Goal: Transaction & Acquisition: Purchase product/service

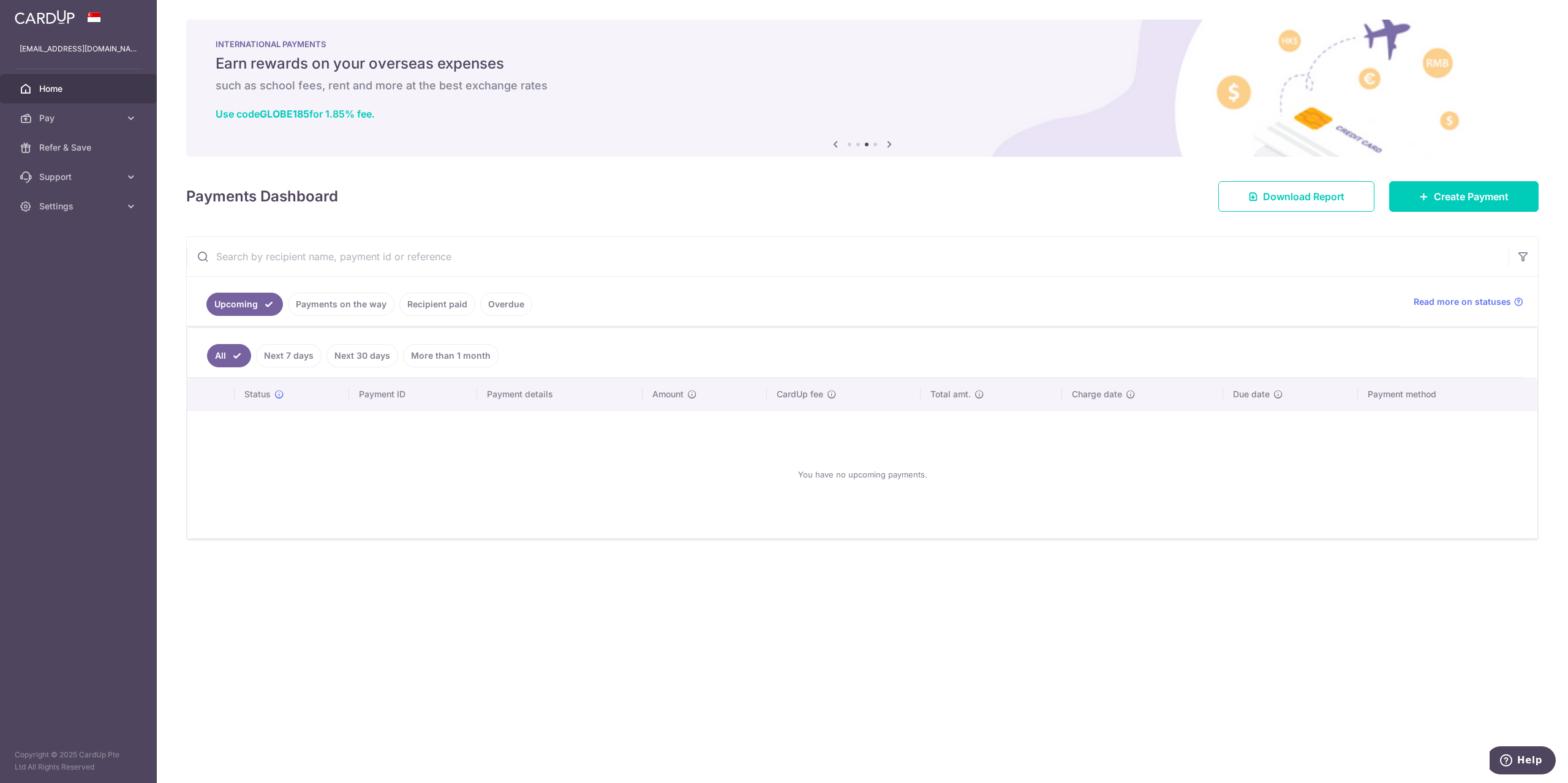
click at [452, 310] on link "Recipient paid" at bounding box center [437, 304] width 76 height 23
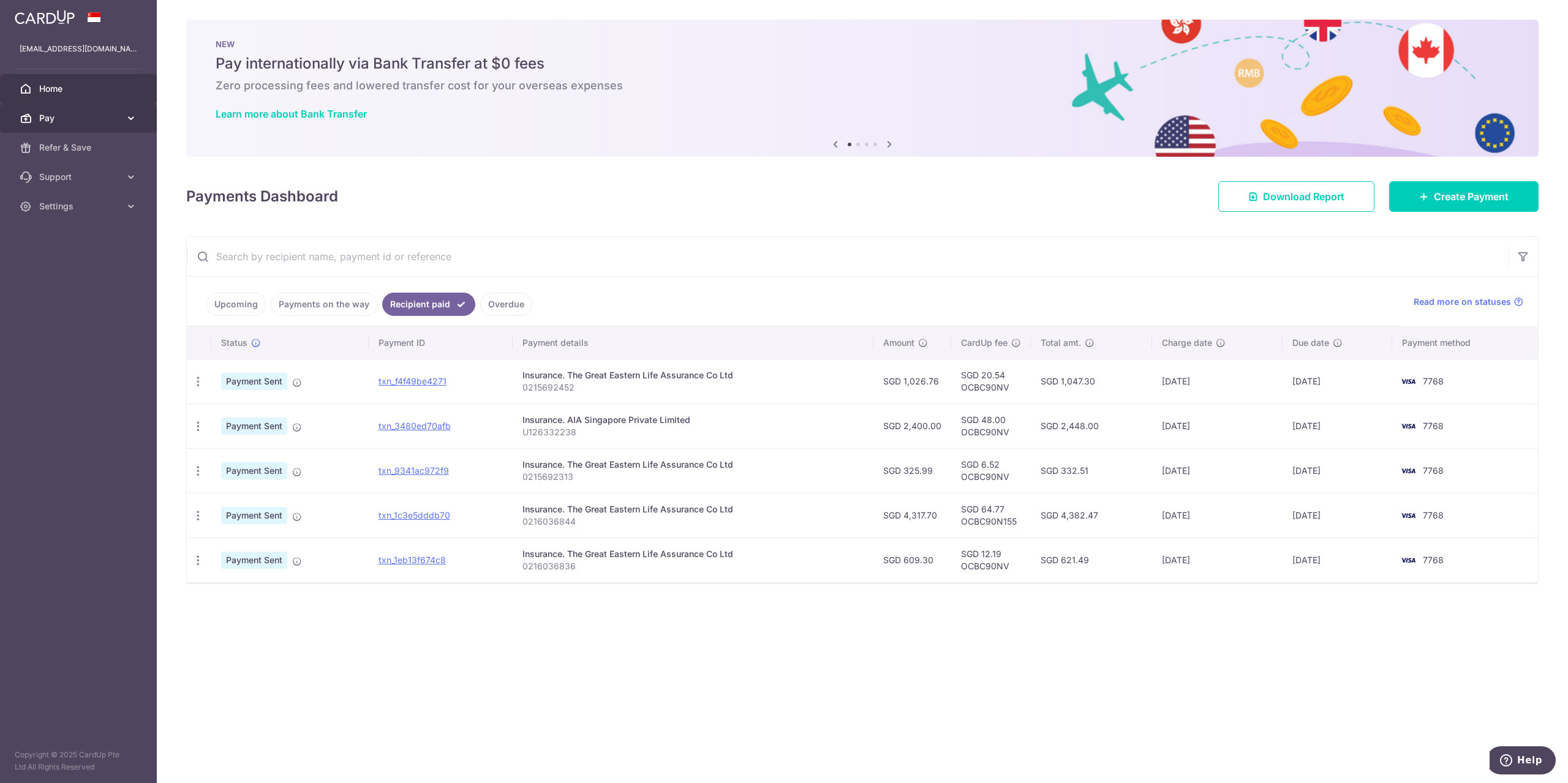
click at [69, 107] on link "Pay" at bounding box center [78, 118] width 157 height 30
click at [89, 149] on span "Payments" at bounding box center [79, 147] width 81 height 12
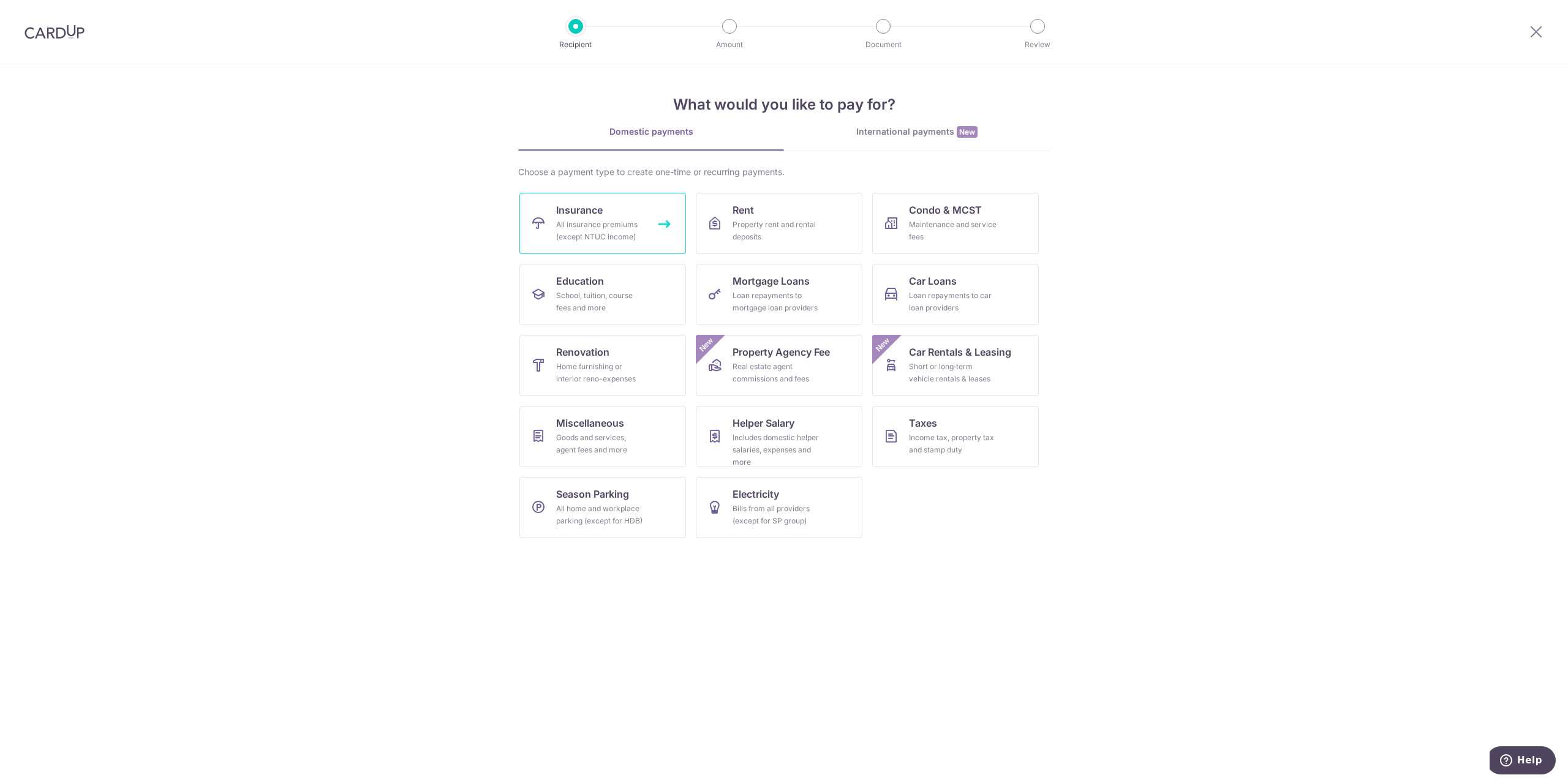
click at [596, 229] on div "All insurance premiums (except NTUC Income)" at bounding box center [601, 231] width 88 height 25
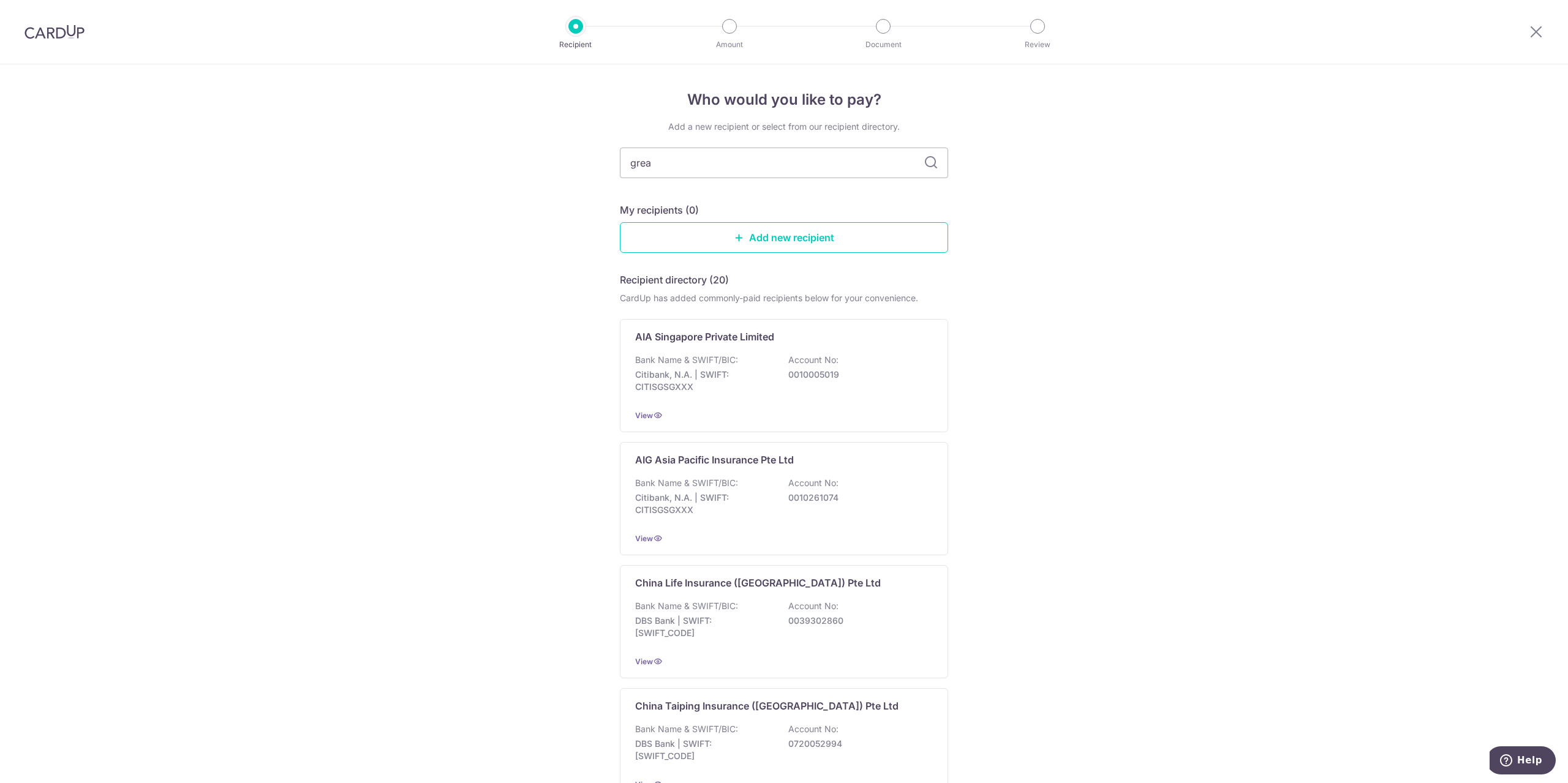
type input "great"
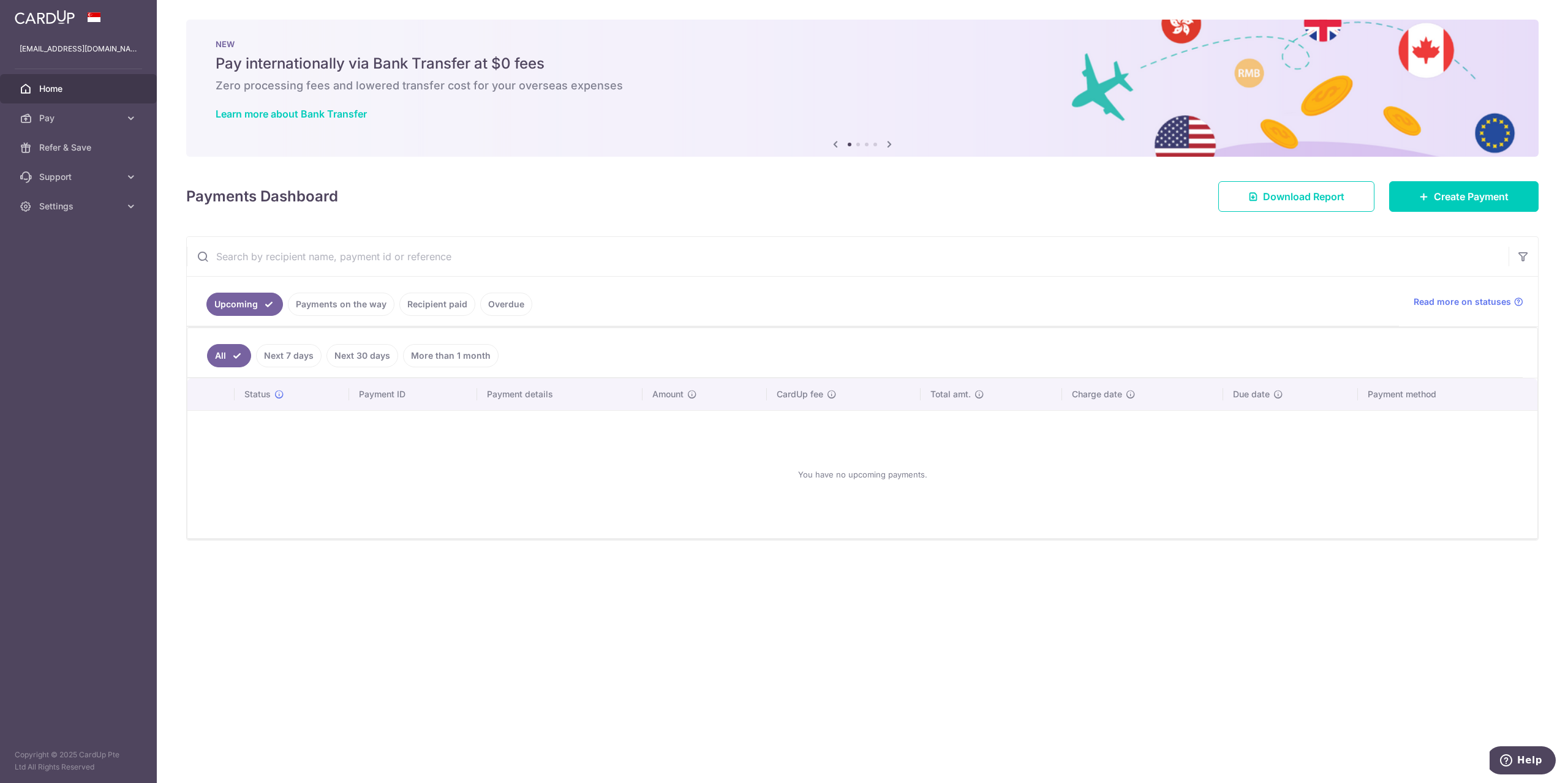
click at [458, 304] on link "Recipient paid" at bounding box center [437, 304] width 76 height 23
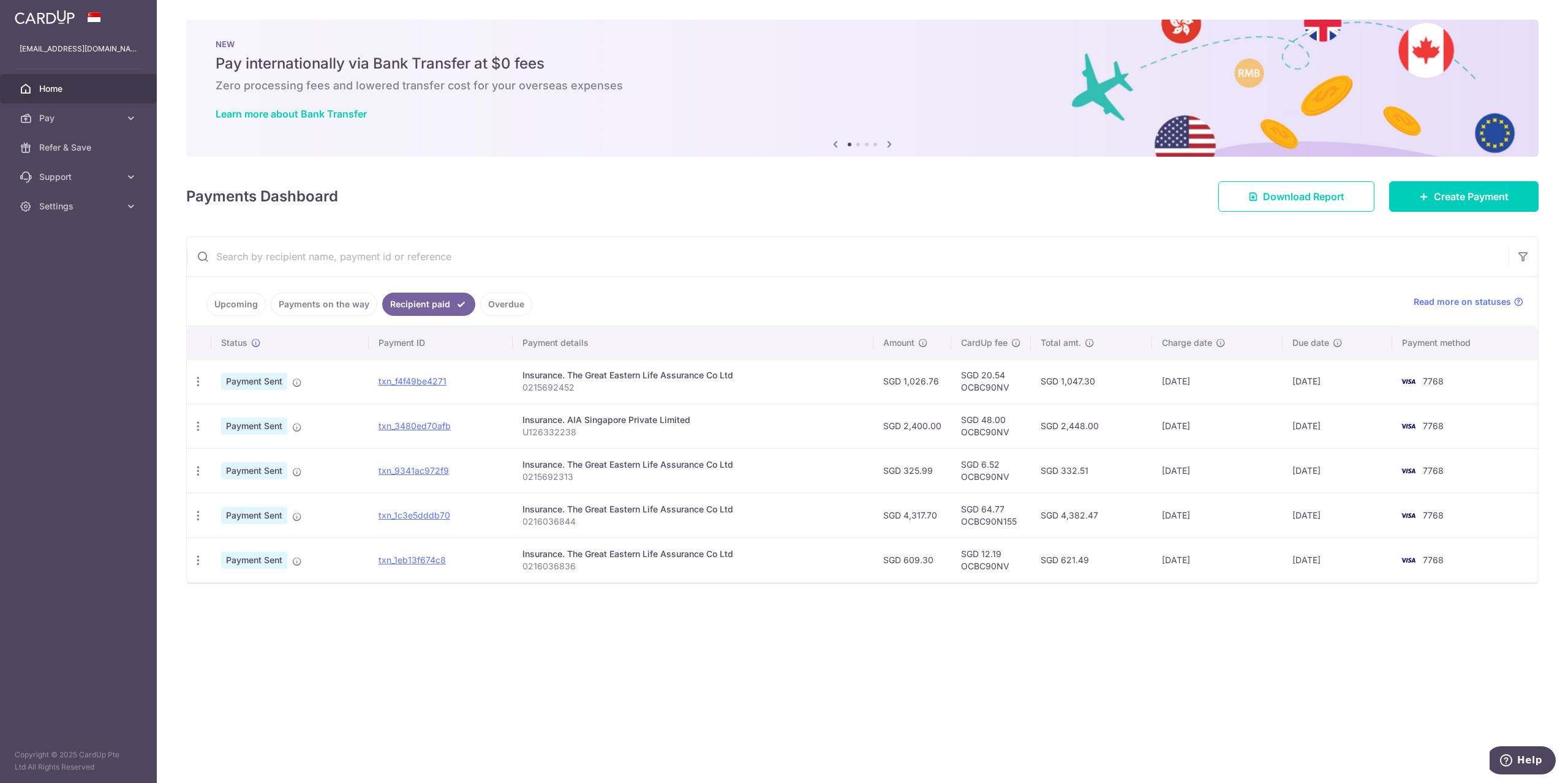
click at [558, 512] on div "Insurance. The Great Eastern Life Assurance Co Ltd" at bounding box center [693, 509] width 341 height 12
click at [1443, 517] on span "7768" at bounding box center [1433, 515] width 21 height 11
click at [1189, 527] on td "15/10/2024" at bounding box center [1217, 515] width 130 height 45
drag, startPoint x: 988, startPoint y: 514, endPoint x: 713, endPoint y: 526, distance: 275.3
click at [904, 517] on tr "PDF Receipt Payment Sent txn_1c3e5dddb70 Insurance. The Great Eastern Life Assu…" at bounding box center [862, 515] width 1351 height 45
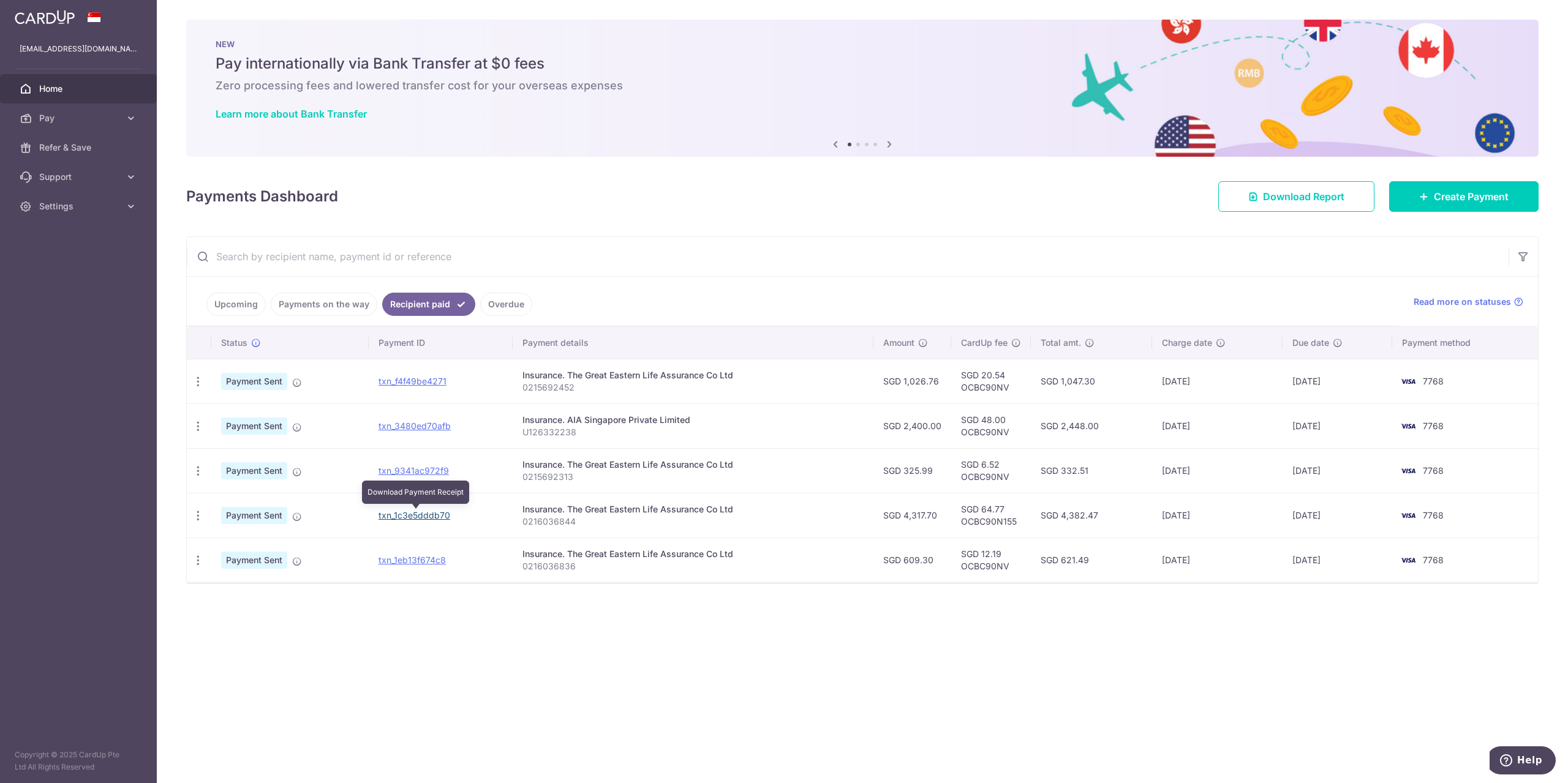
click at [412, 517] on link "txn_1c3e5dddb70" at bounding box center [415, 515] width 72 height 11
click at [52, 120] on span "Pay" at bounding box center [79, 118] width 81 height 12
click at [95, 152] on span "Payments" at bounding box center [79, 147] width 81 height 12
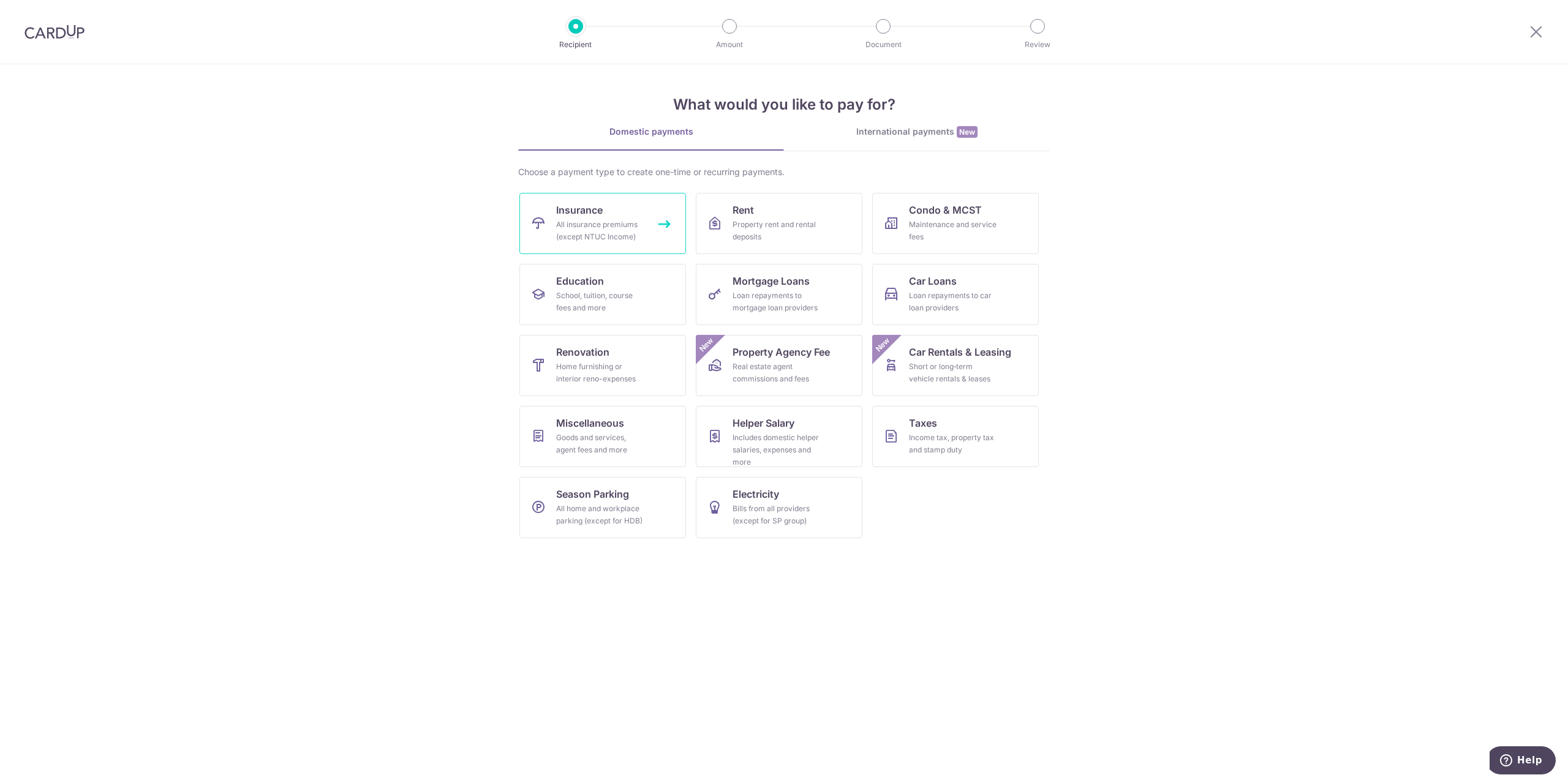
click at [597, 225] on div "All insurance premiums (except NTUC Income)" at bounding box center [601, 231] width 88 height 25
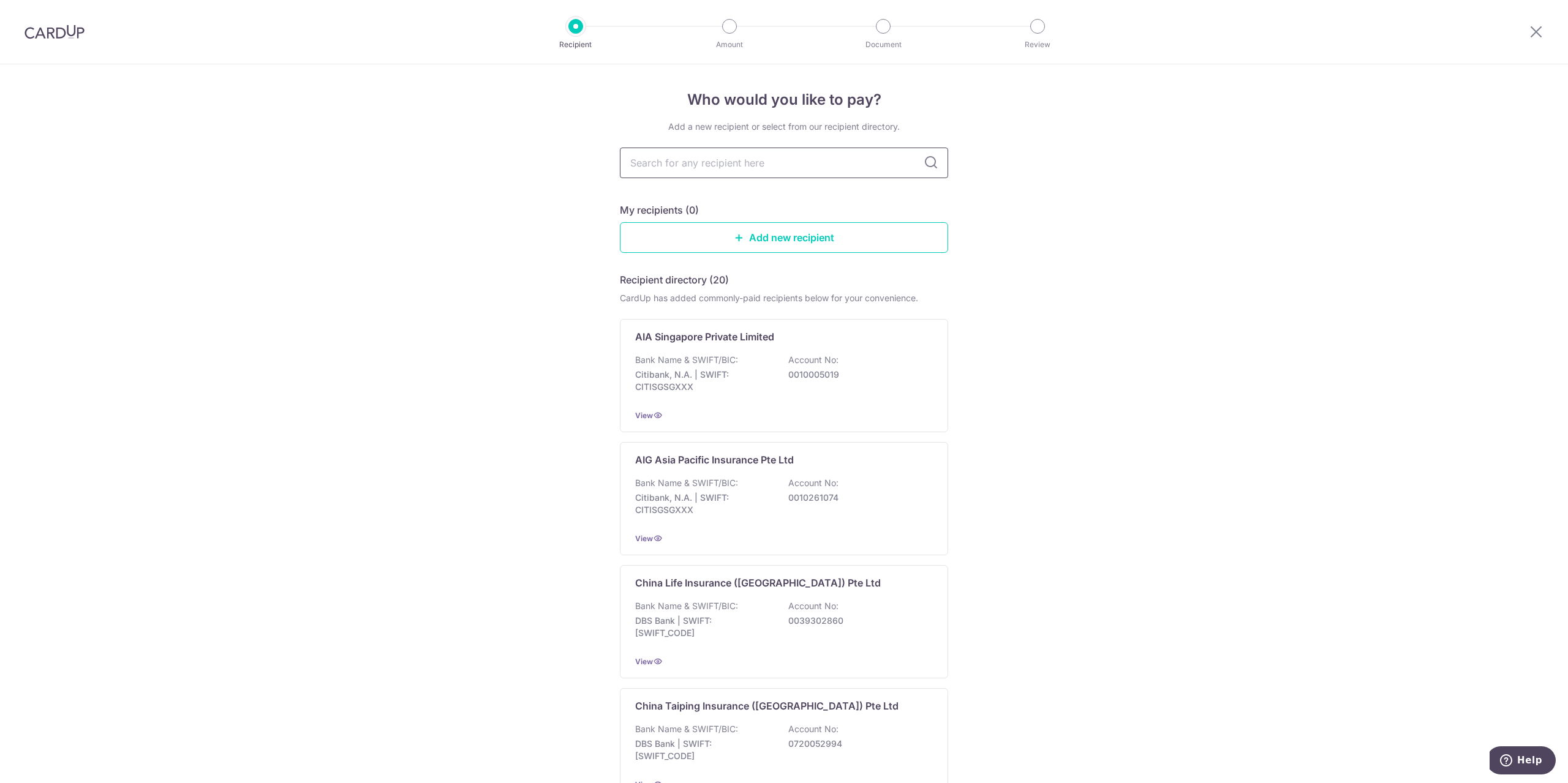
click at [728, 161] on input "text" at bounding box center [784, 163] width 328 height 31
paste input "Great Eastern Life"
type input "Great Eastern Life"
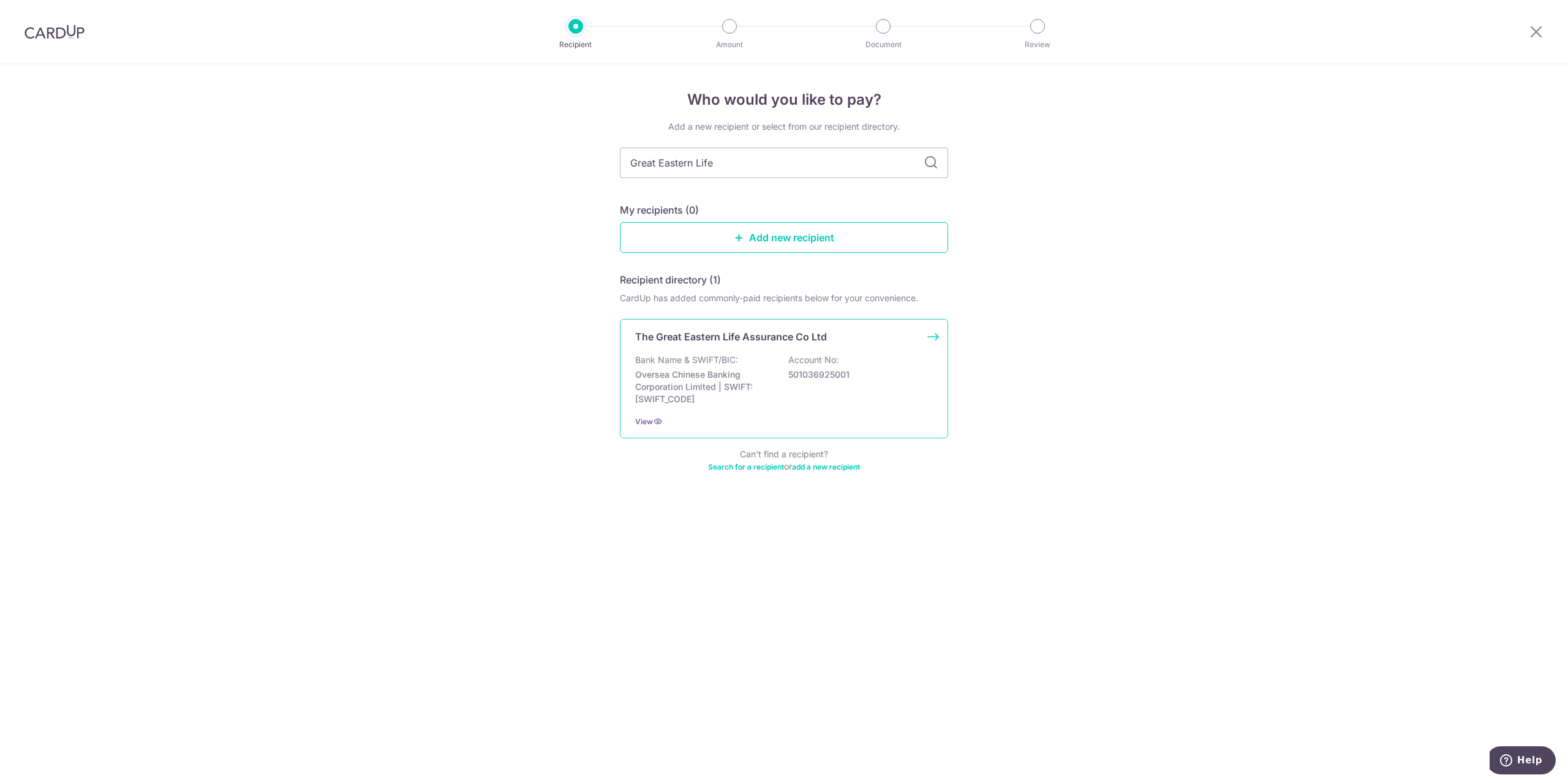
click at [751, 350] on div "The Great Eastern Life Assurance Co Ltd Bank Name & SWIFT/BIC: Oversea Chinese …" at bounding box center [784, 379] width 328 height 120
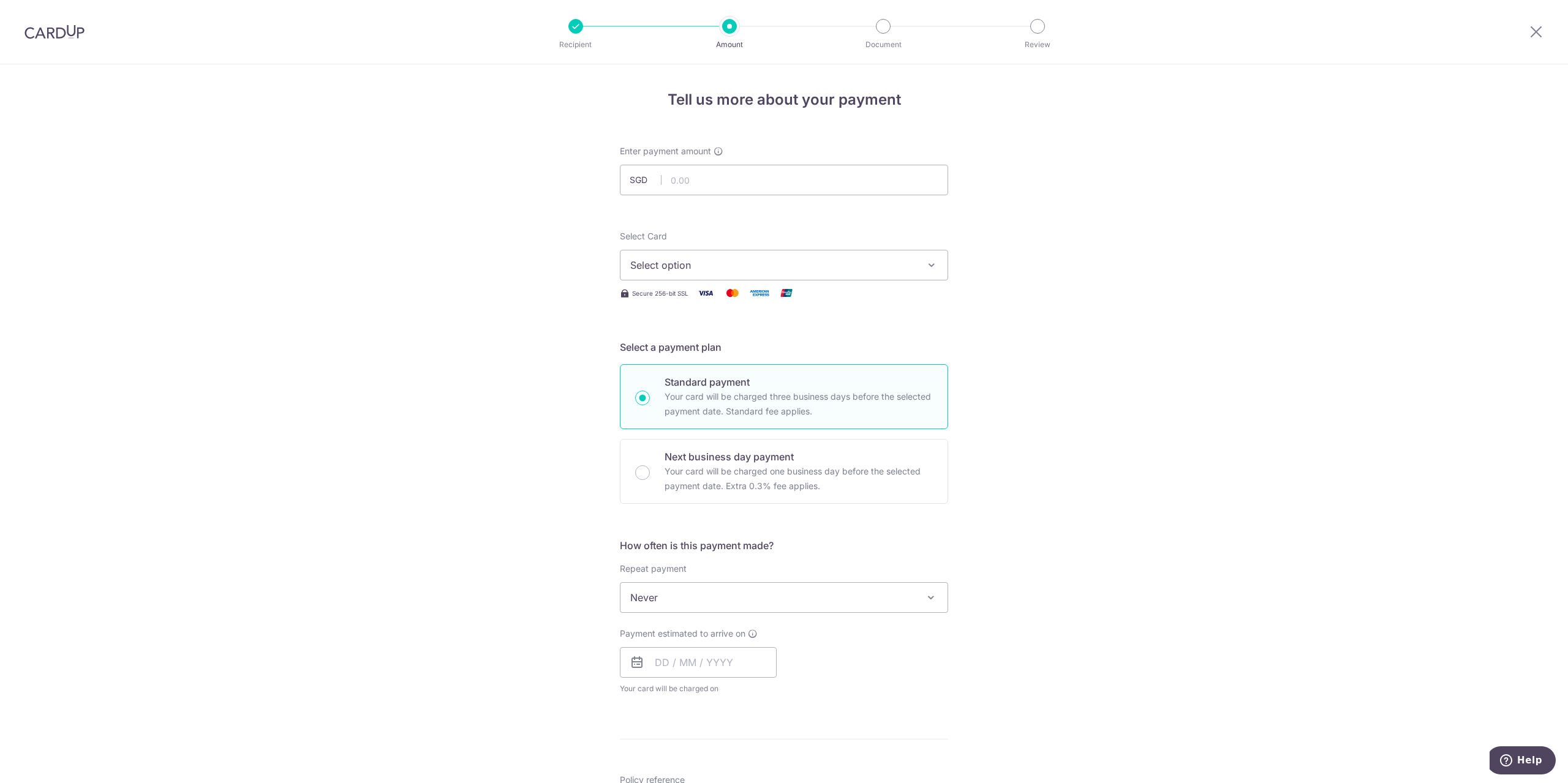
click at [846, 600] on span "Never" at bounding box center [784, 597] width 327 height 30
select select "6"
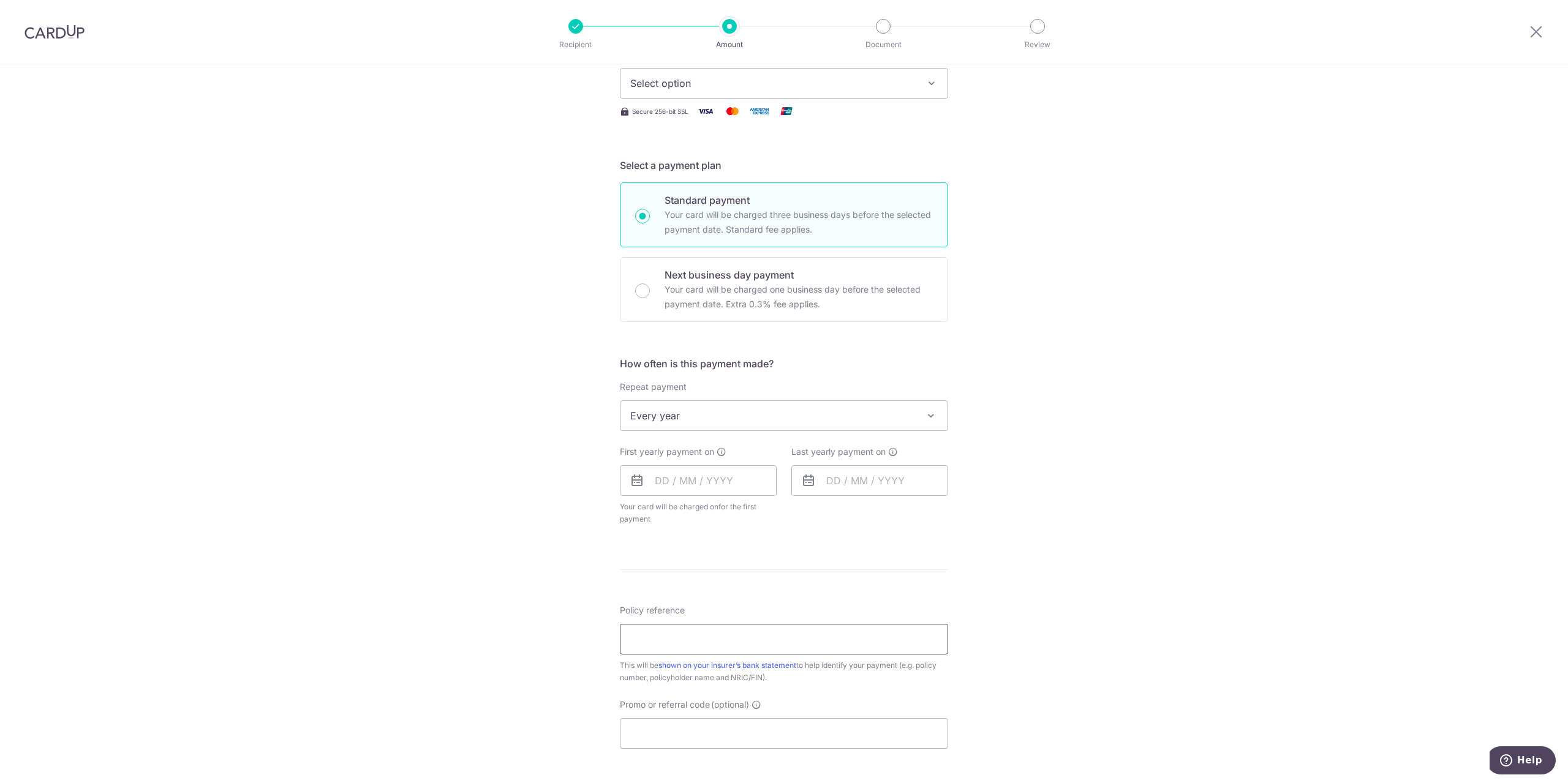
scroll to position [184, 0]
drag, startPoint x: 740, startPoint y: 636, endPoint x: 746, endPoint y: 639, distance: 6.7
click at [740, 636] on input "Policy reference" at bounding box center [784, 637] width 328 height 31
paste input "REC185"
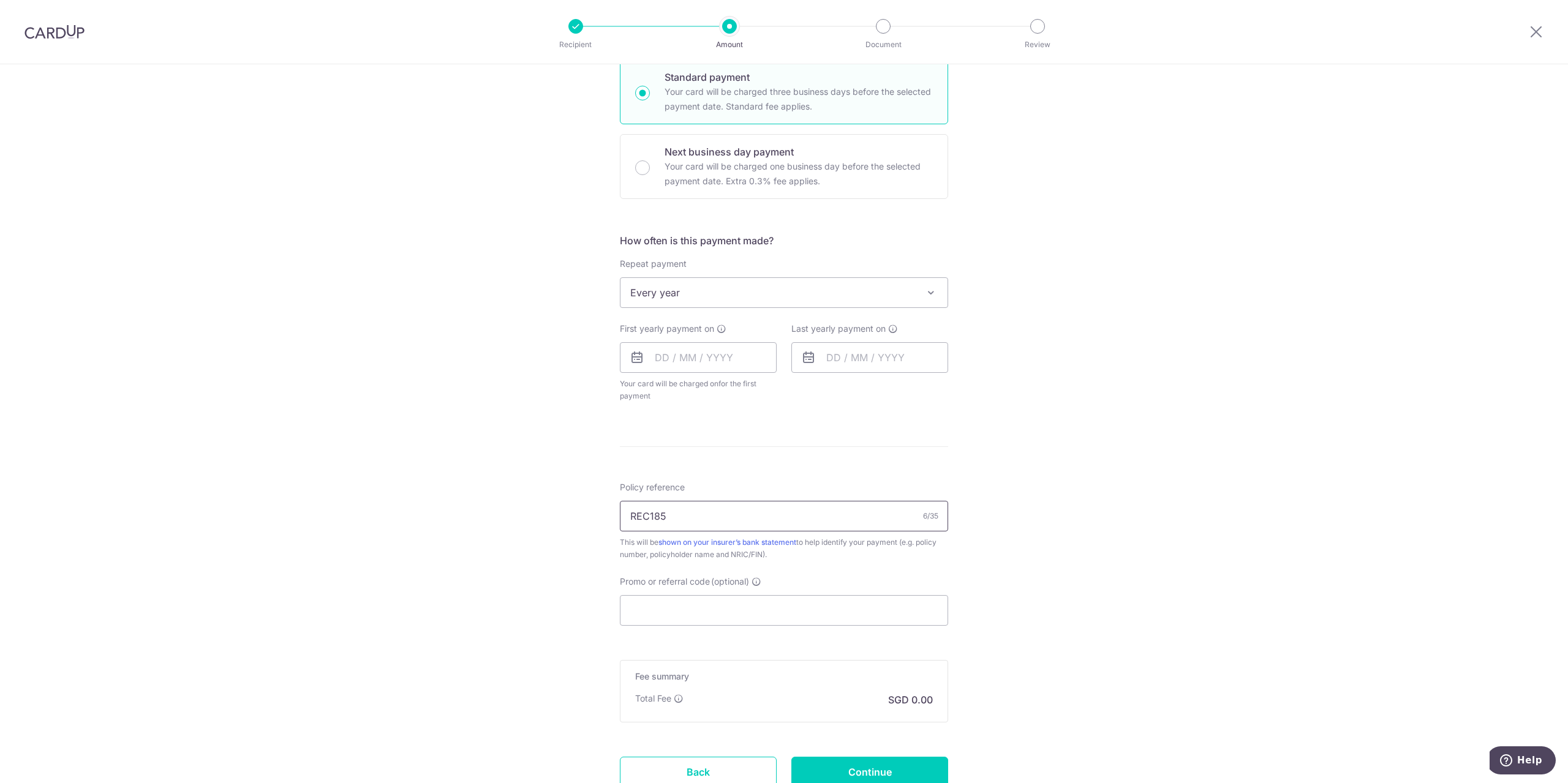
scroll to position [306, 0]
type input "REC185"
click at [718, 362] on input "text" at bounding box center [698, 356] width 157 height 31
click at [764, 500] on link "17" at bounding box center [767, 492] width 20 height 20
type input "[DATE]"
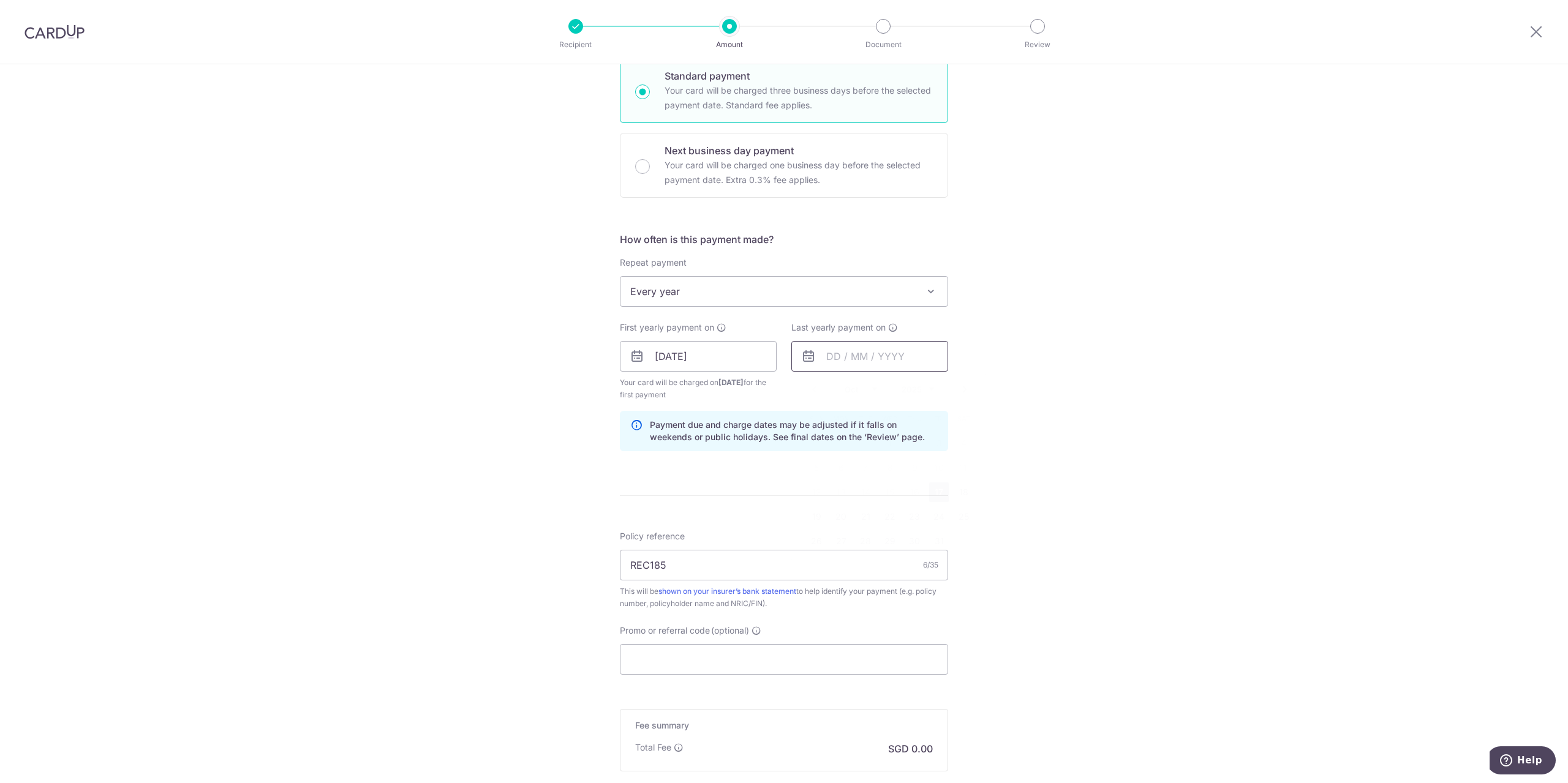
click at [853, 359] on input "text" at bounding box center [870, 356] width 157 height 31
click at [922, 387] on select "2025 2026 2027 2028 2029 2030 2031 2032 2033 2034 2035" at bounding box center [918, 389] width 33 height 10
click at [961, 496] on link "17" at bounding box center [963, 492] width 20 height 20
type input "17/10/2026"
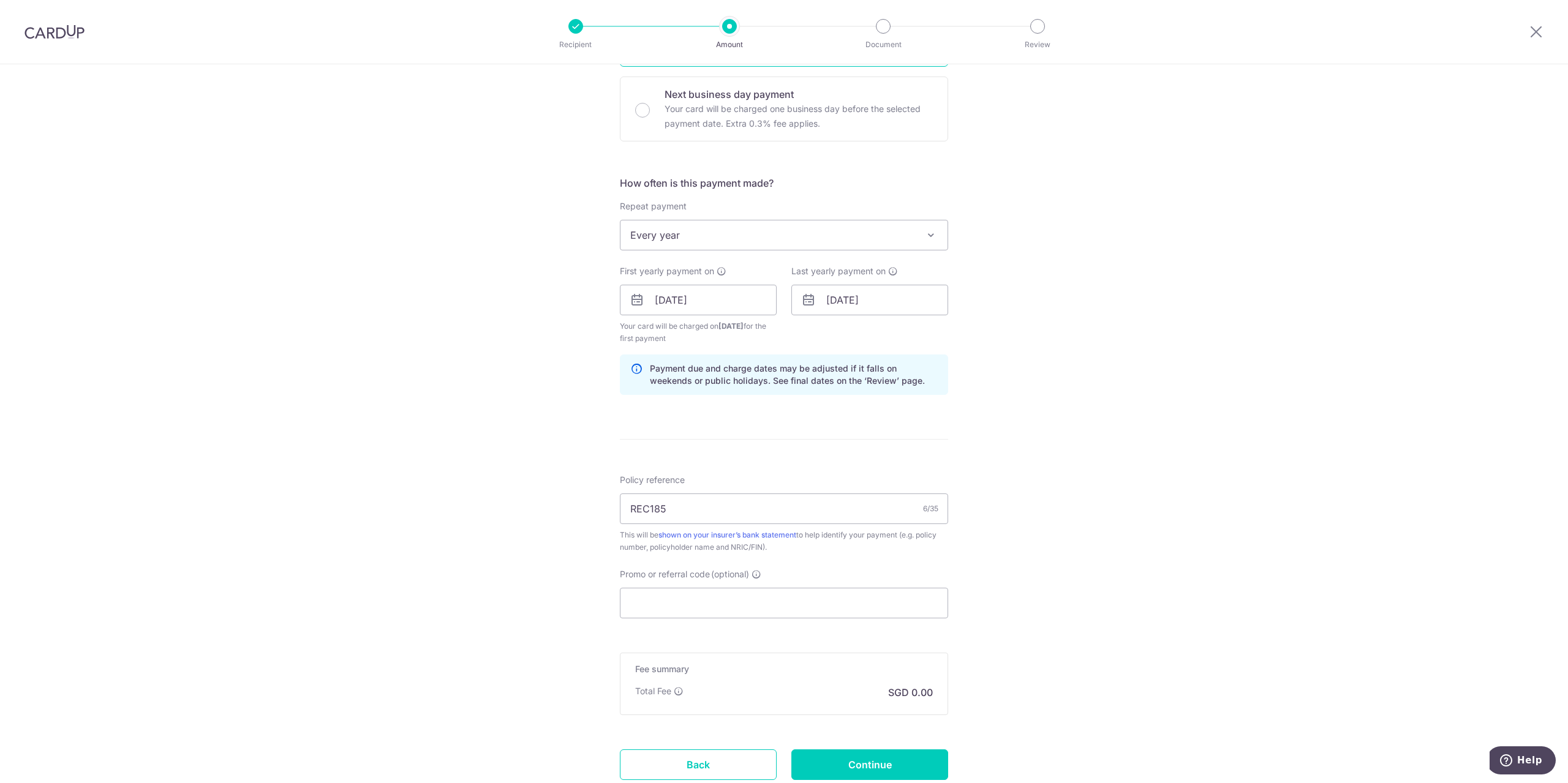
scroll to position [367, 0]
drag, startPoint x: 702, startPoint y: 505, endPoint x: 576, endPoint y: 503, distance: 126.0
click at [576, 503] on div "Tell us more about your payment Enter payment amount SGD Select Card Select opt…" at bounding box center [784, 282] width 1568 height 1170
click at [676, 596] on input "Promo or referral code (optional)" at bounding box center [784, 598] width 328 height 31
paste input "REC185"
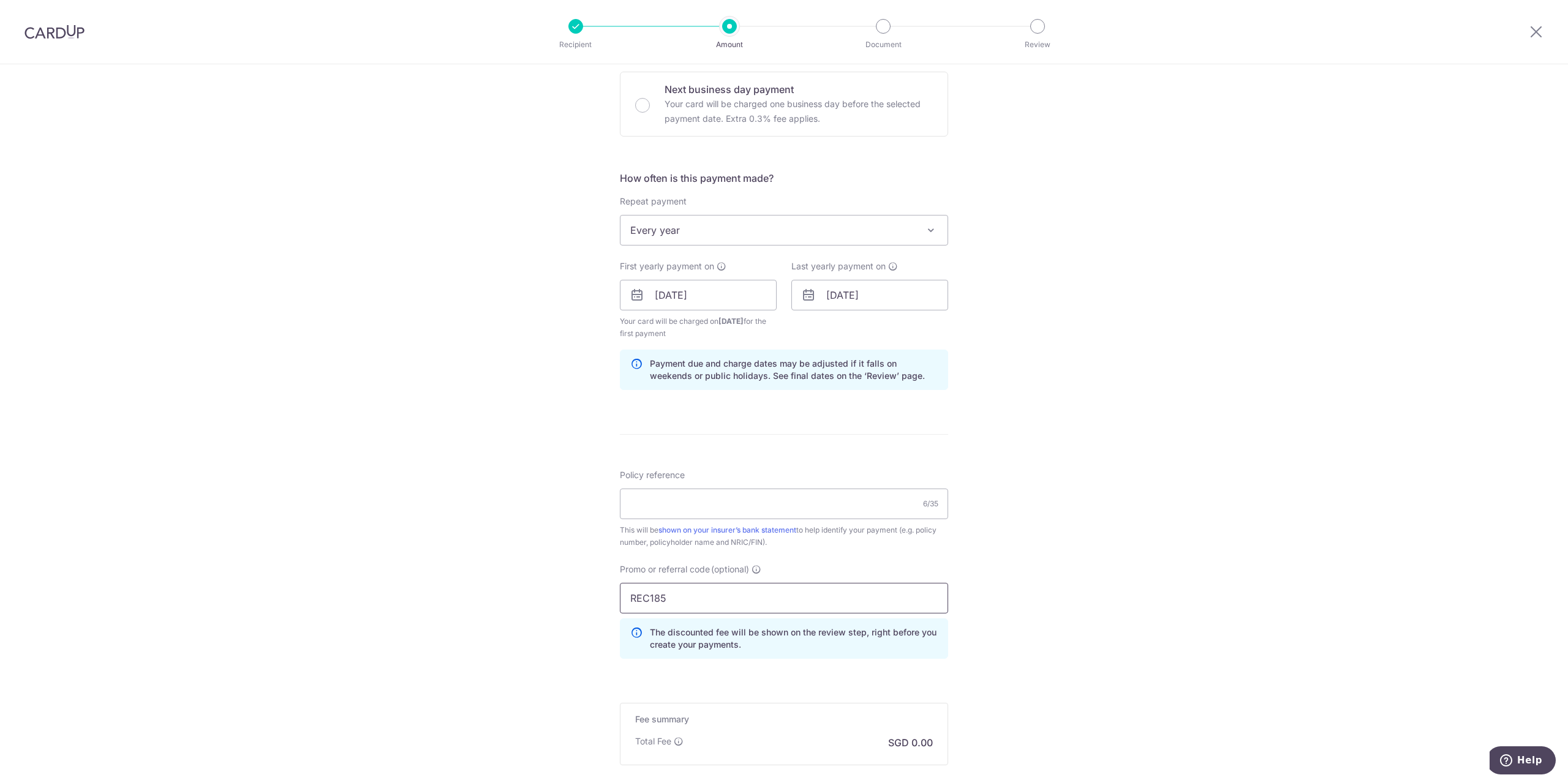
type input "REC185"
click at [693, 513] on input "Policy reference" at bounding box center [784, 504] width 328 height 31
paste input "0216036844"
type input "0216036844"
click at [1221, 507] on div "Tell us more about your payment Enter payment amount SGD Select Card Select opt…" at bounding box center [784, 309] width 1568 height 1225
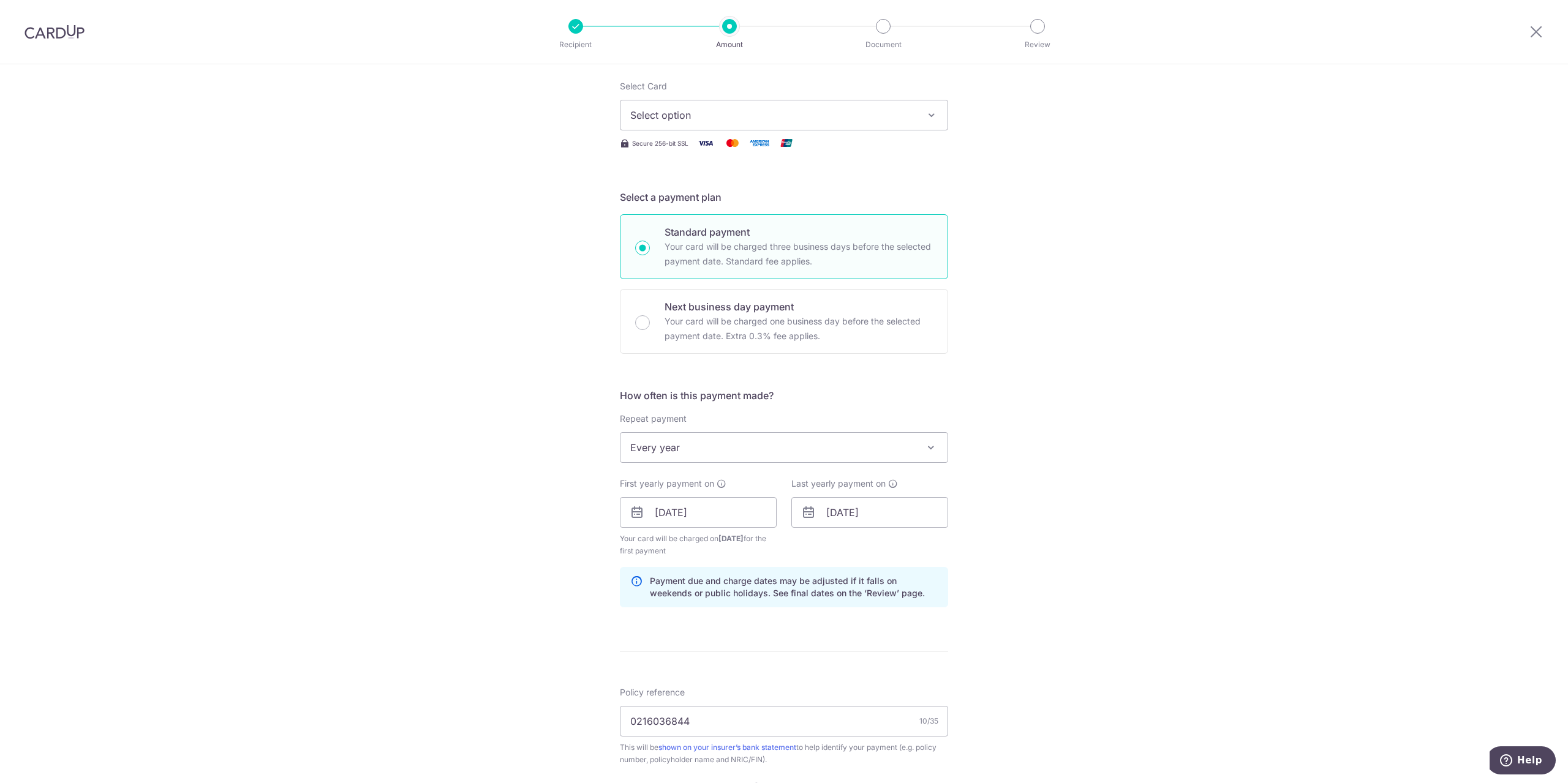
scroll to position [0, 0]
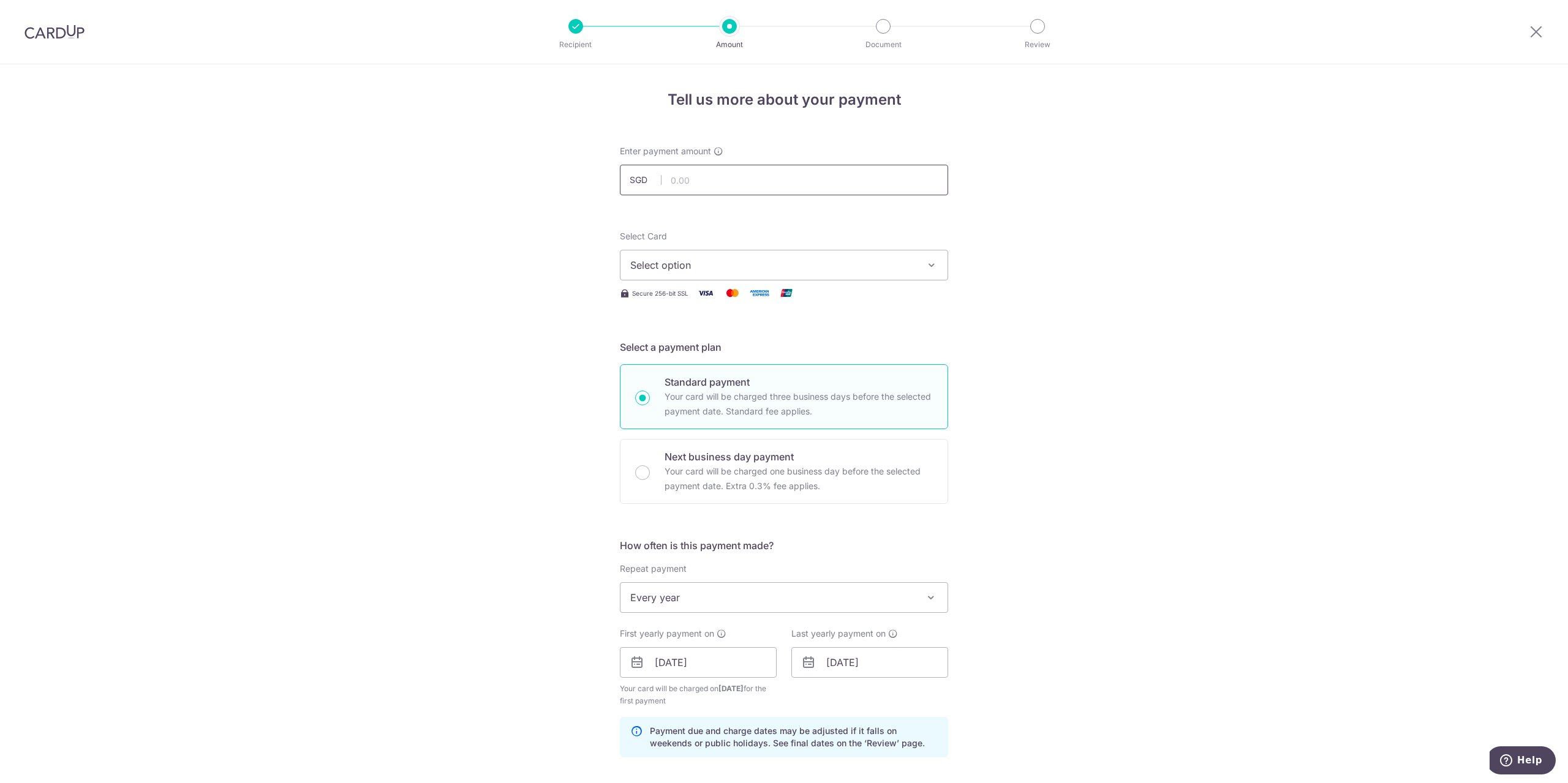
click at [691, 170] on input "text" at bounding box center [784, 180] width 328 height 31
paste input "4,317.70"
type input "4,317.70"
click at [746, 261] on span "Select option" at bounding box center [773, 265] width 285 height 14
click at [745, 263] on span "Select option" at bounding box center [773, 265] width 285 height 14
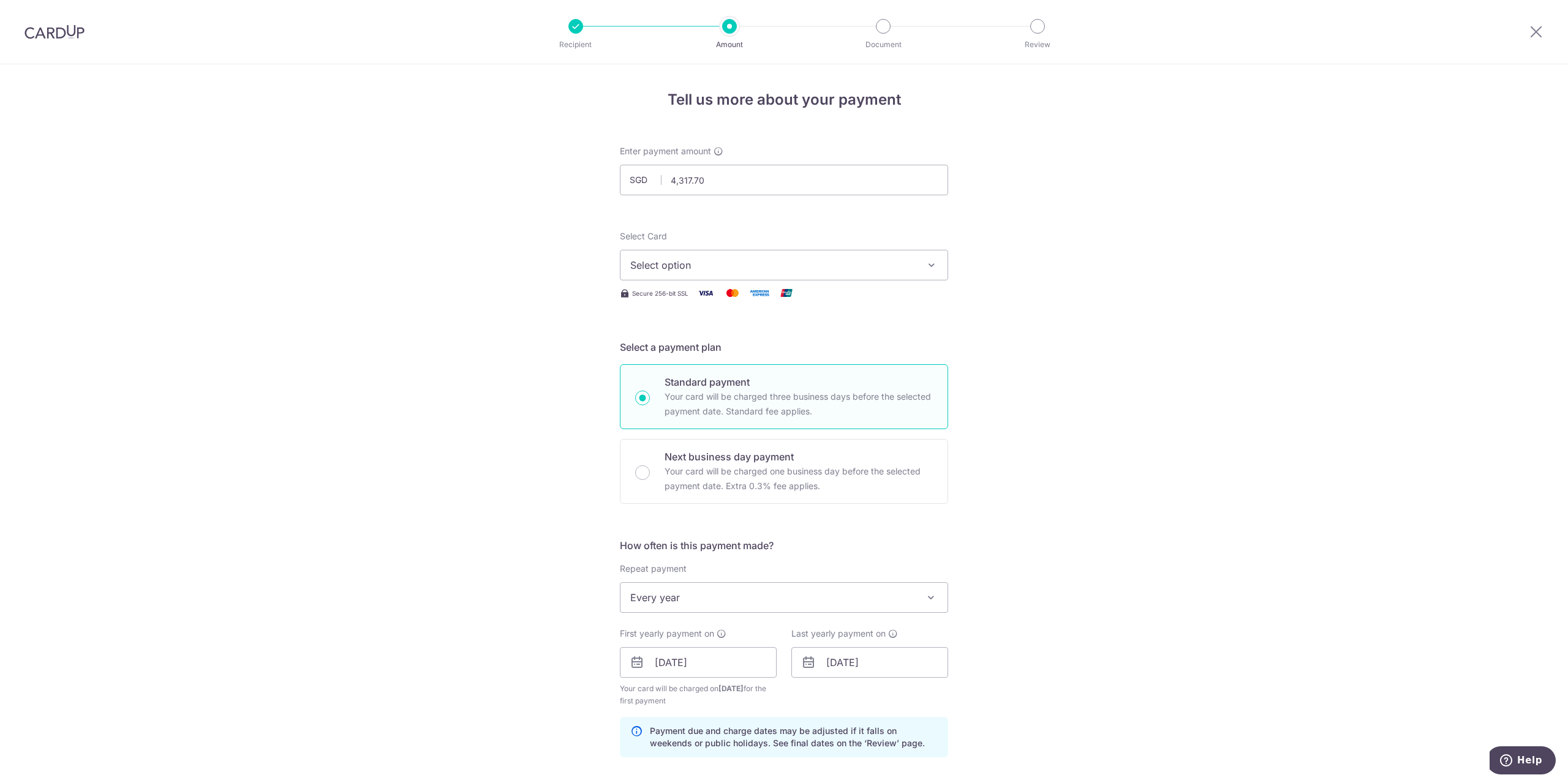
click at [745, 263] on span "Select option" at bounding box center [773, 265] width 285 height 14
click at [746, 347] on span "**** 7768" at bounding box center [784, 352] width 308 height 14
click at [1098, 392] on div "Tell us more about your payment Enter payment amount SGD 4,317.70 4317.70 Selec…" at bounding box center [784, 677] width 1568 height 1225
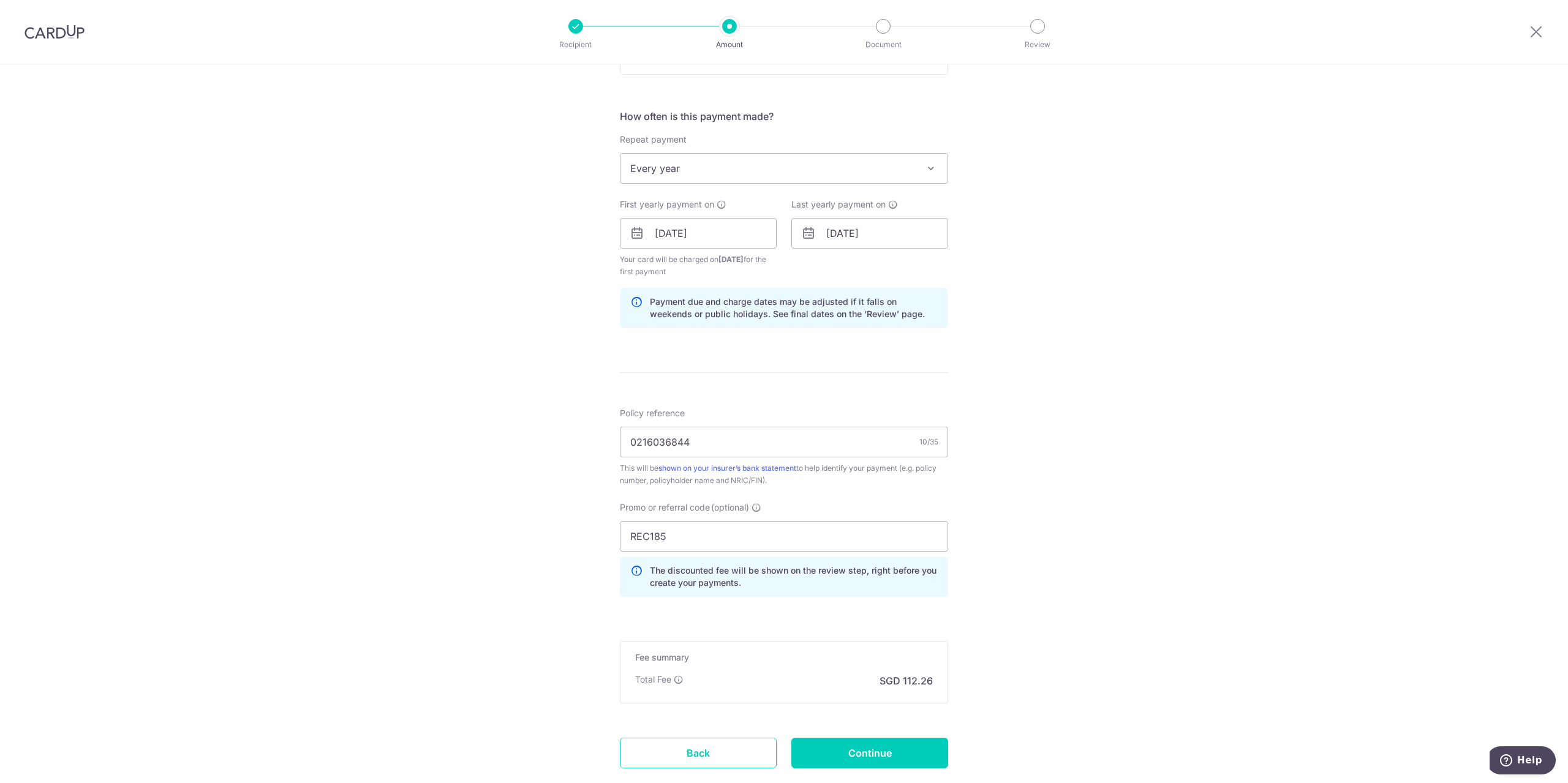
scroll to position [506, 0]
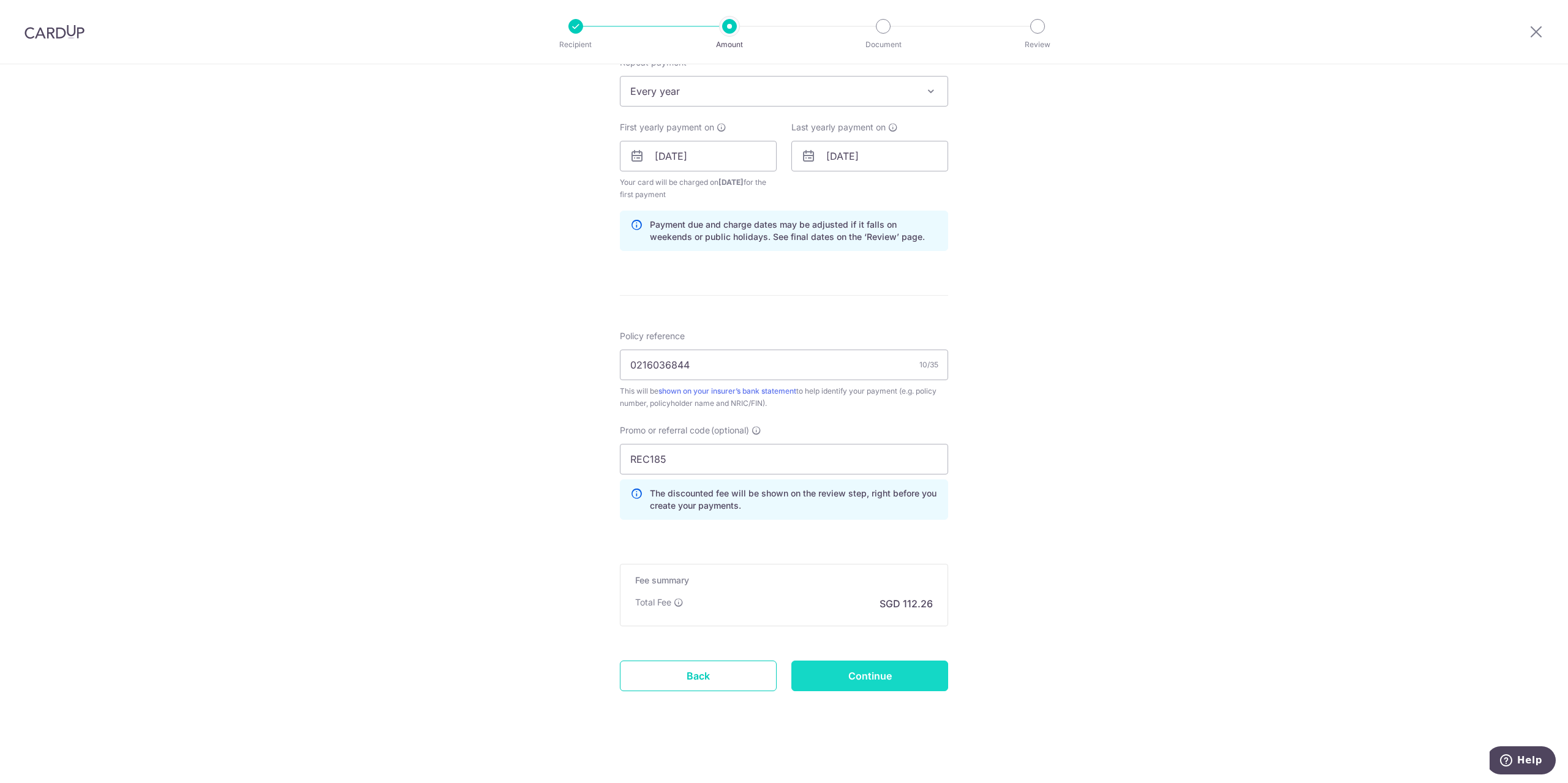
click at [858, 677] on input "Continue" at bounding box center [870, 676] width 157 height 31
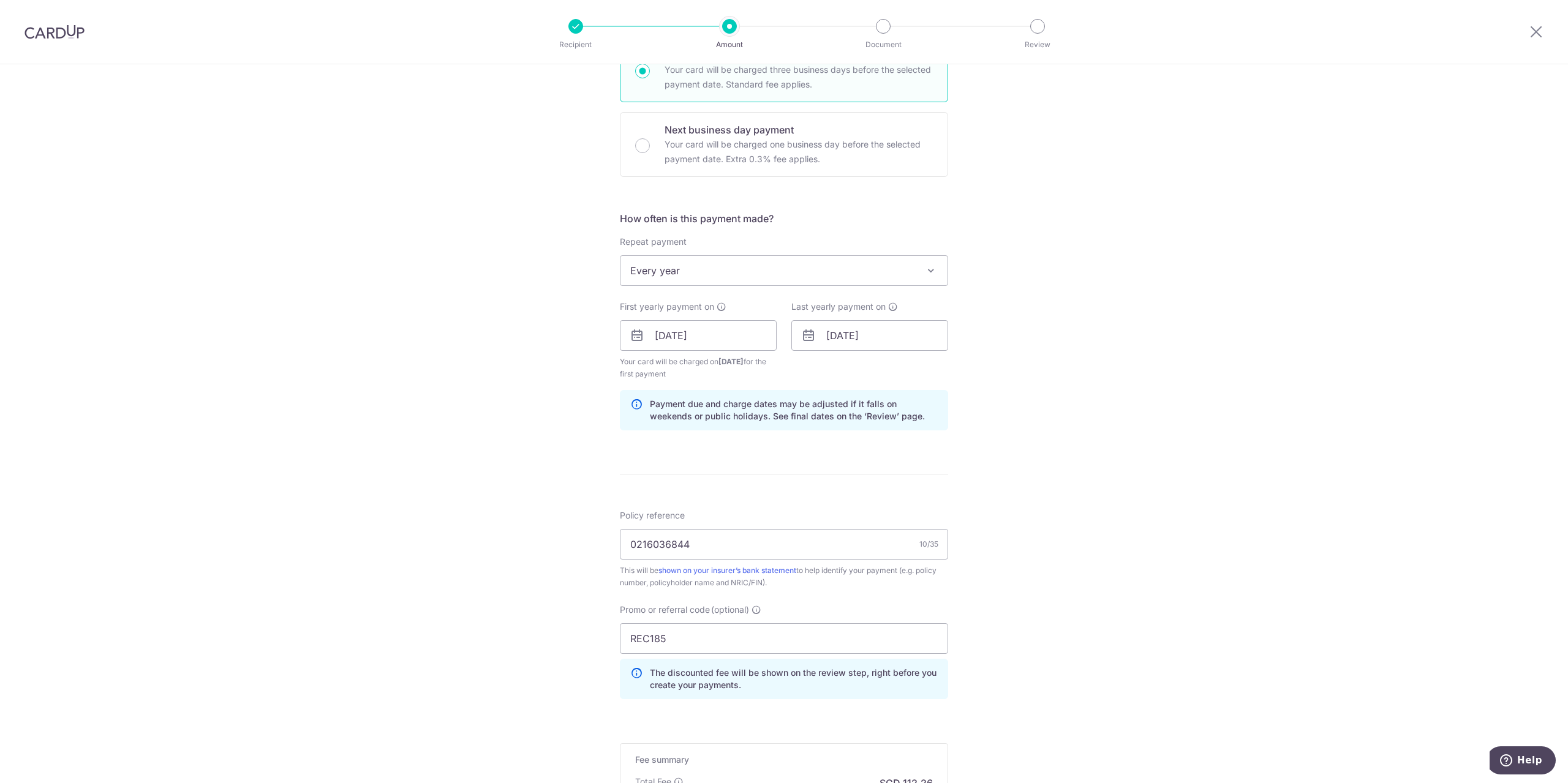
scroll to position [139, 0]
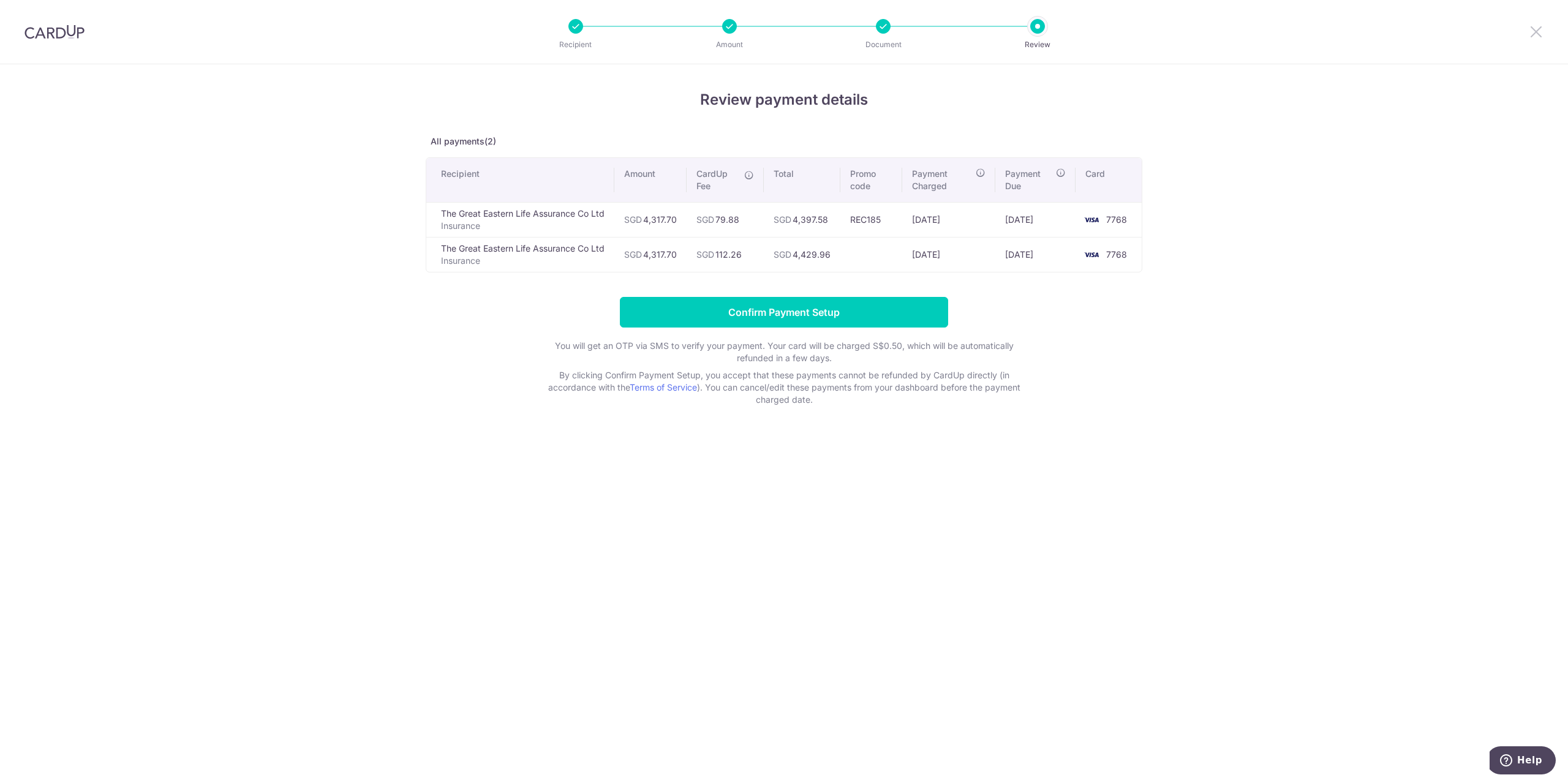
click at [1538, 30] on icon at bounding box center [1536, 31] width 14 height 15
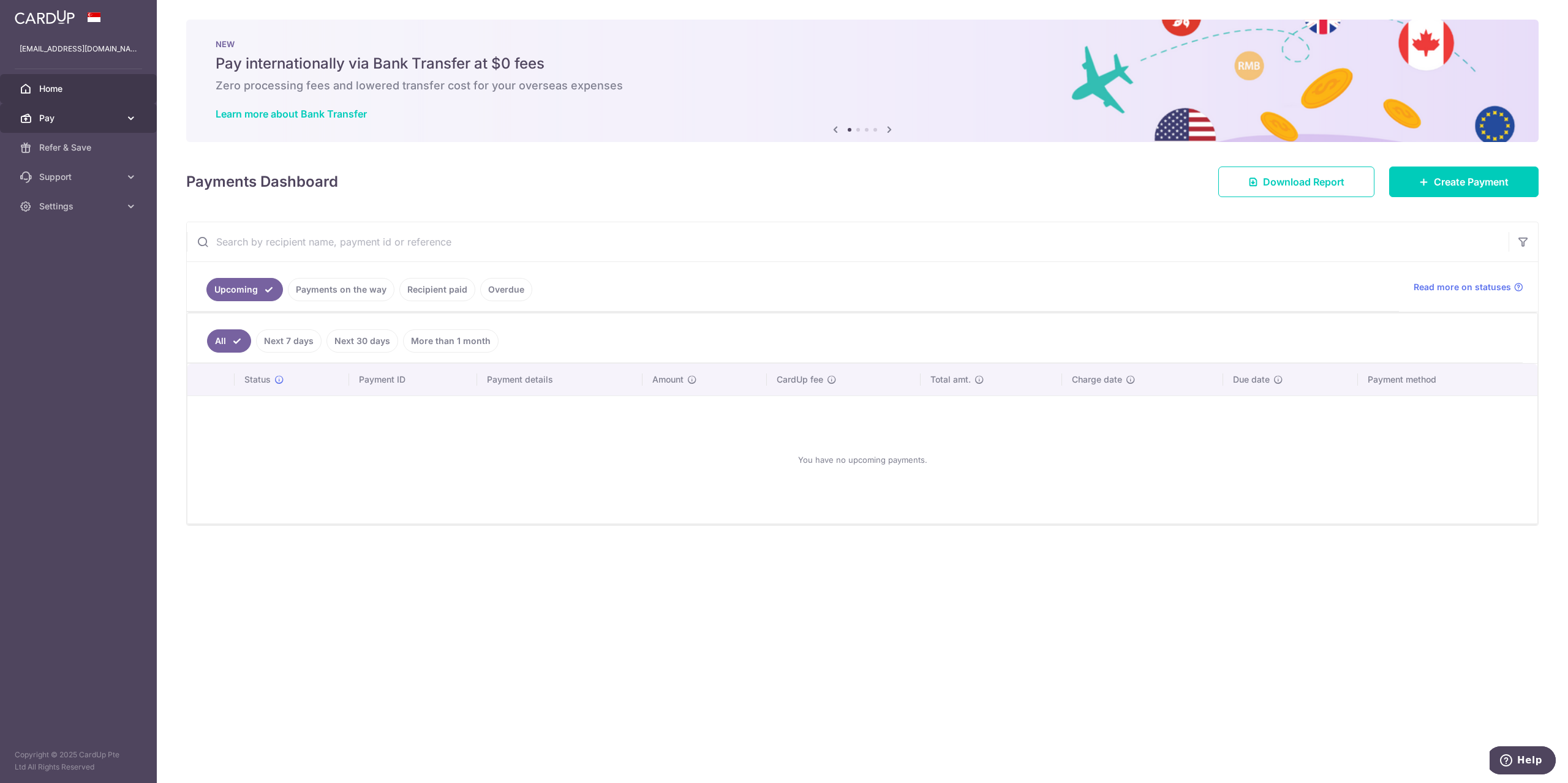
click at [84, 115] on span "Pay" at bounding box center [79, 118] width 81 height 12
click at [93, 158] on link "Payments" at bounding box center [78, 147] width 157 height 30
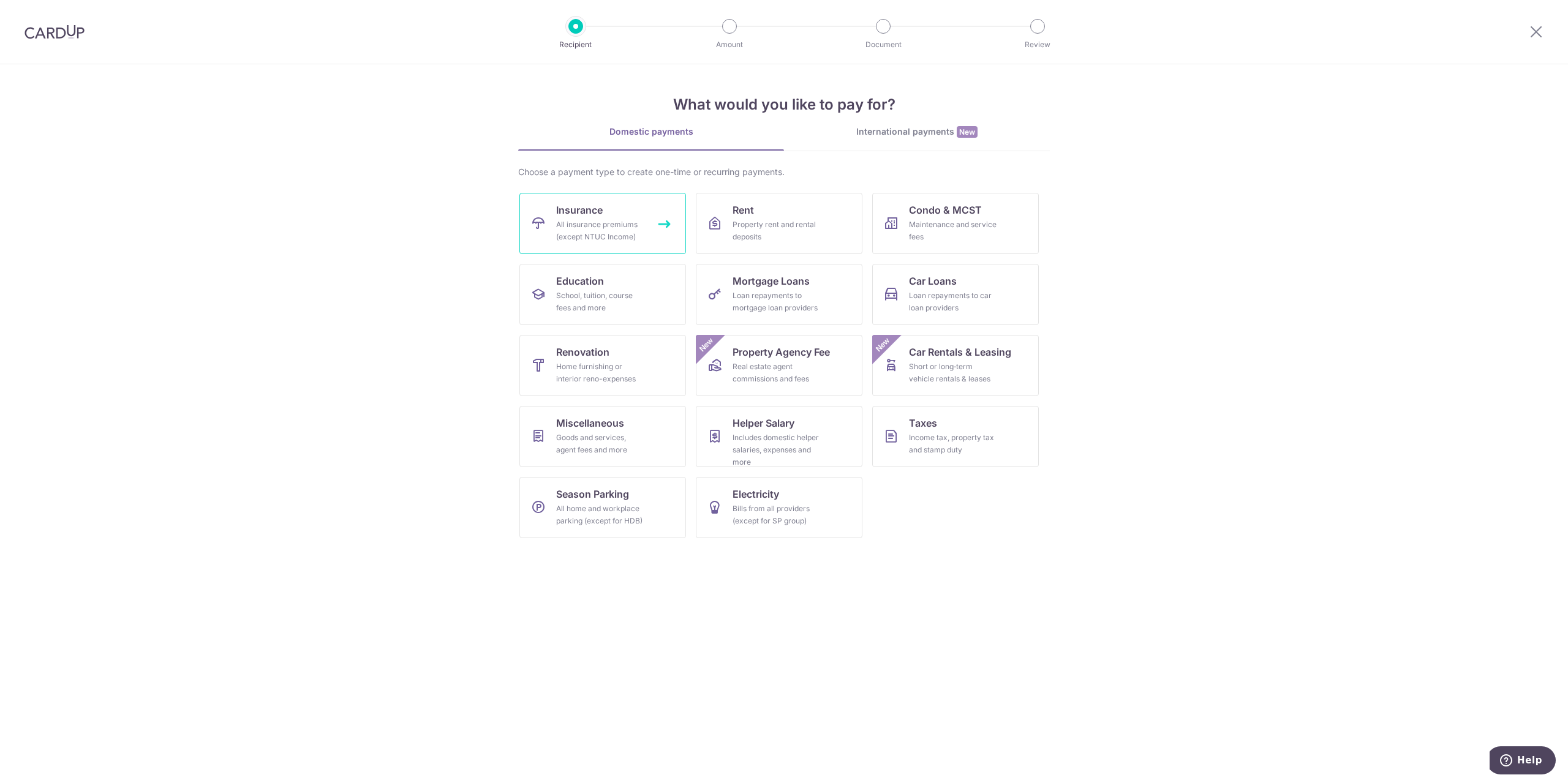
click at [608, 228] on div "All insurance premiums (except NTUC Income)" at bounding box center [601, 231] width 88 height 25
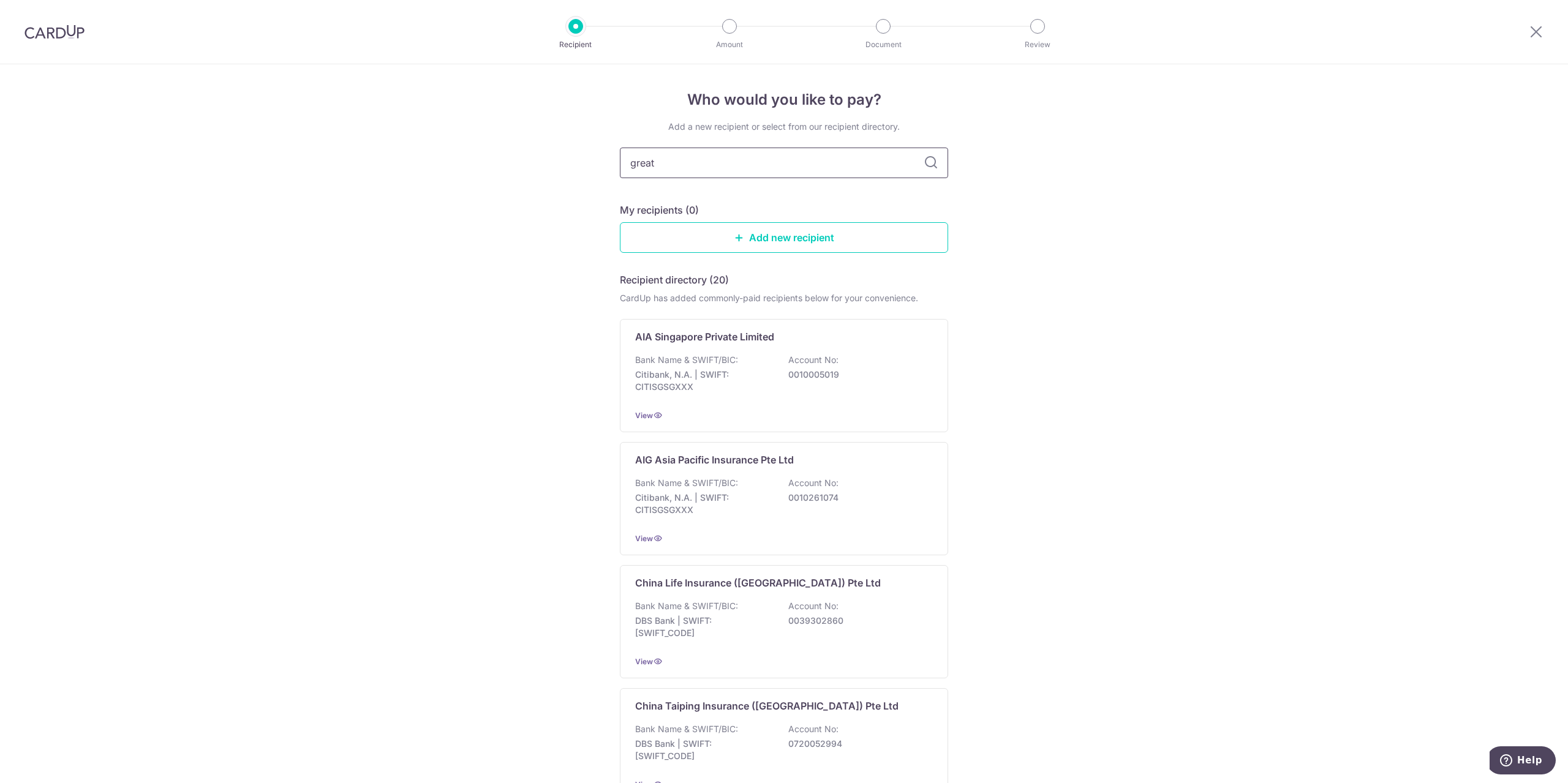
type input "great"
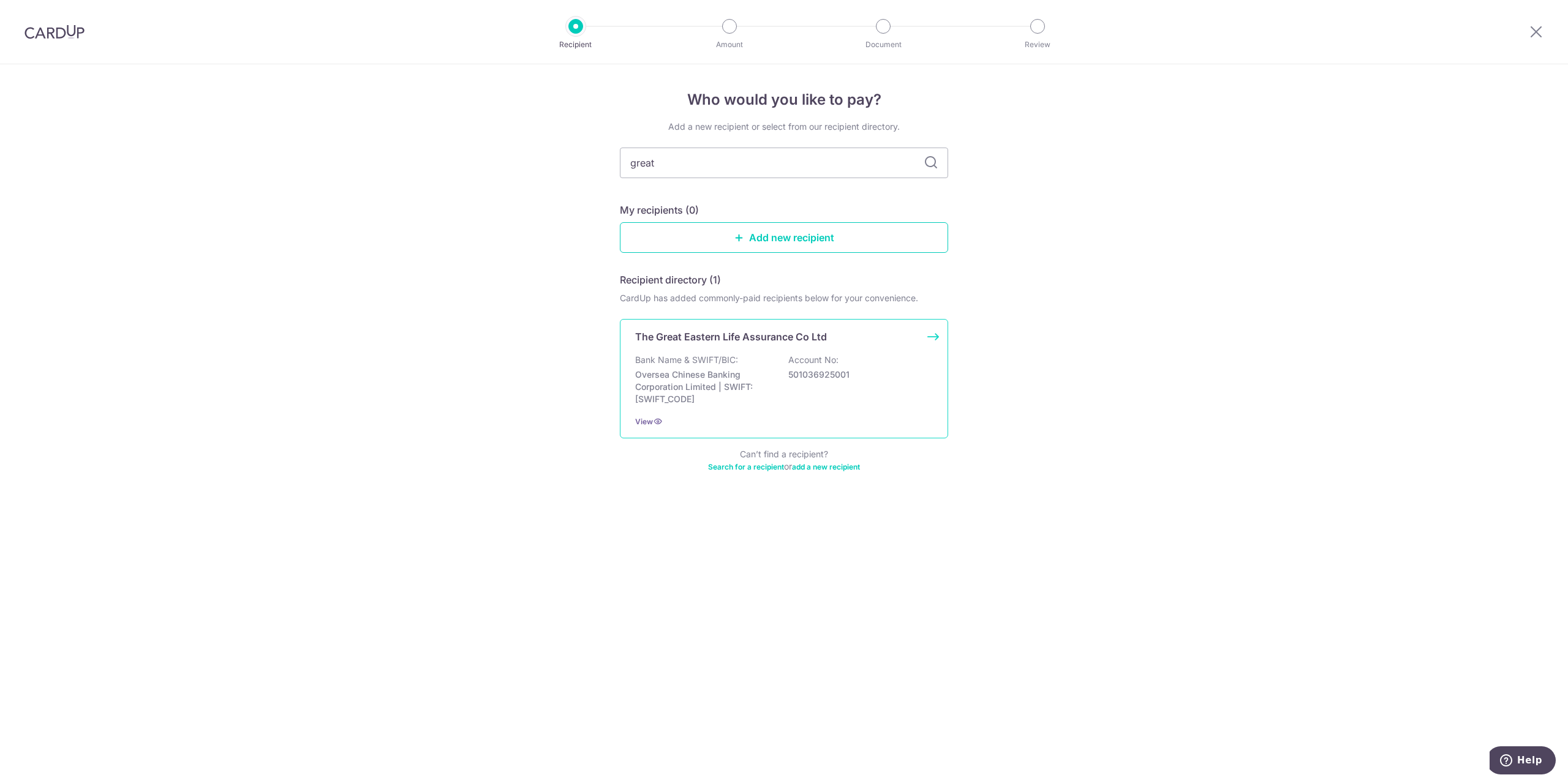
click at [764, 350] on div "The Great Eastern Life Assurance Co Ltd Bank Name & SWIFT/BIC: Oversea Chinese …" at bounding box center [784, 379] width 328 height 120
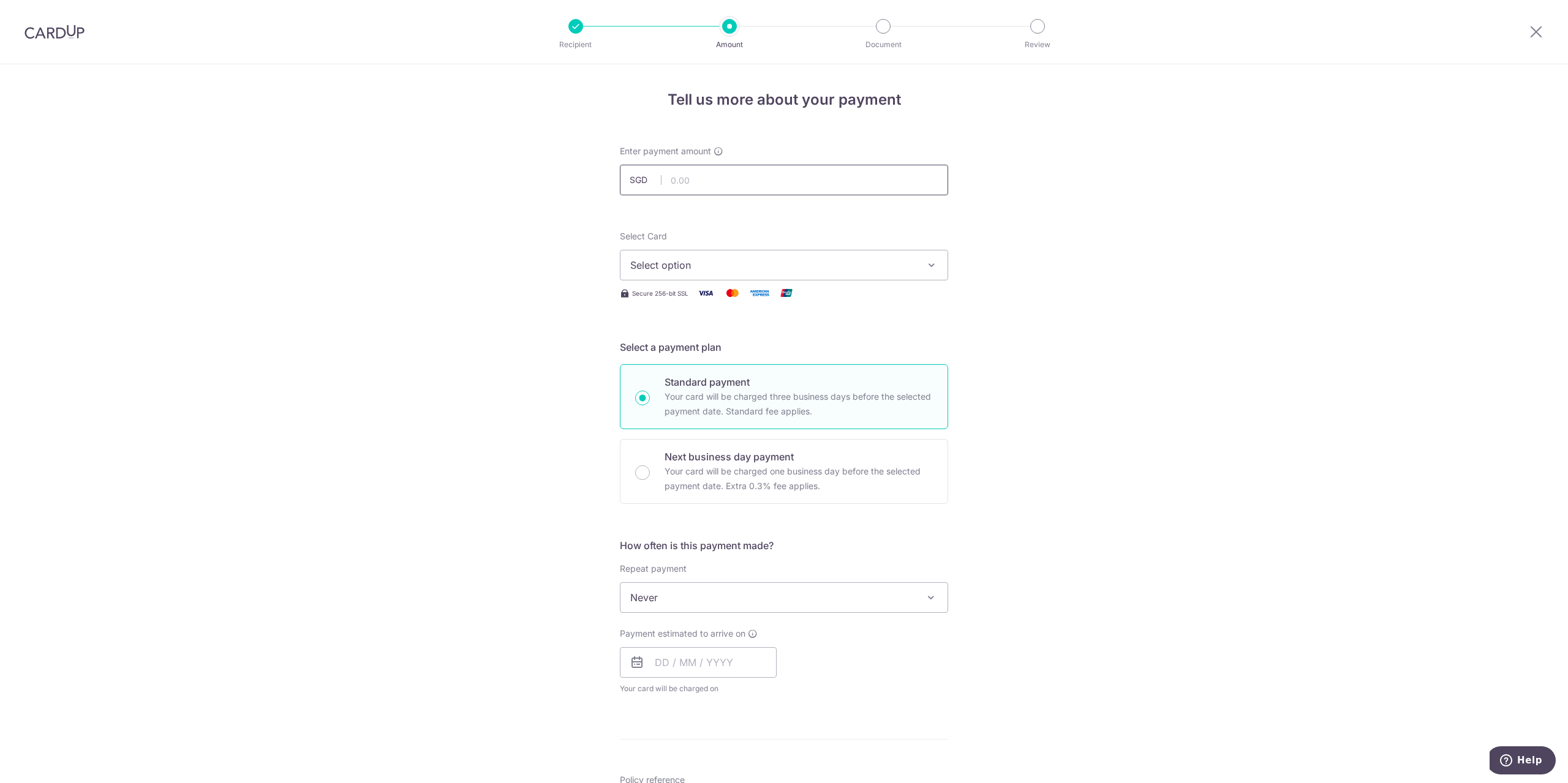
click at [727, 176] on input "text" at bounding box center [784, 180] width 328 height 31
type input "4,317.70"
click at [752, 260] on span "Select option" at bounding box center [773, 265] width 285 height 14
click at [735, 355] on span "**** 7768" at bounding box center [784, 352] width 308 height 14
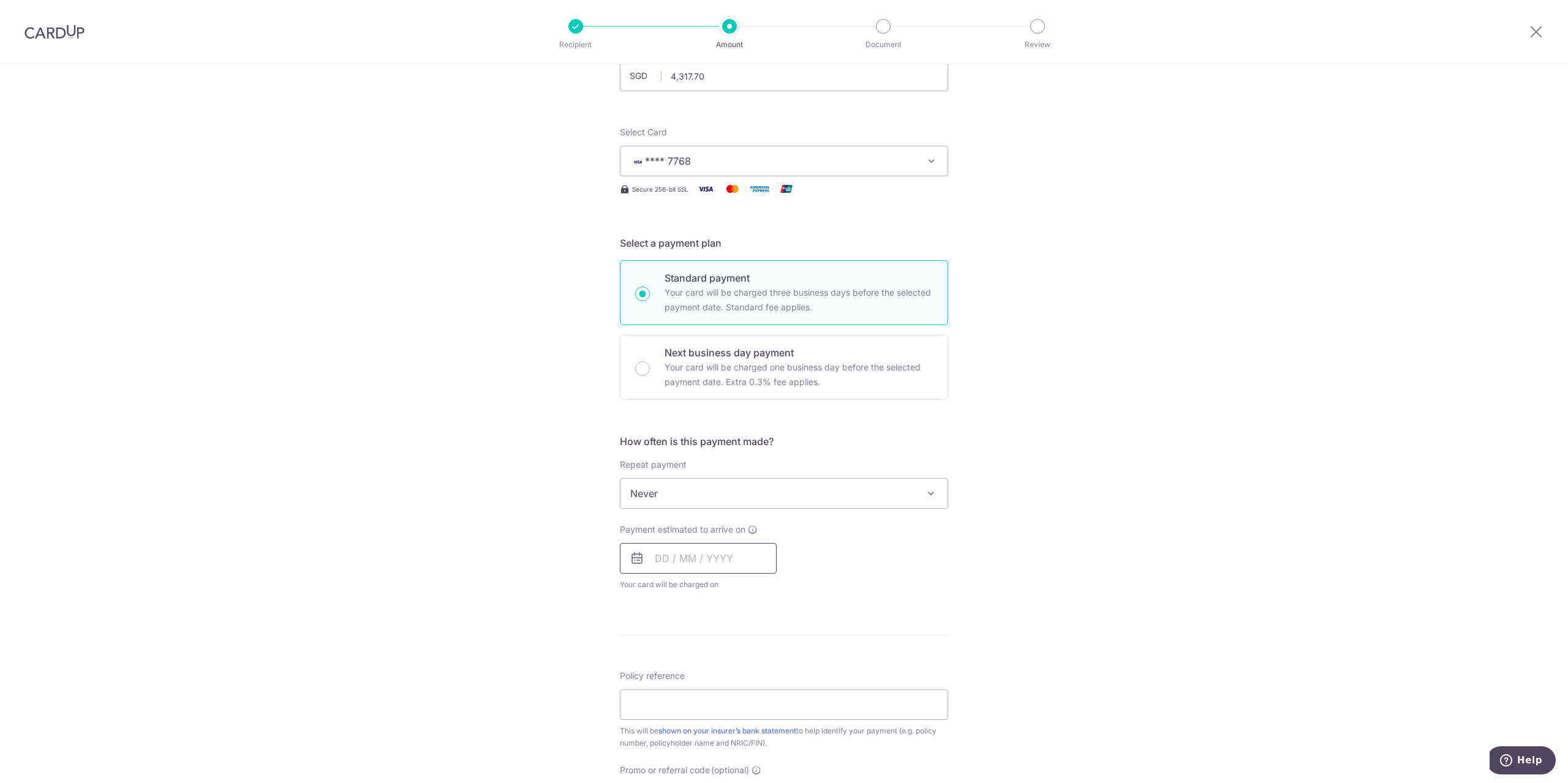
scroll to position [122, 0]
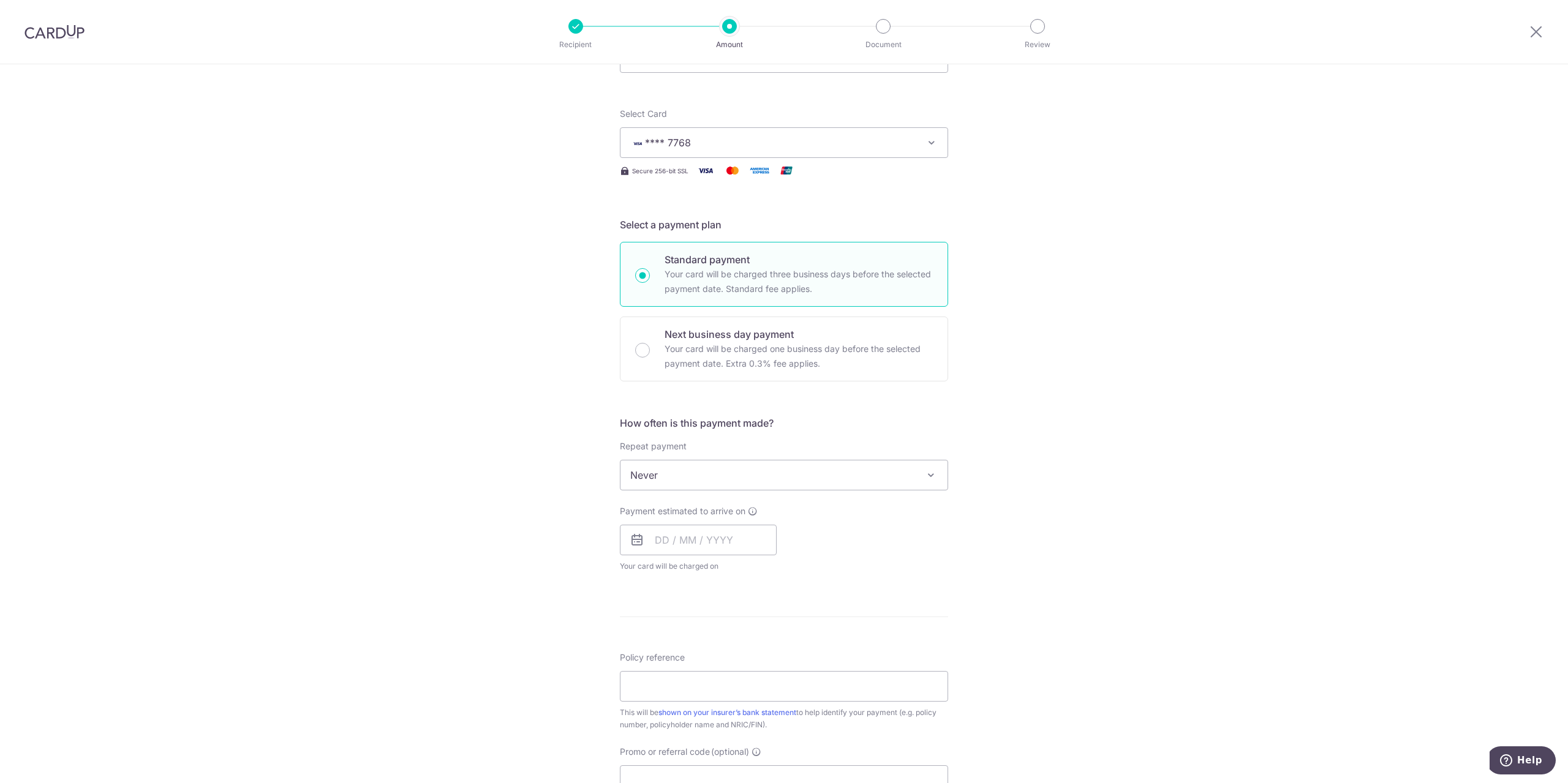
click at [696, 482] on span "Never" at bounding box center [784, 475] width 327 height 30
select select "6"
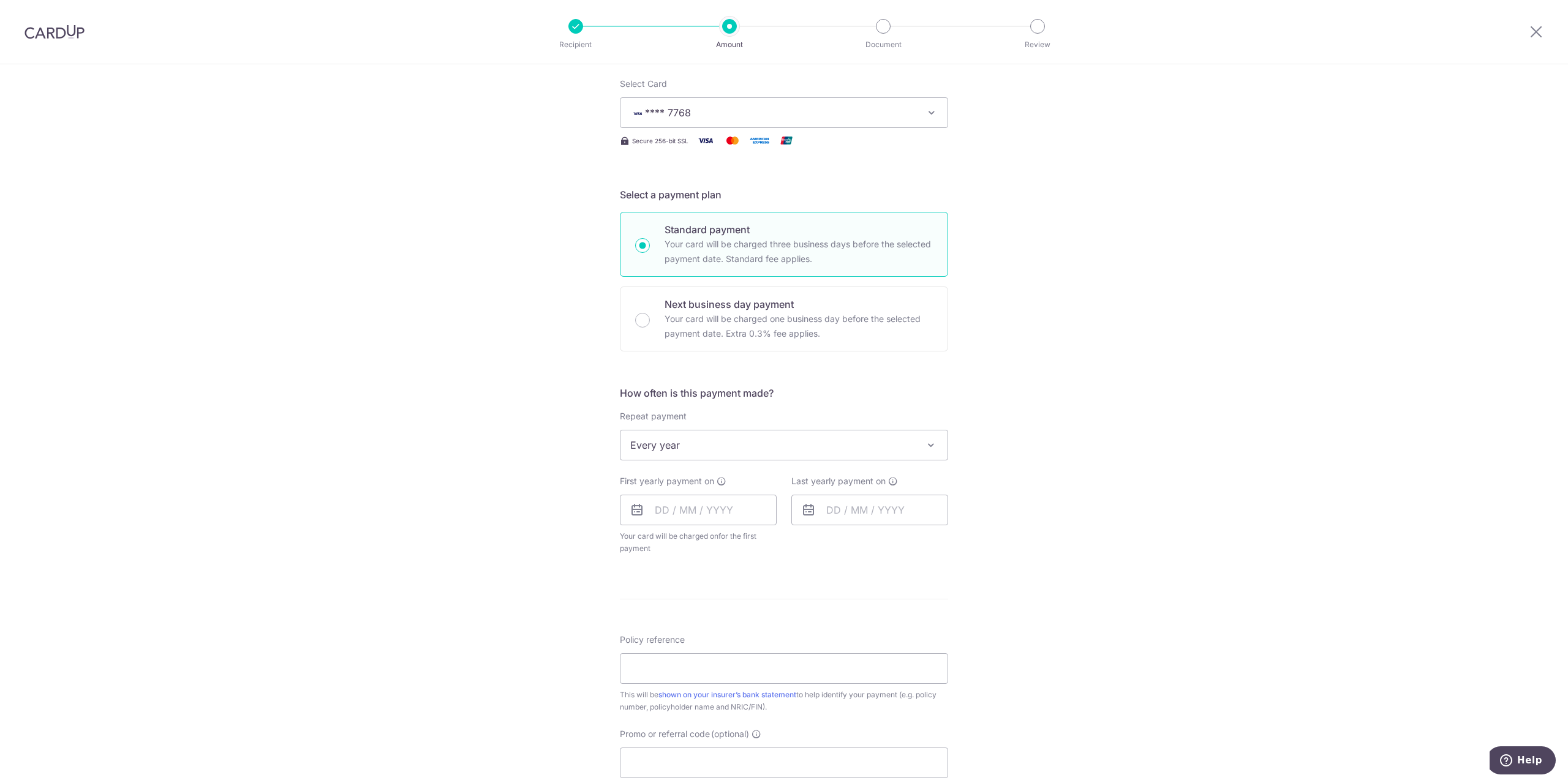
scroll to position [245, 0]
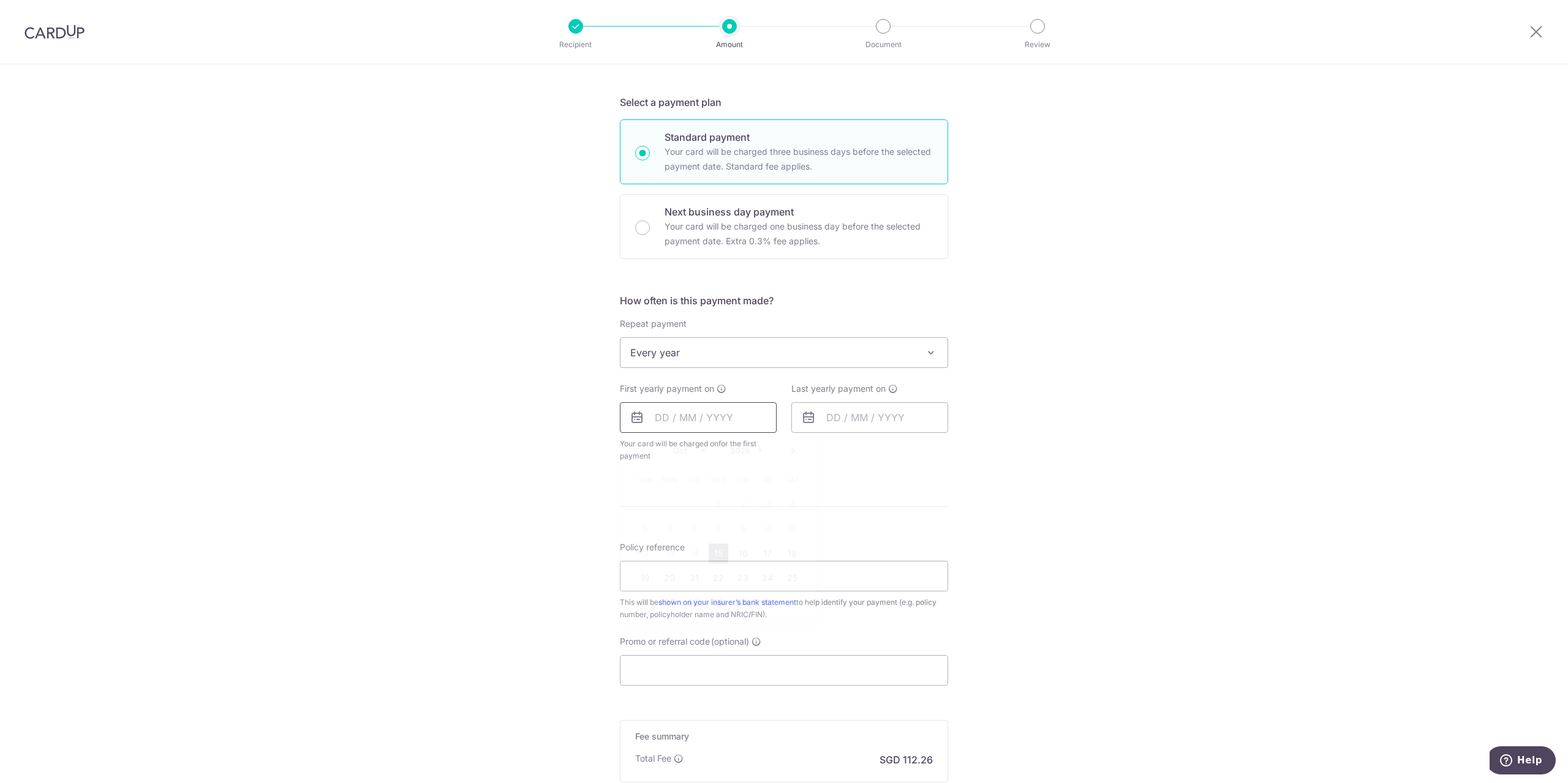
click at [683, 415] on input "text" at bounding box center [698, 418] width 157 height 31
click at [766, 557] on link "17" at bounding box center [767, 553] width 20 height 20
type input "[DATE]"
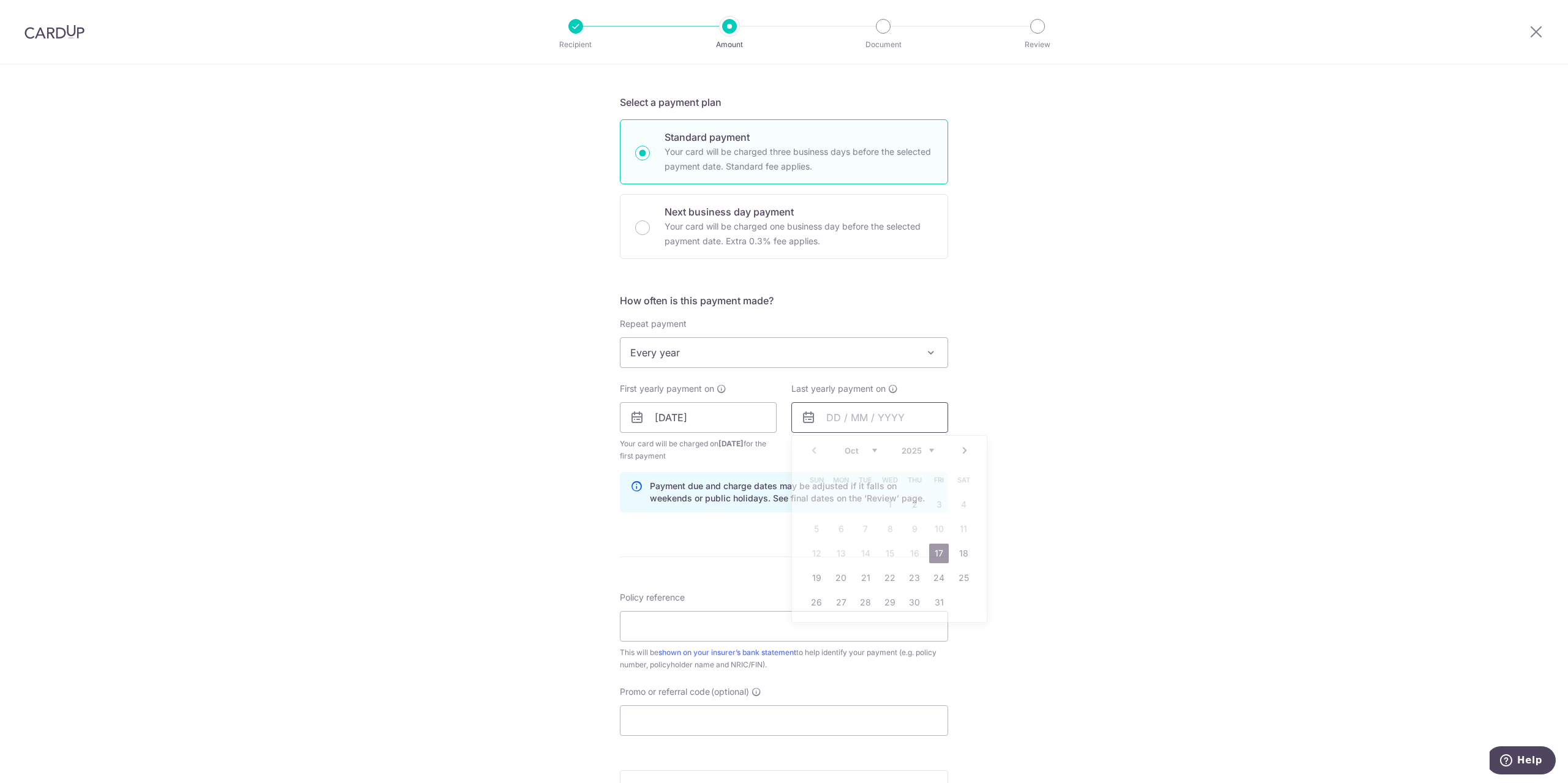
click at [894, 427] on input "text" at bounding box center [870, 418] width 157 height 31
click at [1021, 440] on div "Tell us more about your payment Enter payment amount SGD 4,317.70 4317.70 Selec…" at bounding box center [784, 404] width 1568 height 1170
click at [726, 362] on span "Every year" at bounding box center [784, 353] width 327 height 30
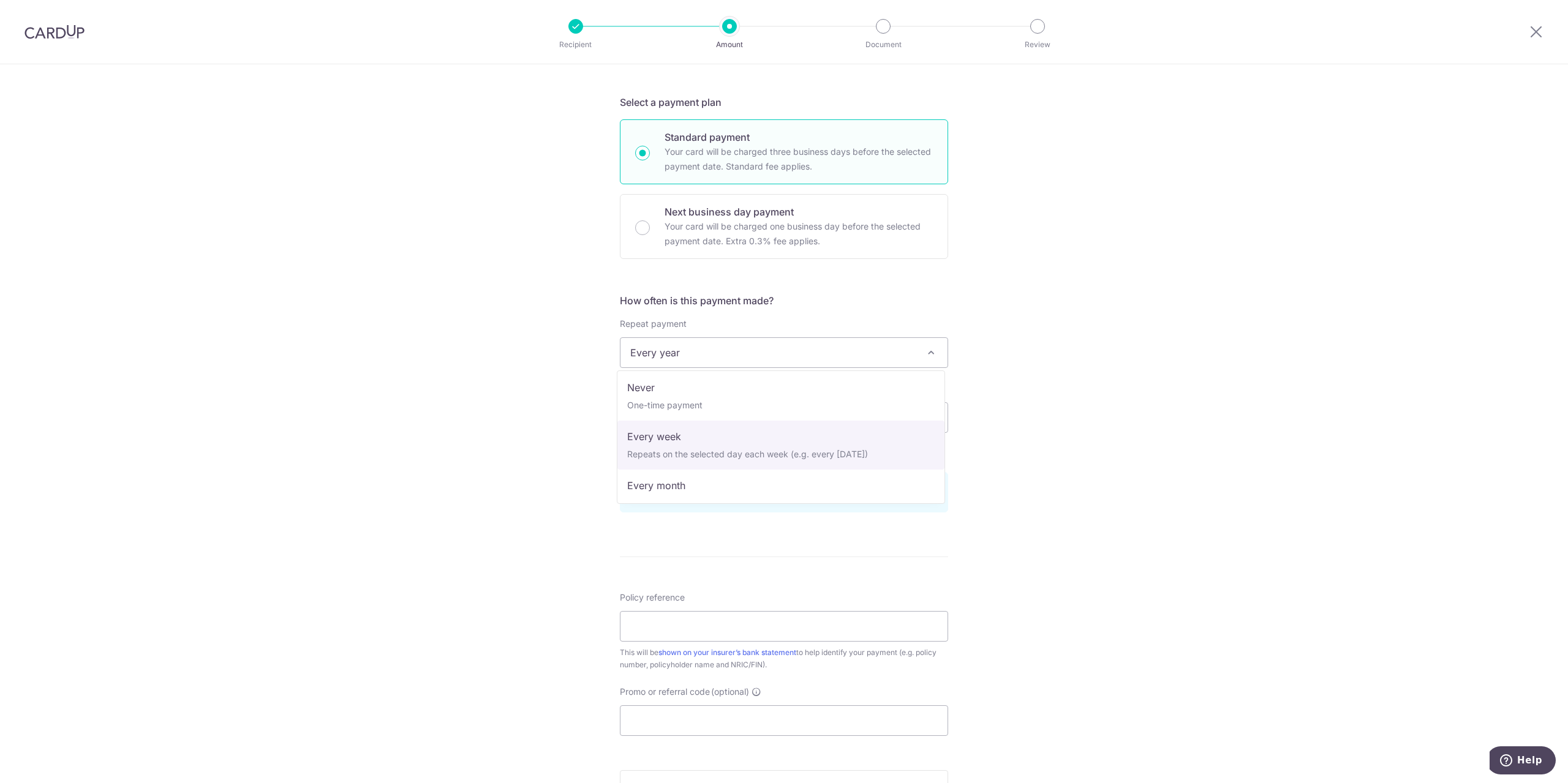
scroll to position [0, 0]
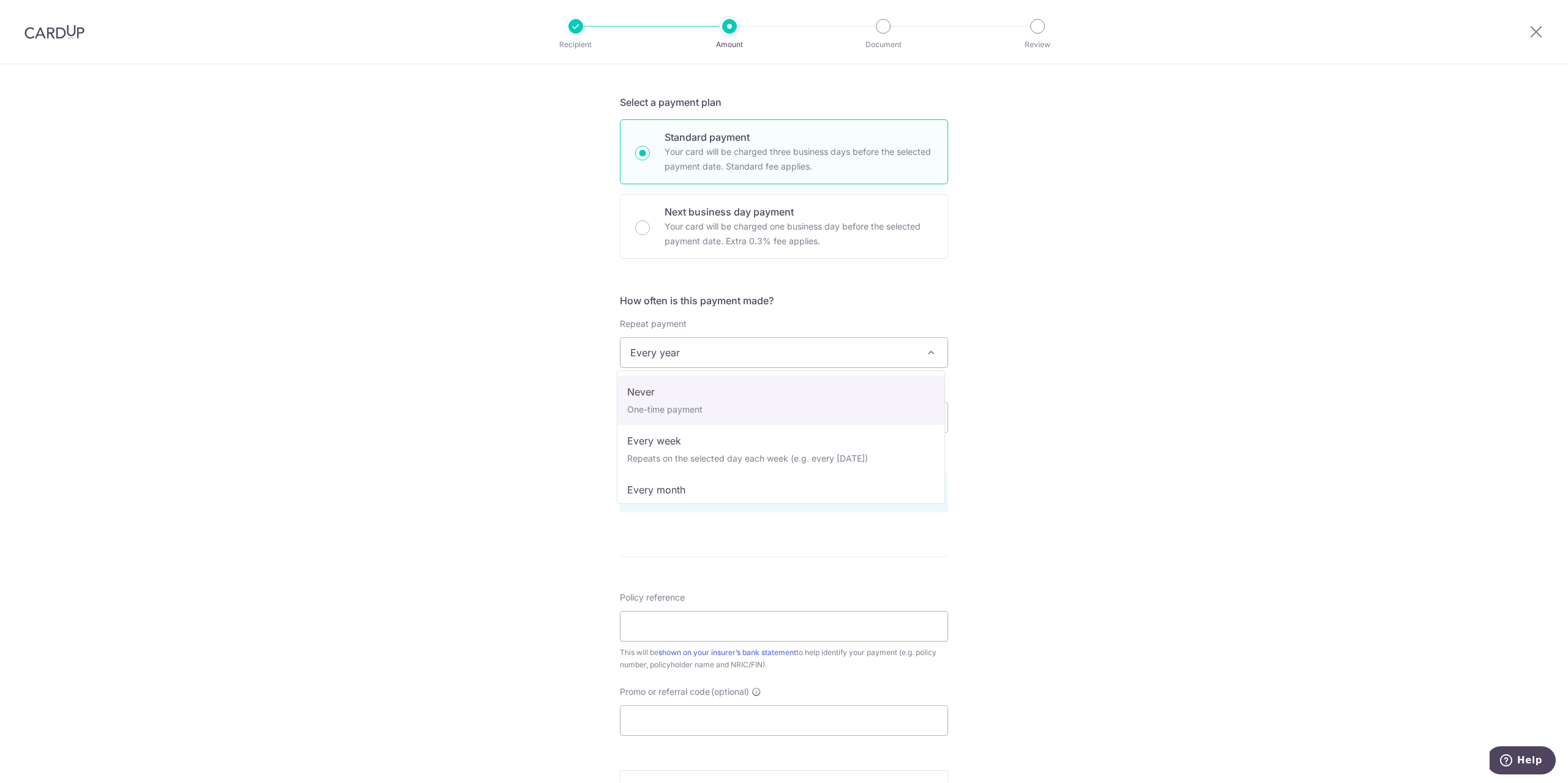
select select "1"
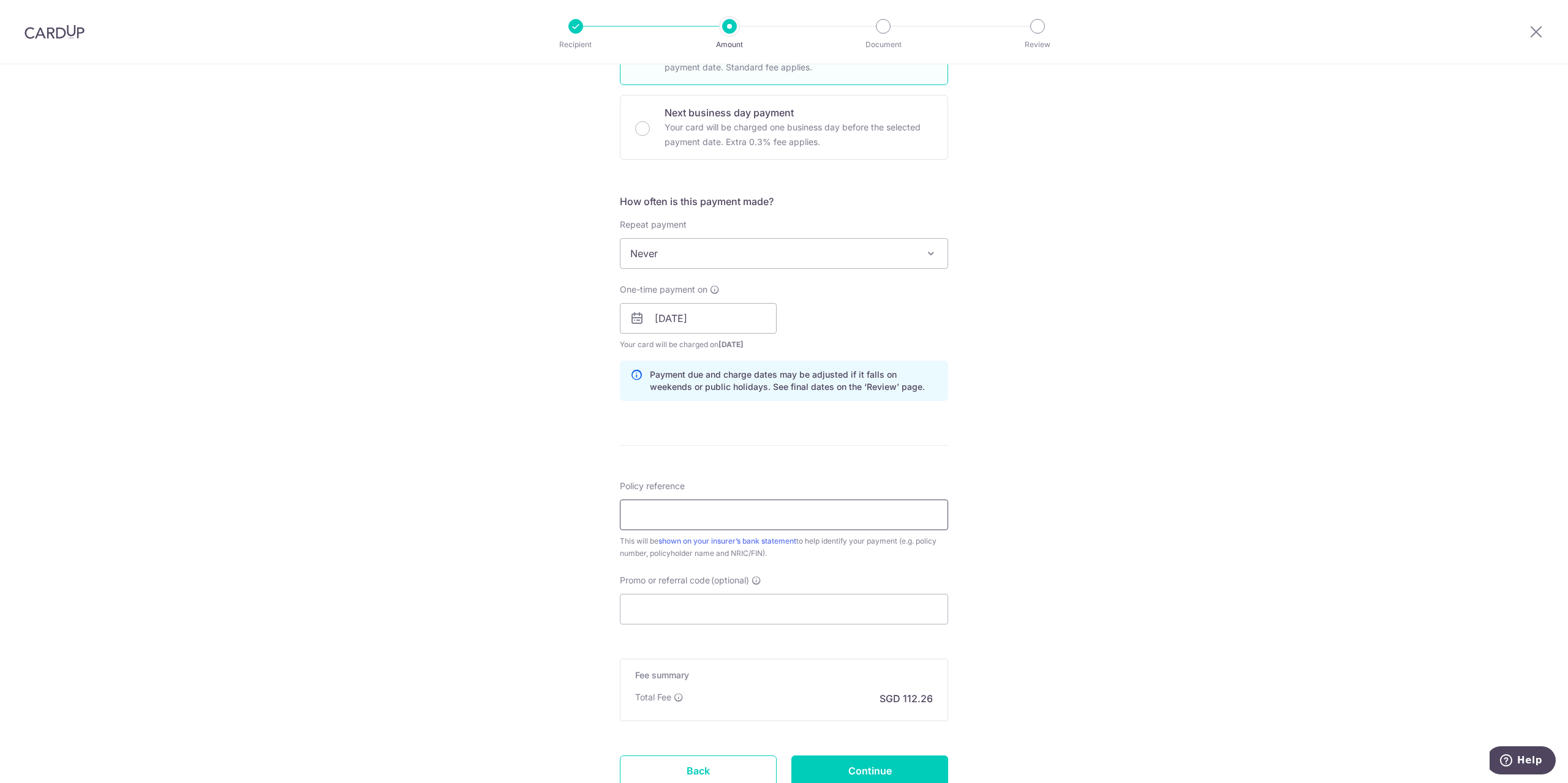
scroll to position [367, 0]
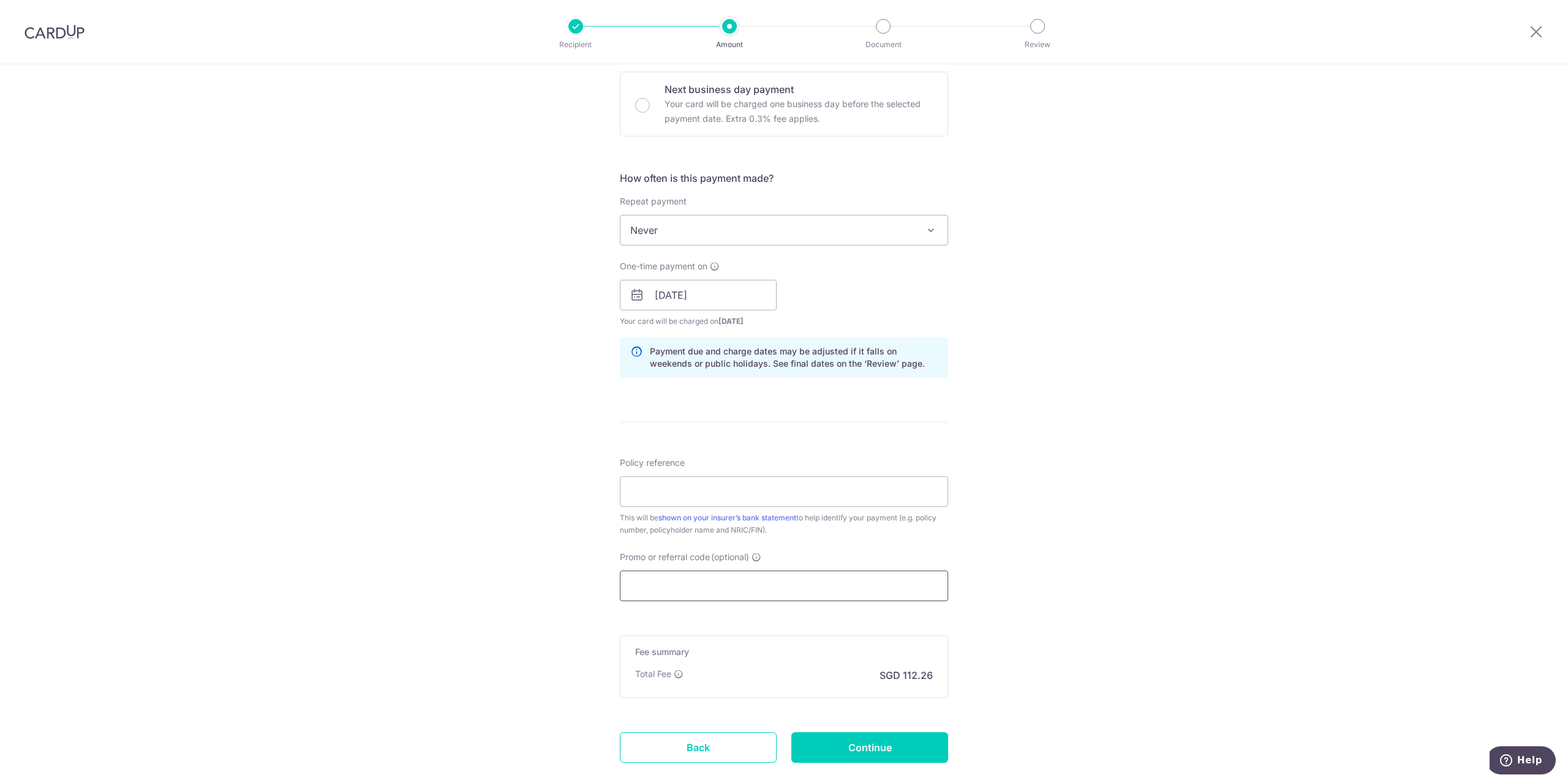
click at [721, 585] on input "Promo or referral code (optional)" at bounding box center [784, 586] width 328 height 31
paste input "OCBC90NV"
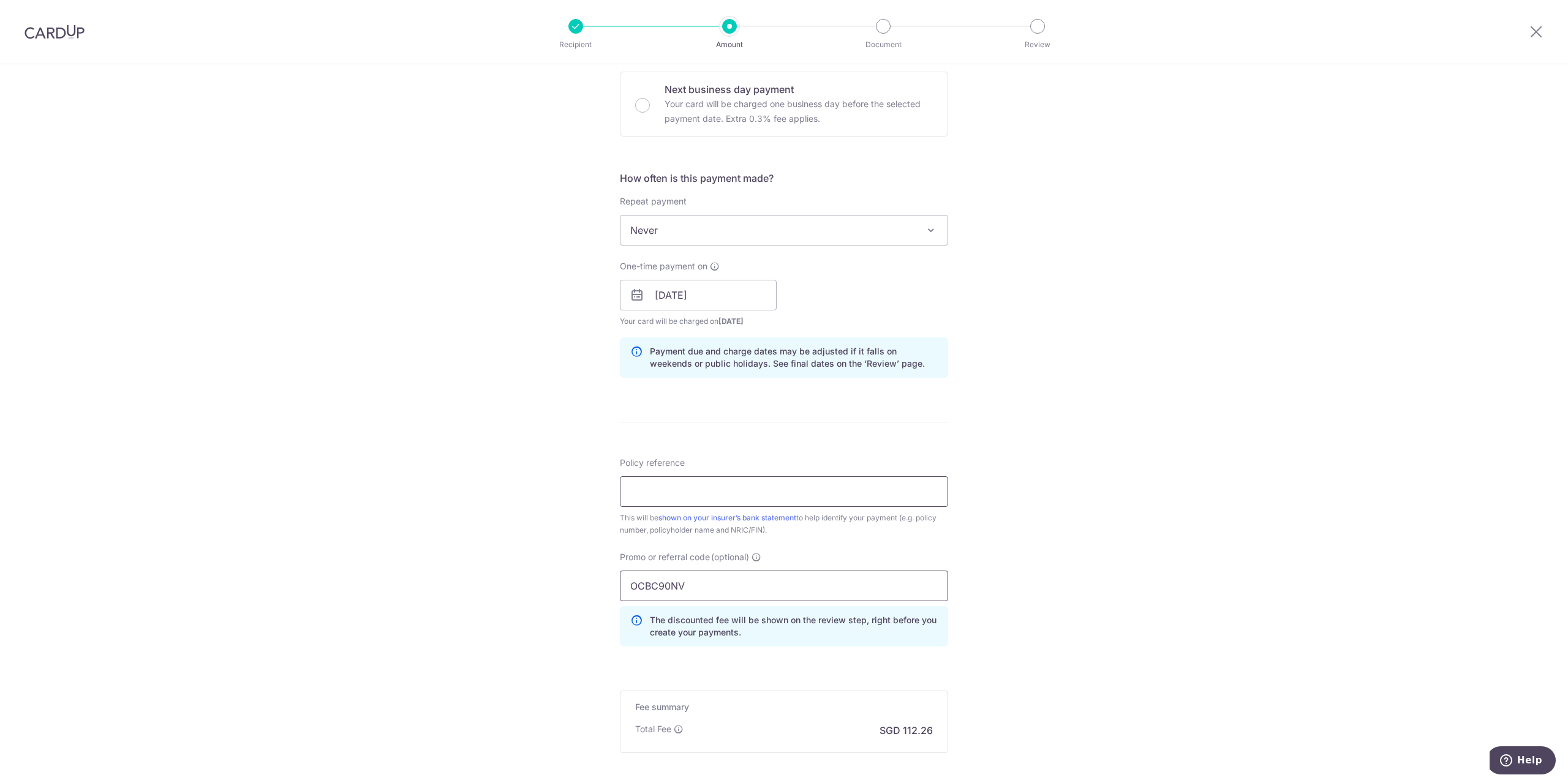
type input "OCBC90NV"
click at [732, 489] on input "Policy reference" at bounding box center [784, 491] width 328 height 31
click at [729, 488] on input "Policy reference" at bounding box center [784, 491] width 328 height 31
paste input "0216036844"
type input "0216036844"
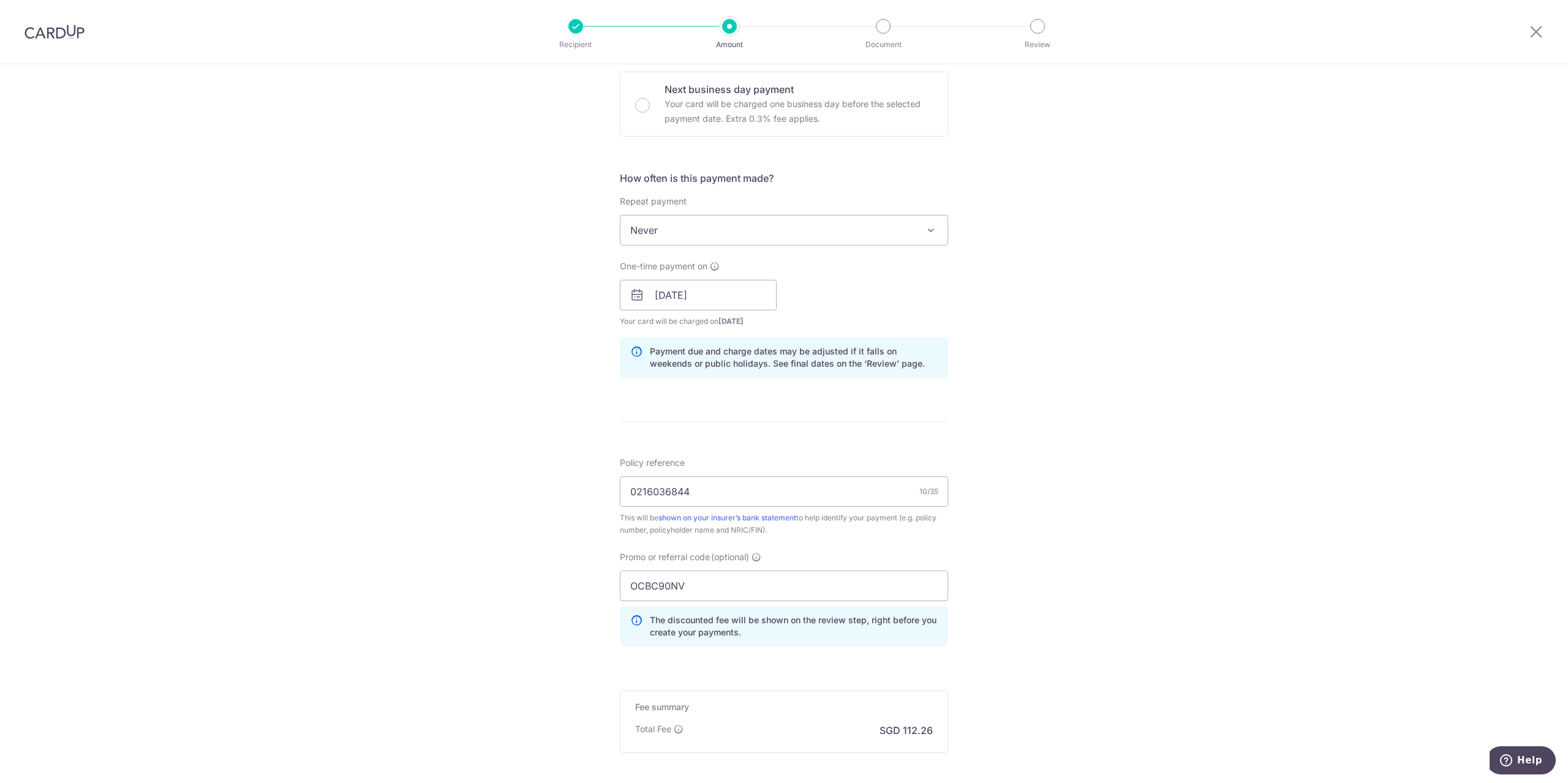
click at [1103, 564] on div "Tell us more about your payment Enter payment amount SGD 4,317.70 4317.70 Selec…" at bounding box center [784, 303] width 1568 height 1213
click at [627, 493] on input "0216036844" at bounding box center [784, 491] width 328 height 31
drag, startPoint x: 1064, startPoint y: 559, endPoint x: 1026, endPoint y: 576, distance: 41.6
click at [1064, 559] on div "Tell us more about your payment Enter payment amount SGD 4,317.70 4317.70 Selec…" at bounding box center [784, 303] width 1568 height 1213
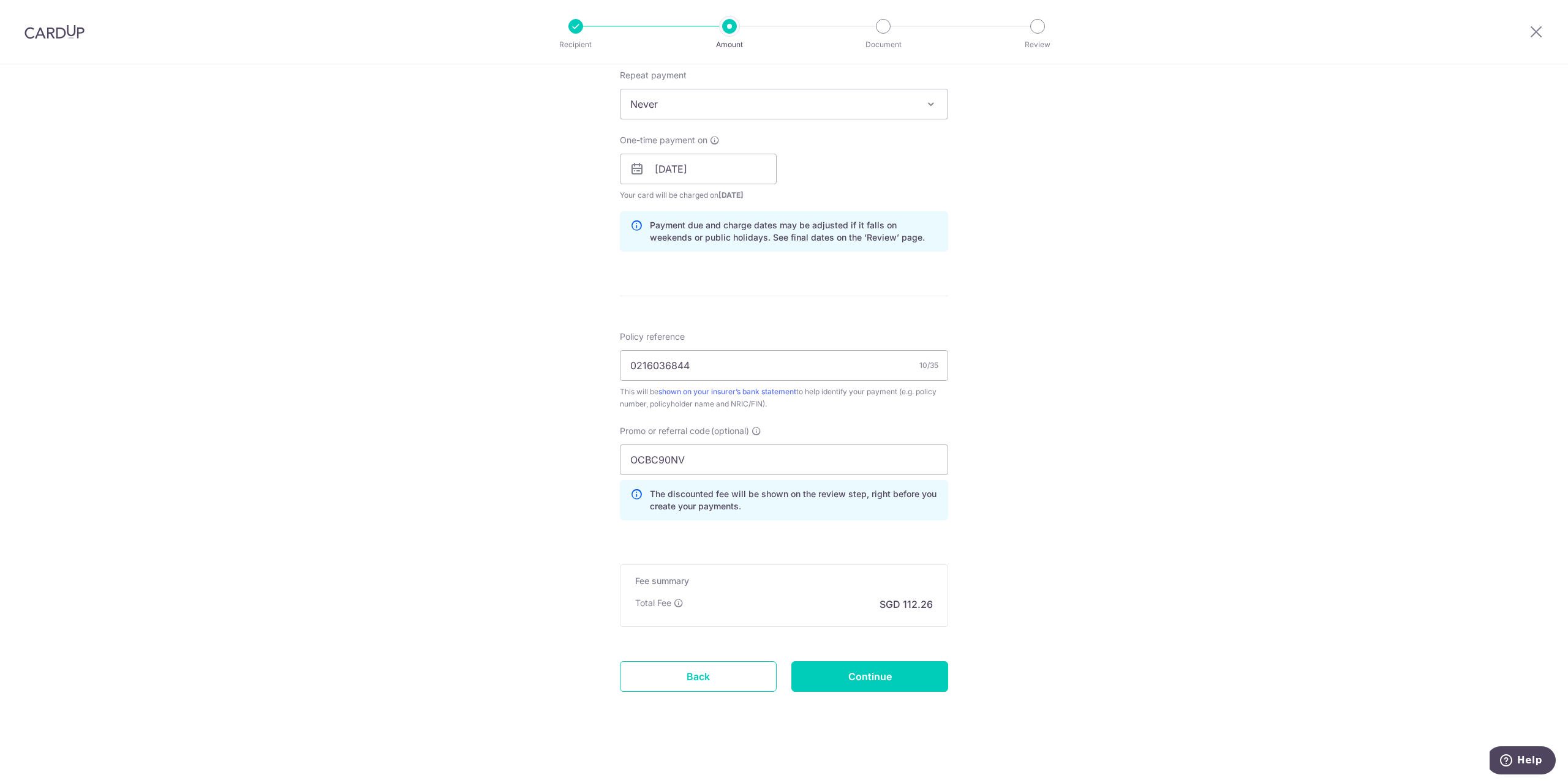
scroll to position [494, 0]
click at [882, 665] on input "Continue" at bounding box center [870, 676] width 157 height 31
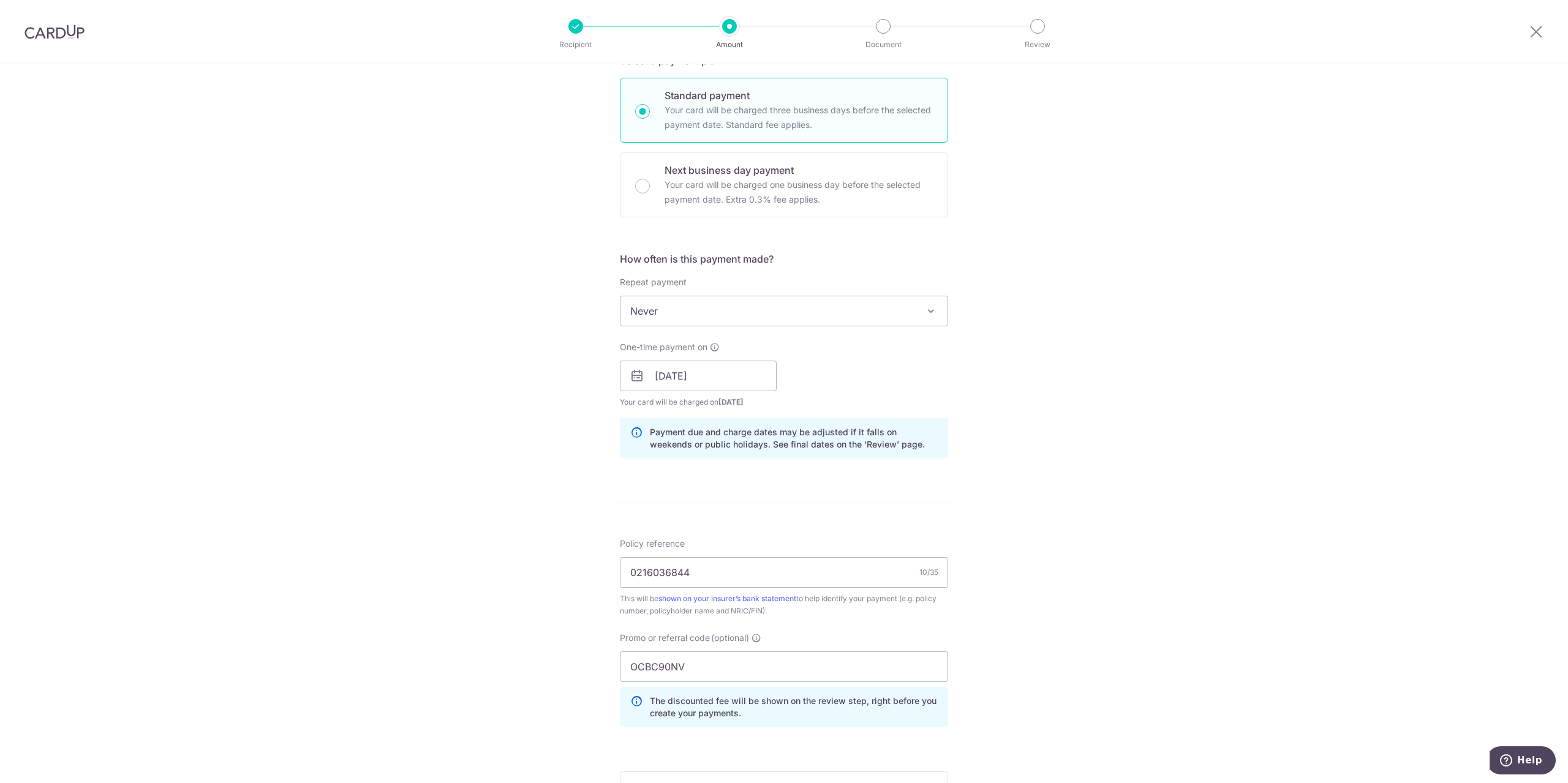
scroll to position [249, 0]
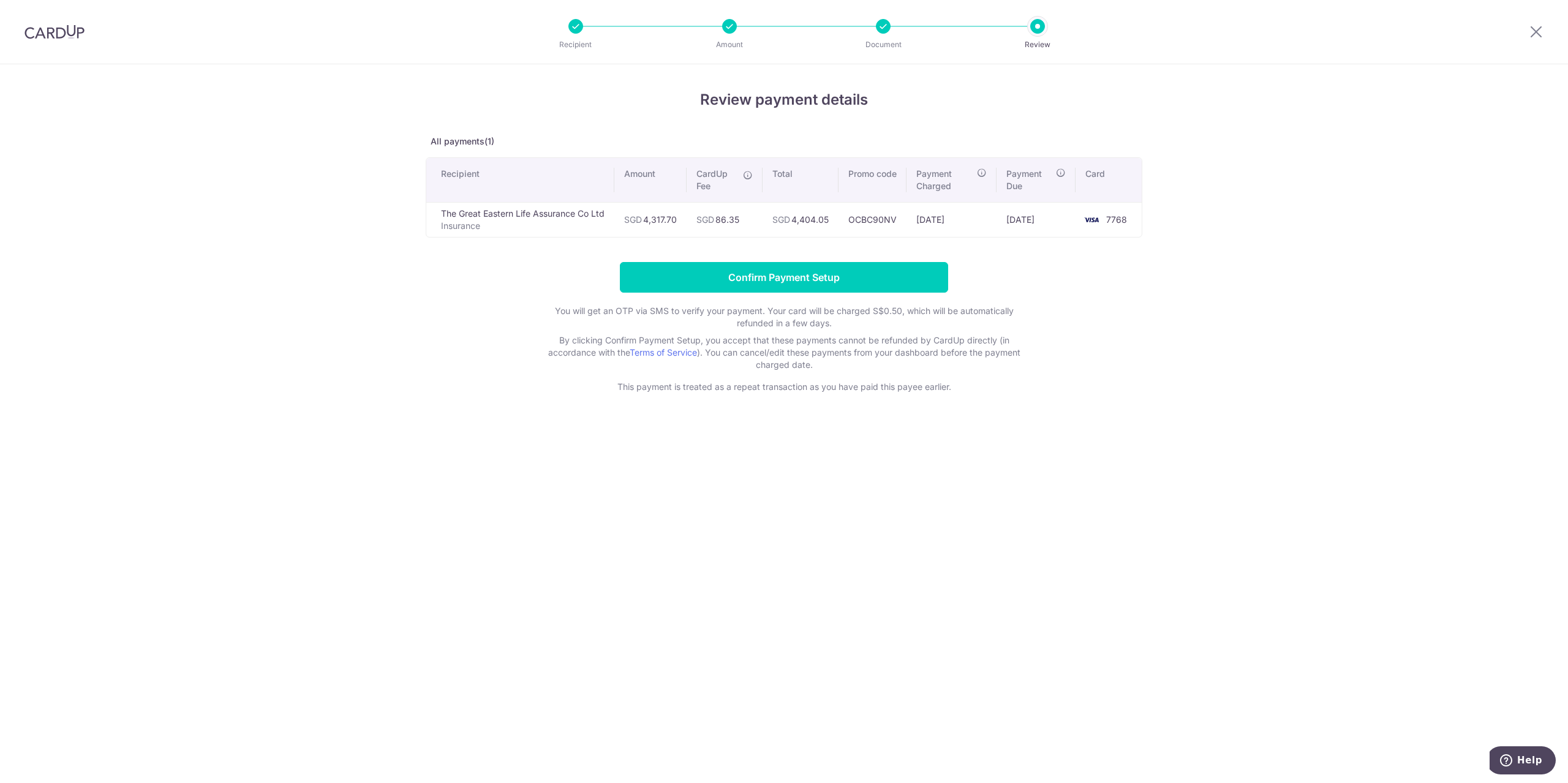
click at [884, 29] on div at bounding box center [883, 26] width 14 height 14
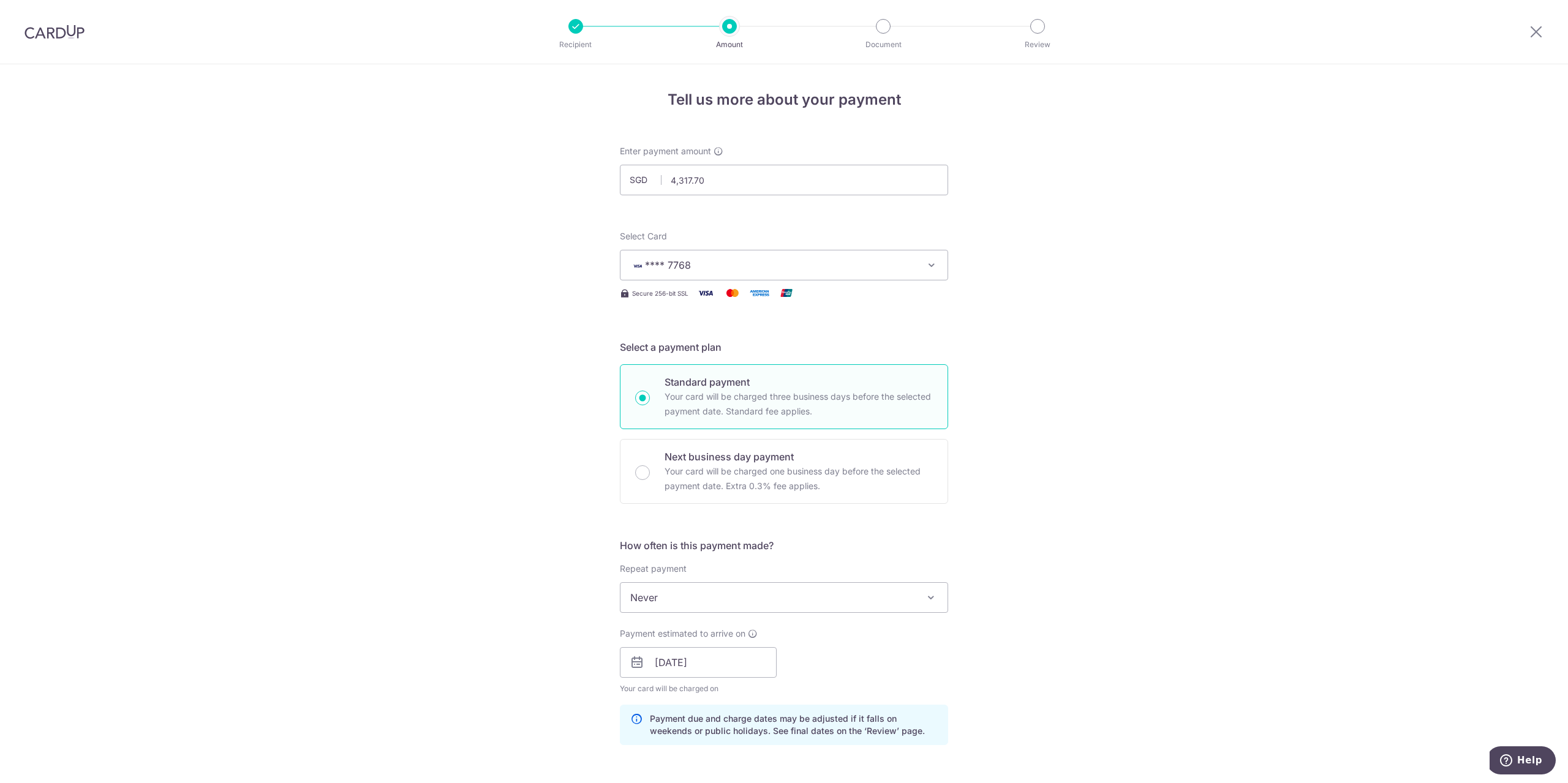
scroll to position [61, 0]
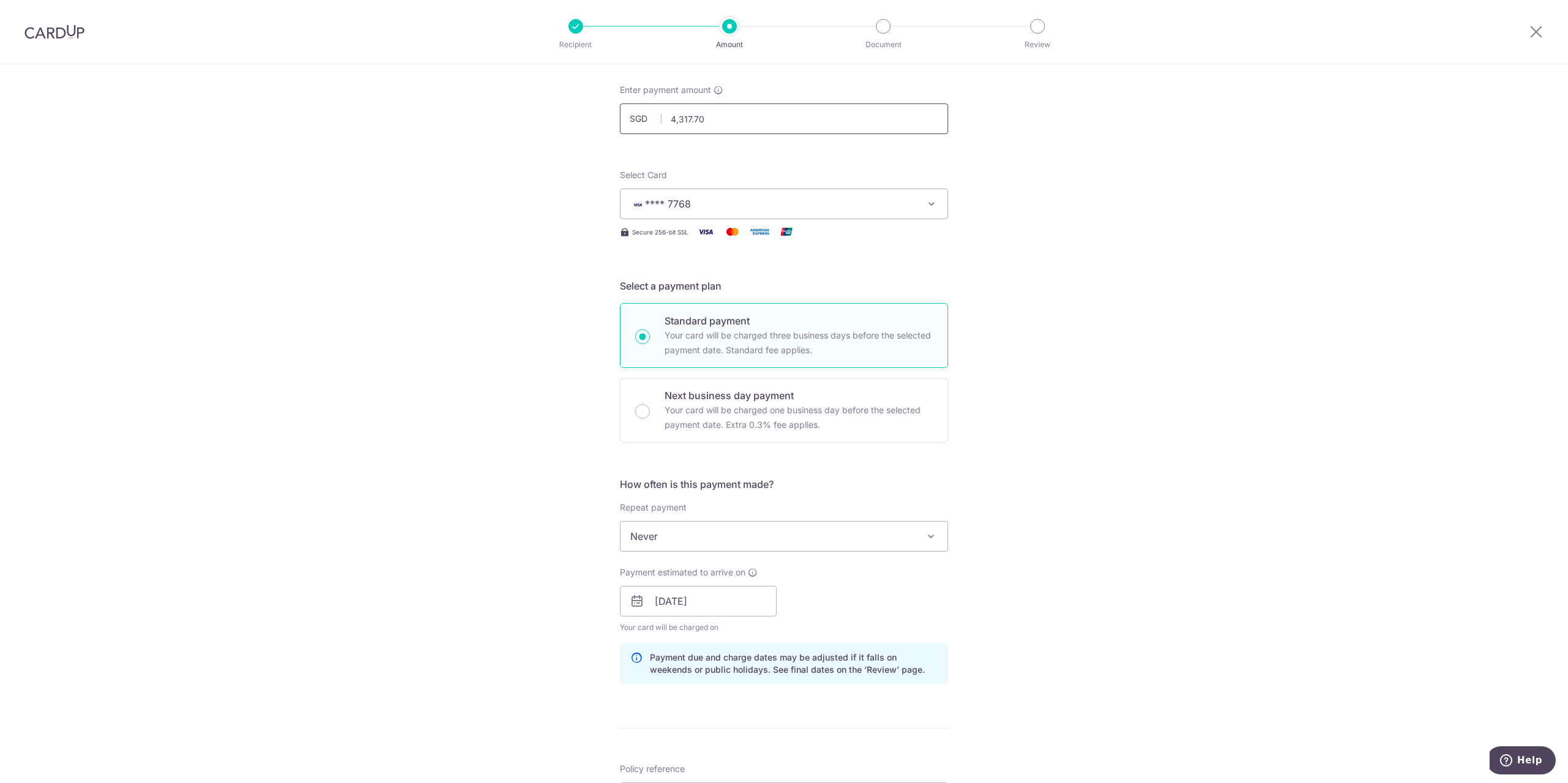
drag, startPoint x: 717, startPoint y: 122, endPoint x: 624, endPoint y: 117, distance: 93.1
click at [625, 117] on input "4,317.70" at bounding box center [784, 118] width 328 height 31
paste input "text"
click at [1013, 161] on div "Tell us more about your payment Enter payment amount SGD 4317.70 4317.70 Select…" at bounding box center [784, 609] width 1568 height 1213
type input "4,317.70"
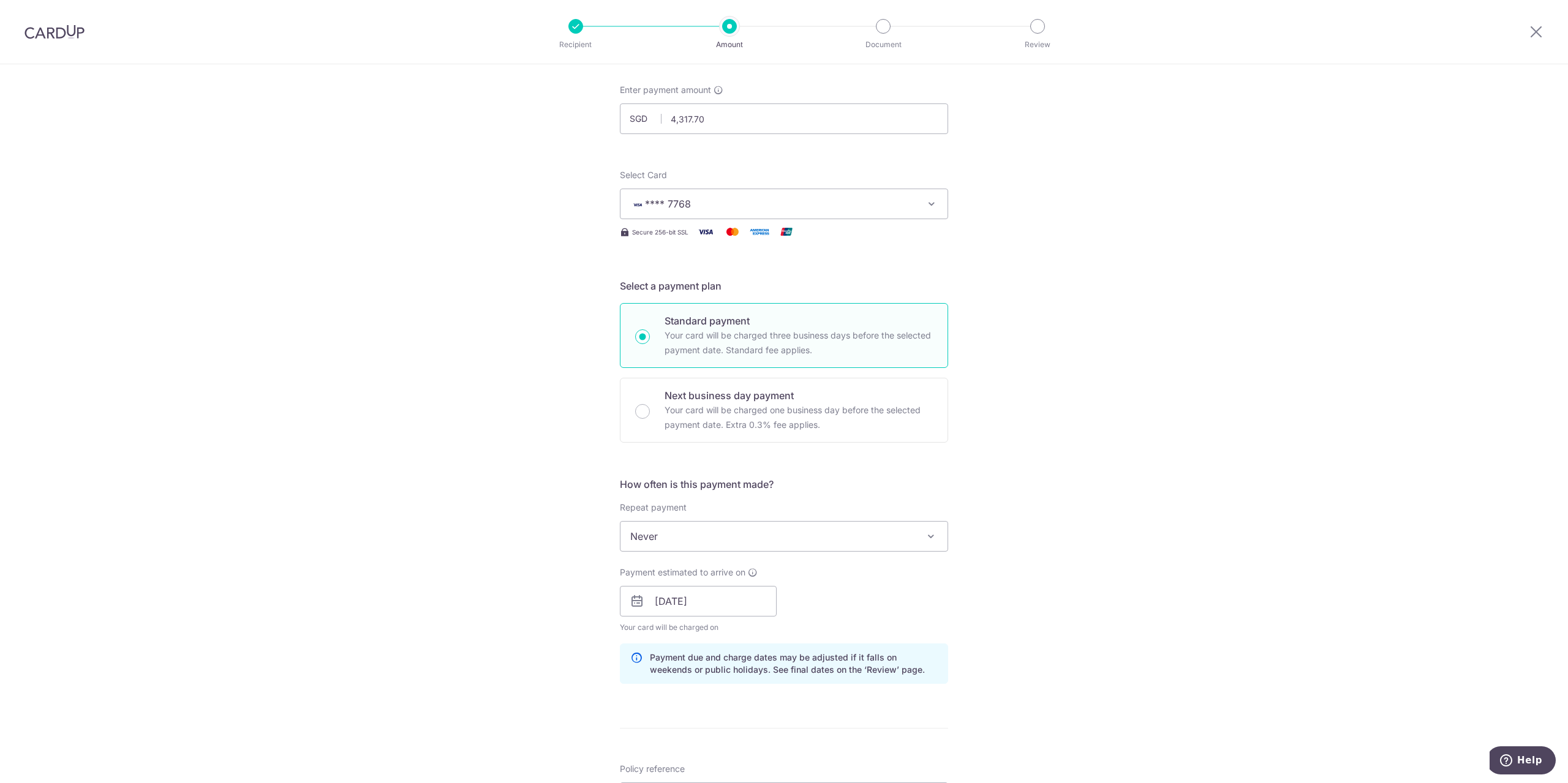
click at [998, 247] on div "Tell us more about your payment Enter payment amount SGD 4,317.70 4317.70 Selec…" at bounding box center [784, 609] width 1568 height 1213
click at [688, 532] on span "Never" at bounding box center [784, 536] width 327 height 30
click at [705, 516] on div "Repeat payment Never Every week Every month Every quarter Every half a year Eve…" at bounding box center [784, 527] width 328 height 50
click at [700, 609] on input "[DATE]" at bounding box center [698, 601] width 157 height 31
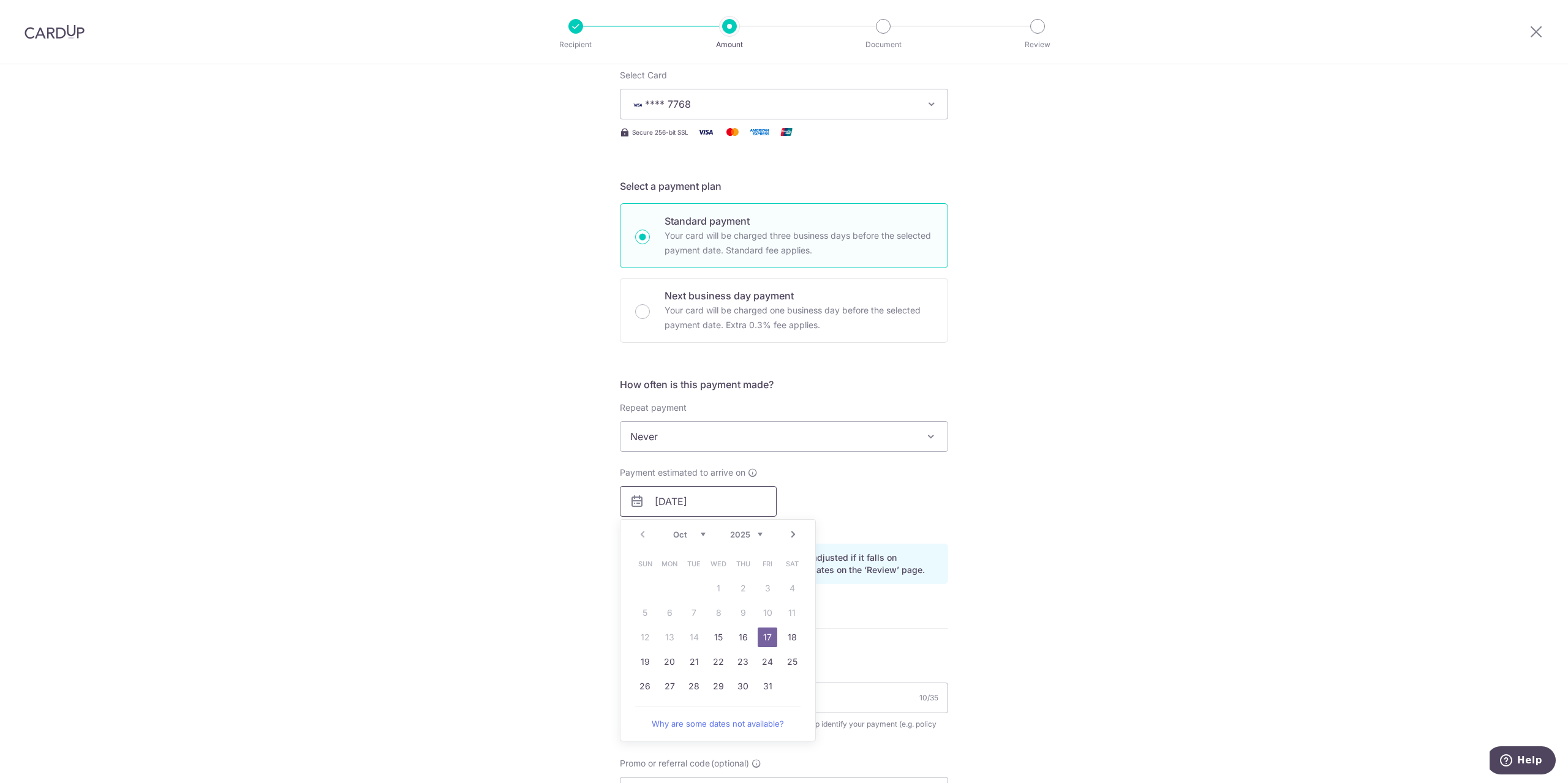
scroll to position [184, 0]
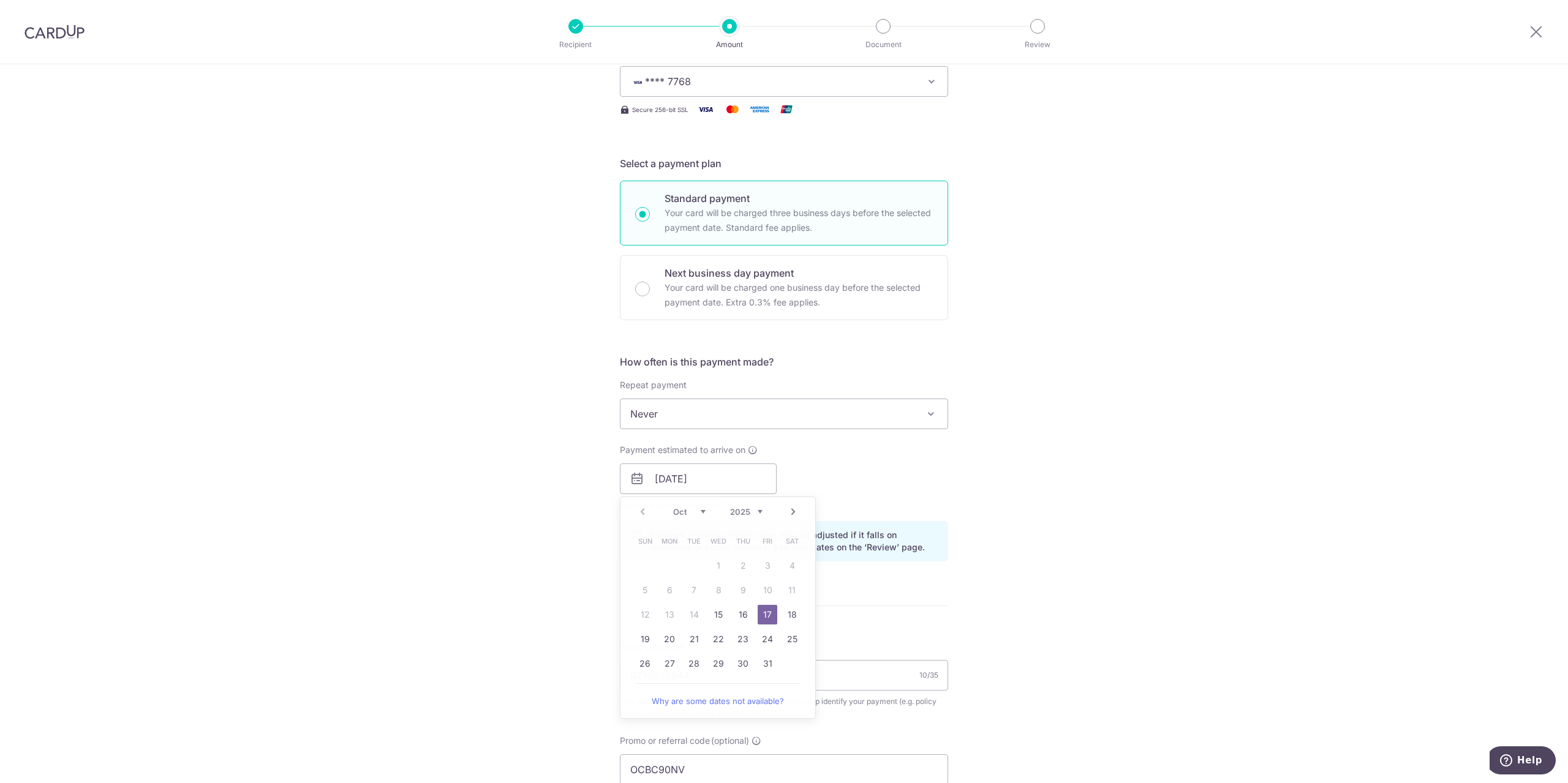
click at [1010, 600] on div "Tell us more about your payment Enter payment amount SGD 4,317.70 4317.70 Selec…" at bounding box center [784, 486] width 1568 height 1213
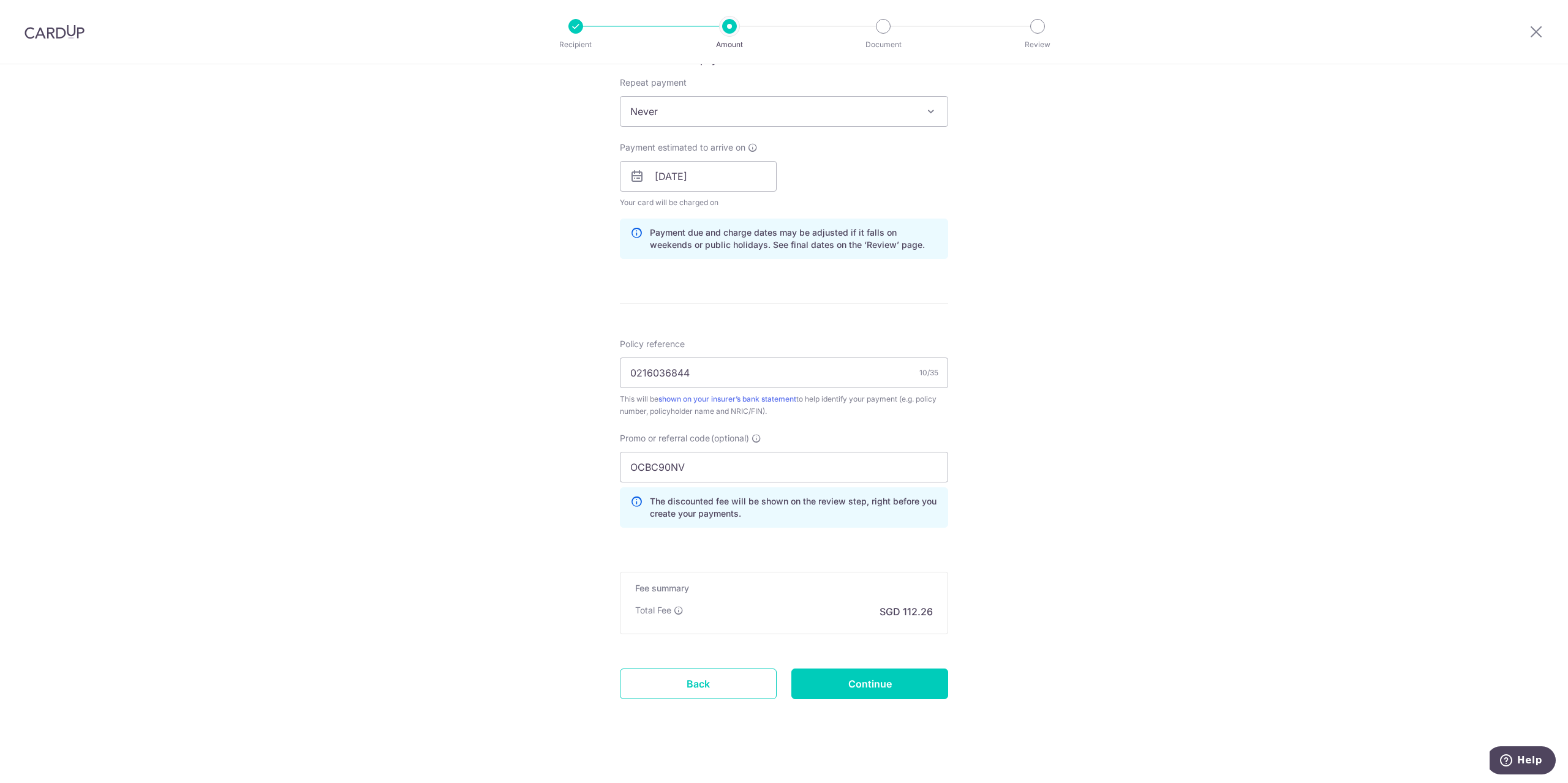
scroll to position [494, 0]
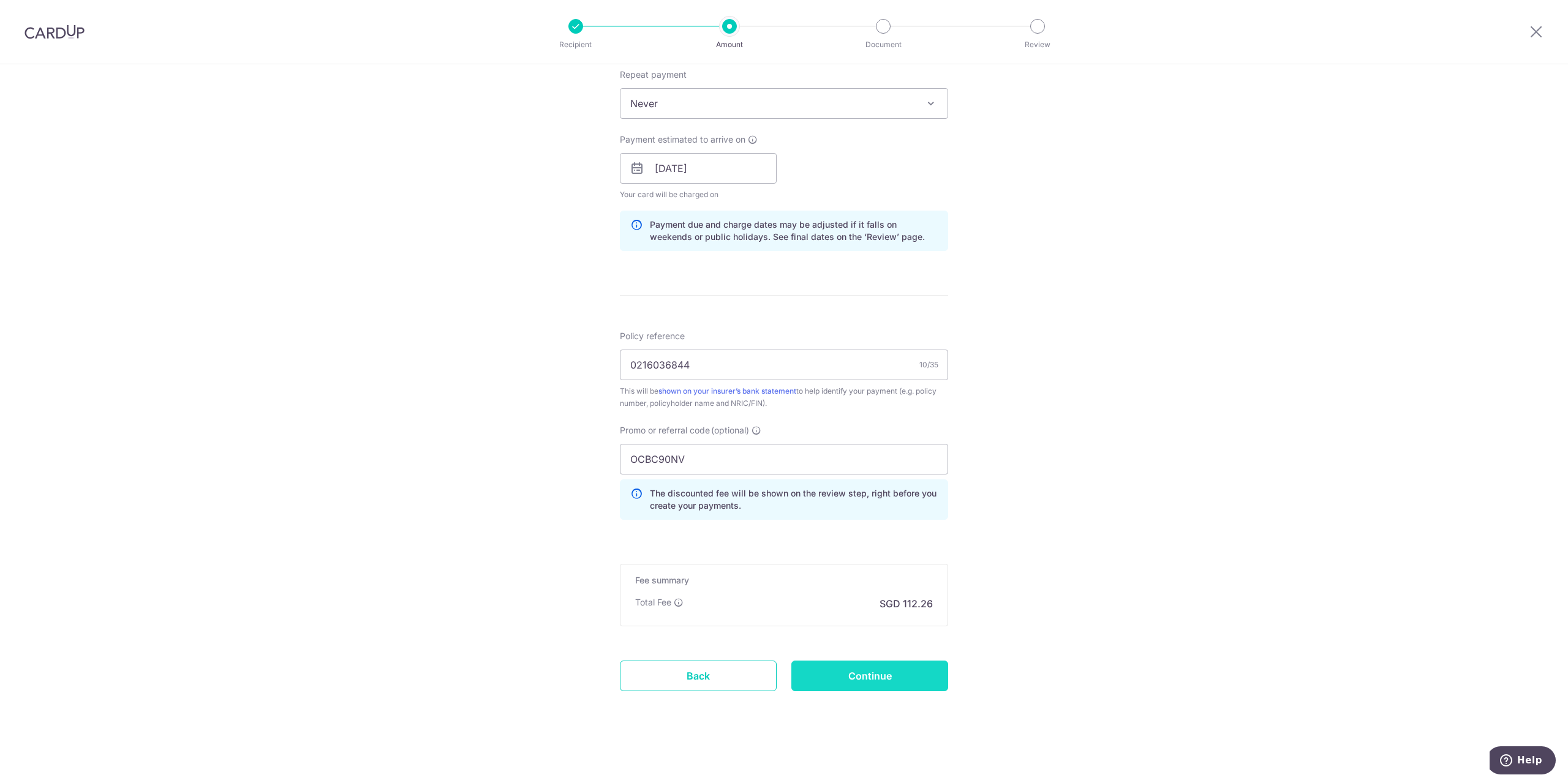
click at [911, 679] on input "Continue" at bounding box center [870, 676] width 157 height 31
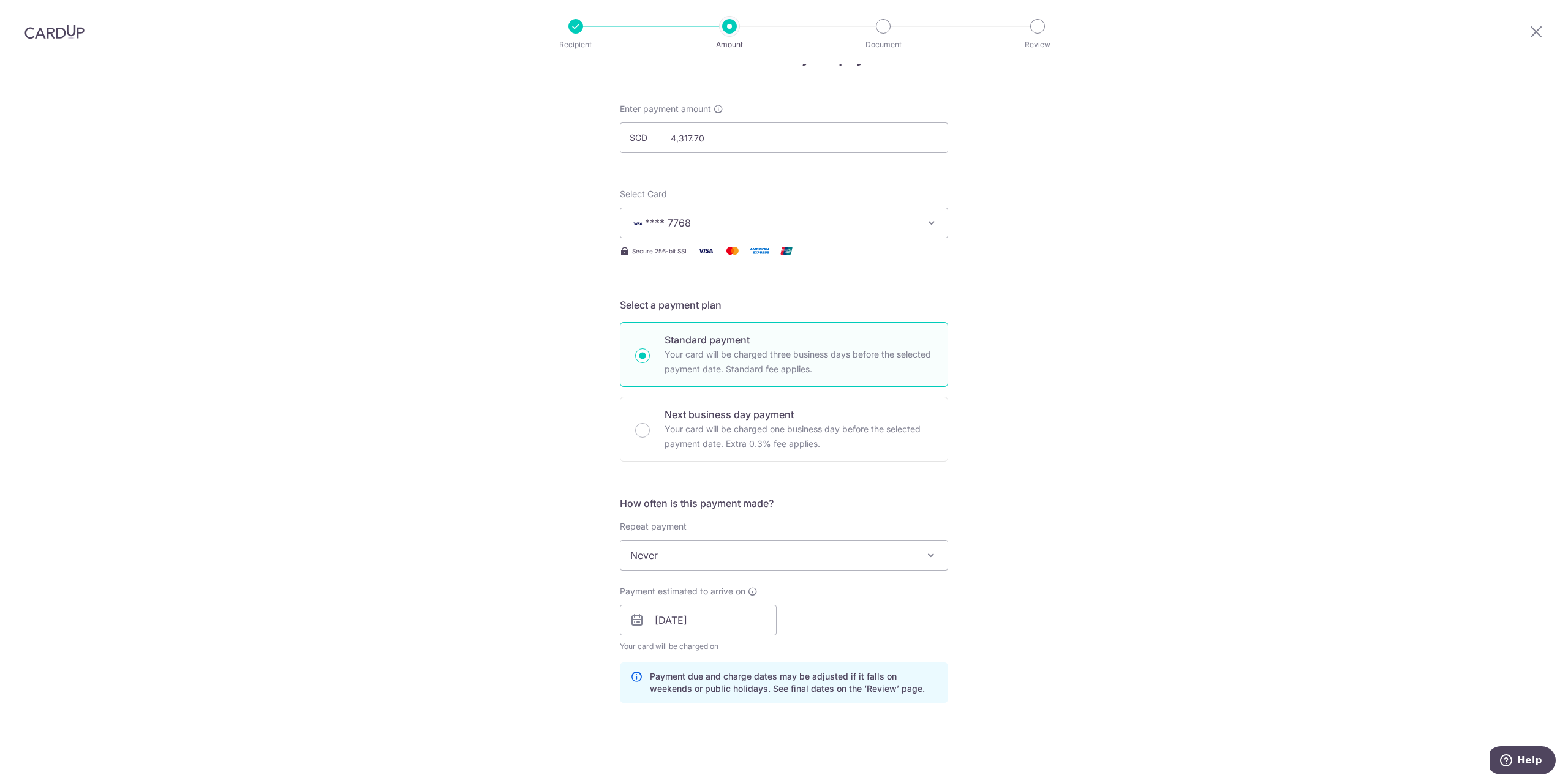
scroll to position [490, 0]
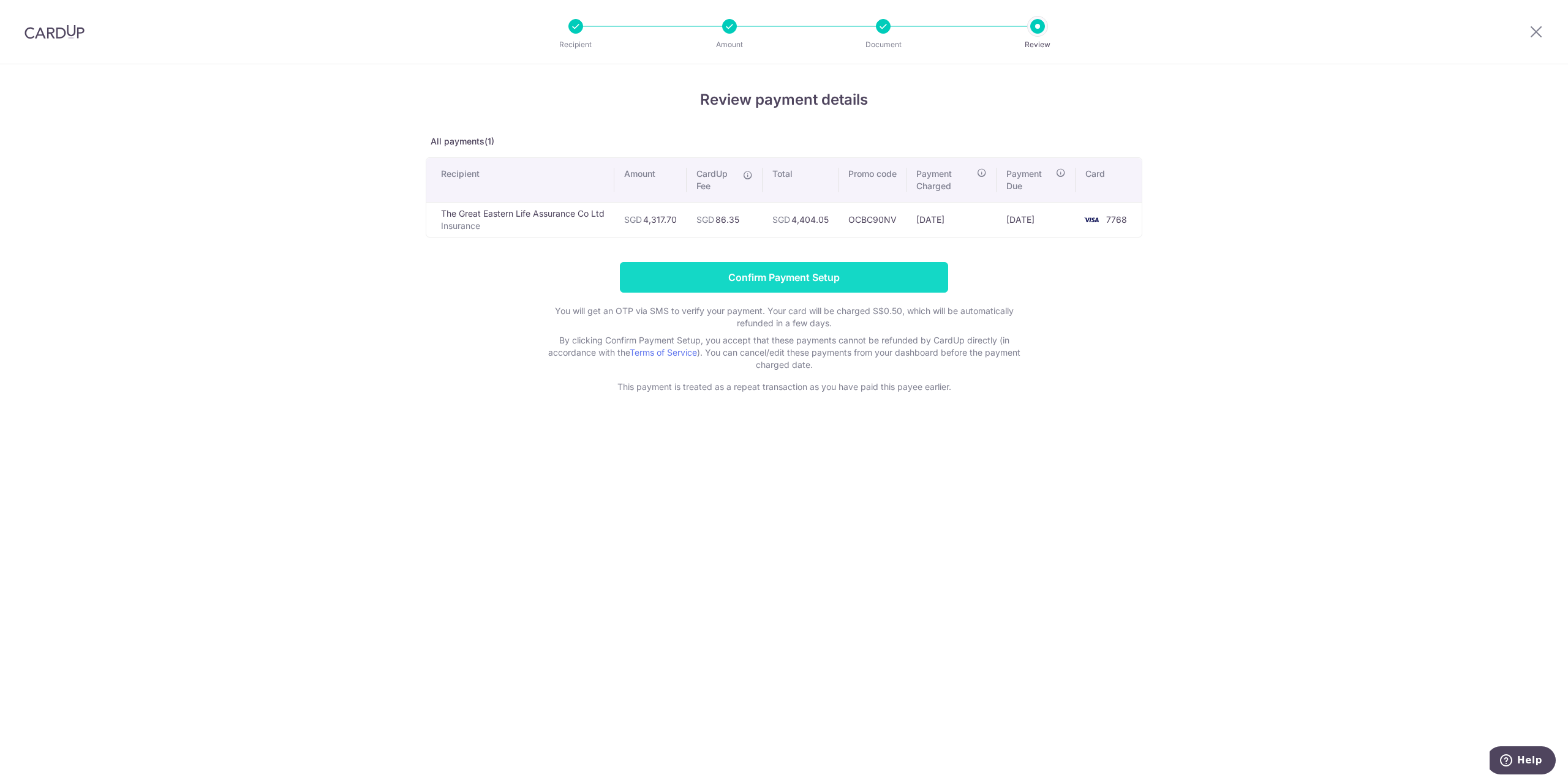
click at [858, 277] on input "Confirm Payment Setup" at bounding box center [784, 277] width 328 height 31
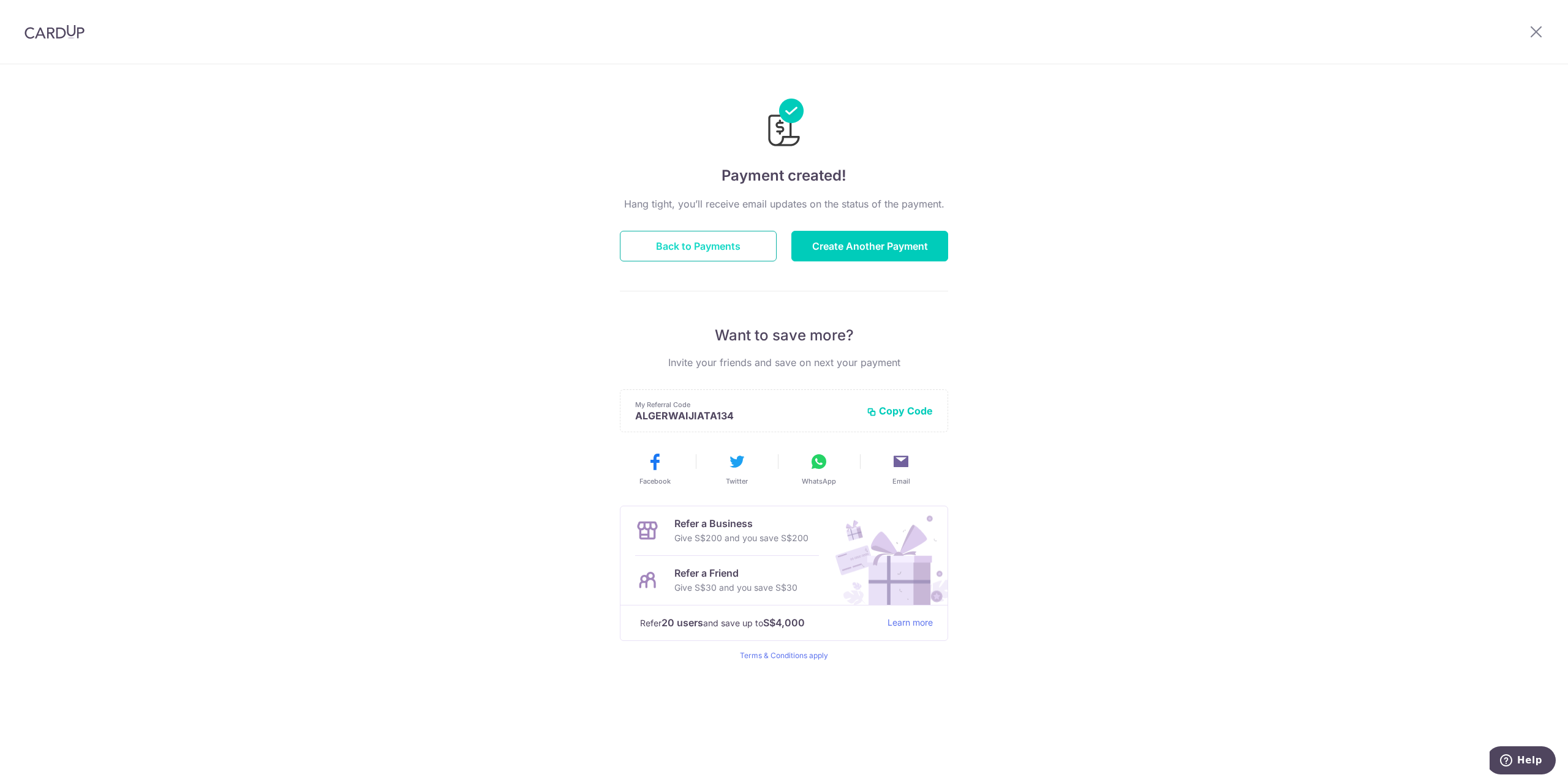
click at [718, 244] on button "Back to Payments" at bounding box center [698, 246] width 157 height 31
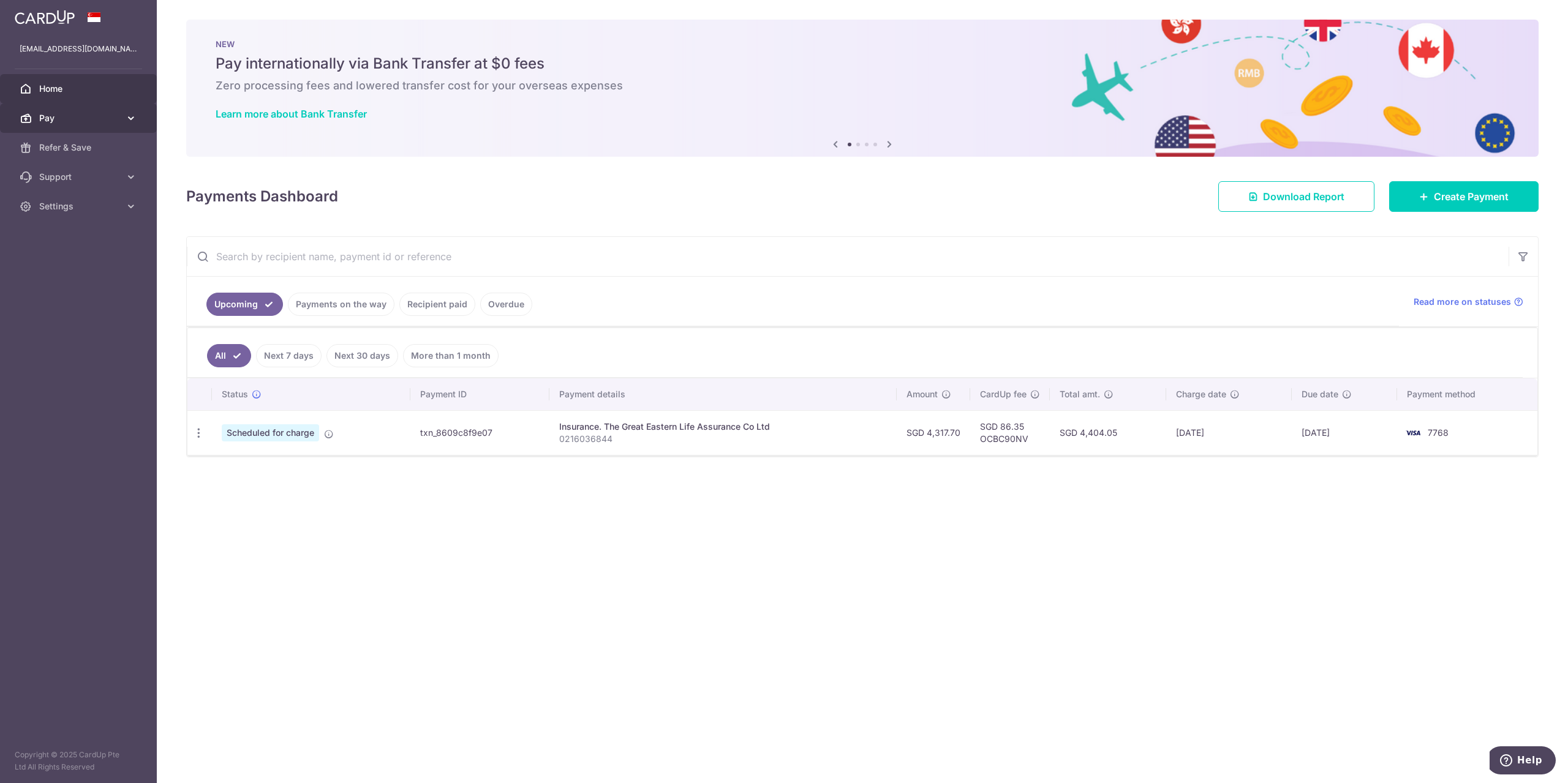
click at [92, 120] on span "Pay" at bounding box center [79, 118] width 81 height 12
click at [95, 149] on span "Payments" at bounding box center [79, 147] width 81 height 12
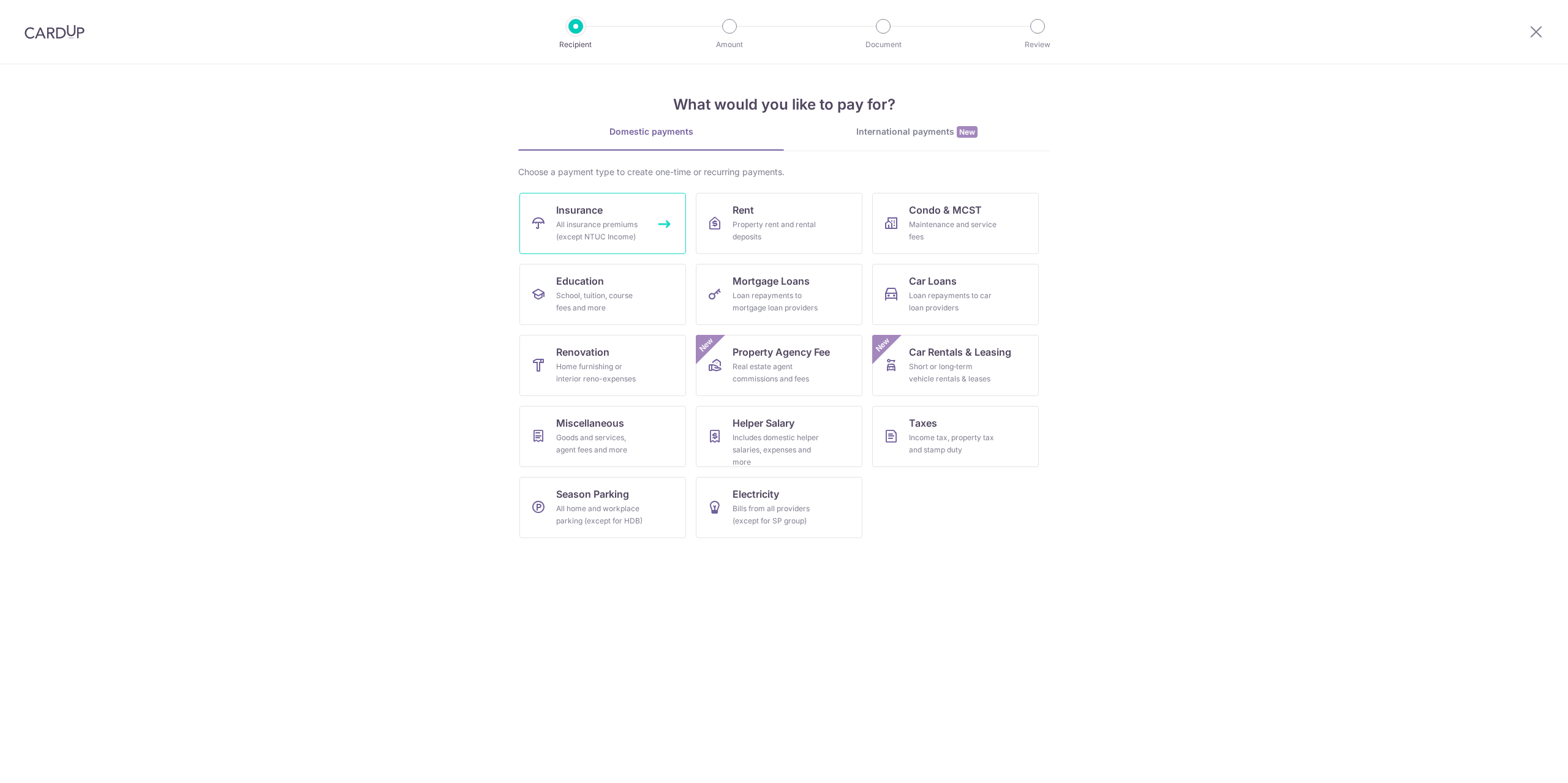
drag, startPoint x: 0, startPoint y: 0, endPoint x: 599, endPoint y: 219, distance: 637.8
click at [598, 219] on div "All insurance premiums (except NTUC Income)" at bounding box center [601, 231] width 88 height 25
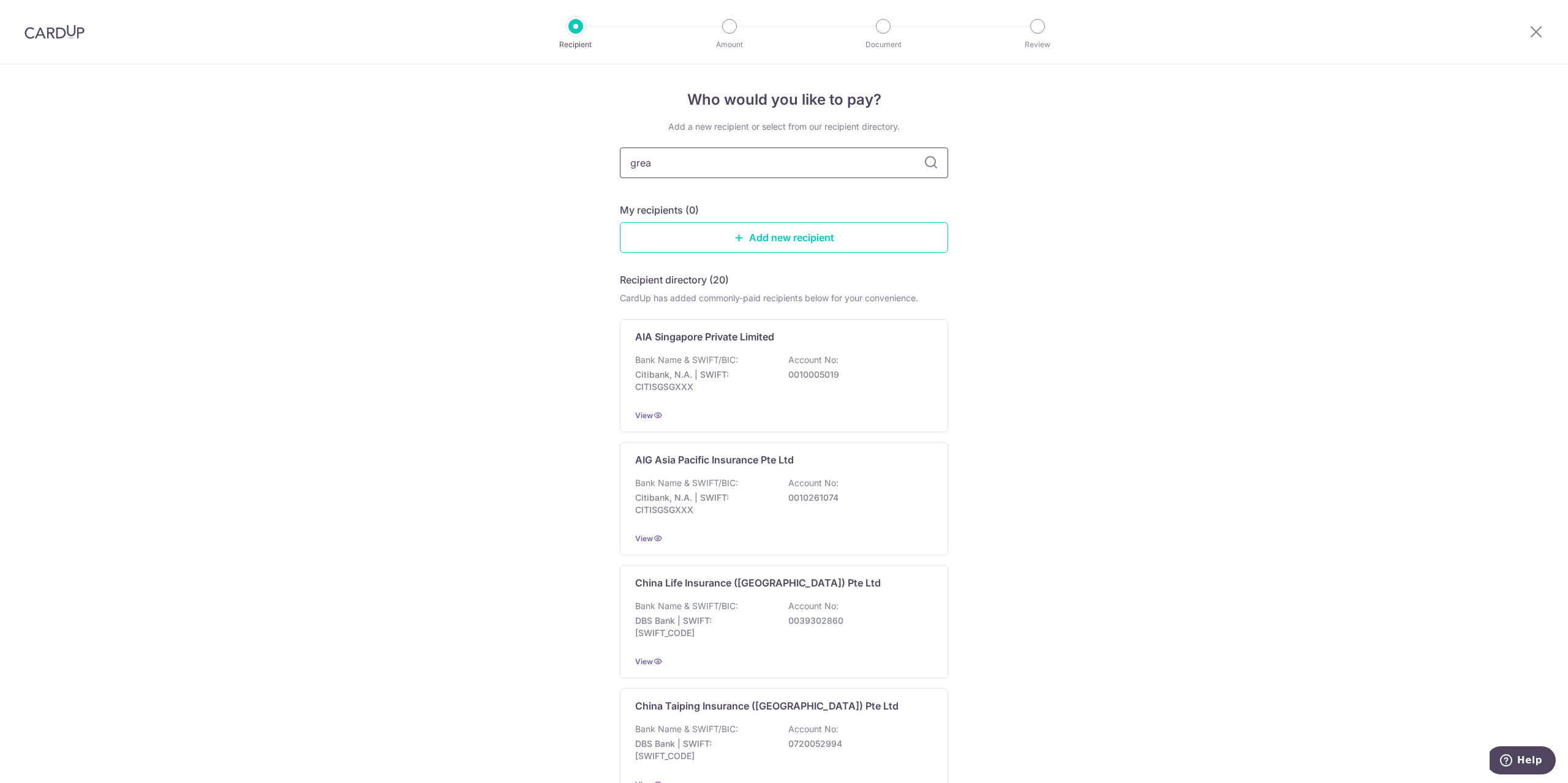
type input "great"
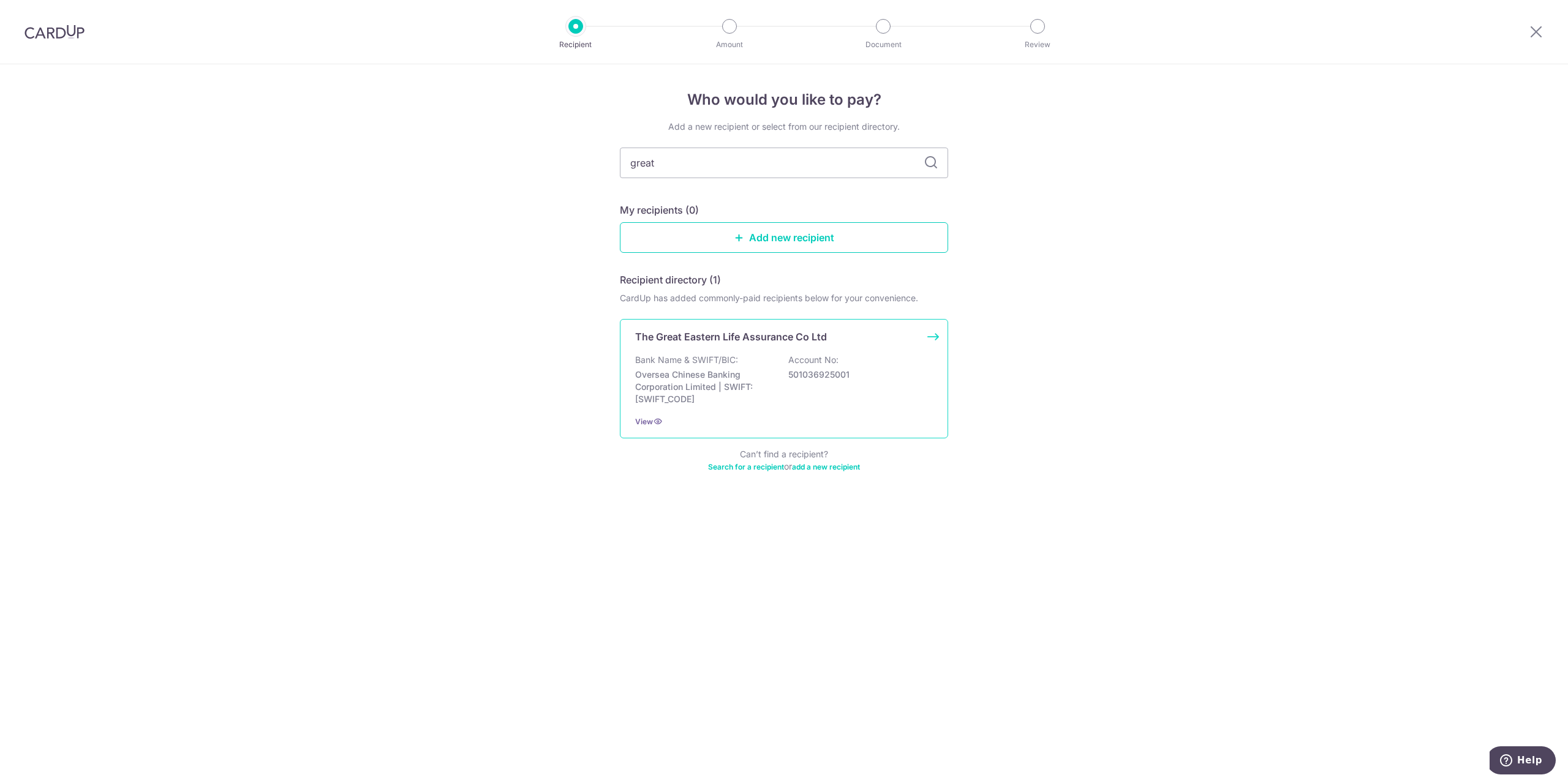
click at [730, 338] on p "The Great Eastern Life Assurance Co Ltd" at bounding box center [731, 336] width 192 height 14
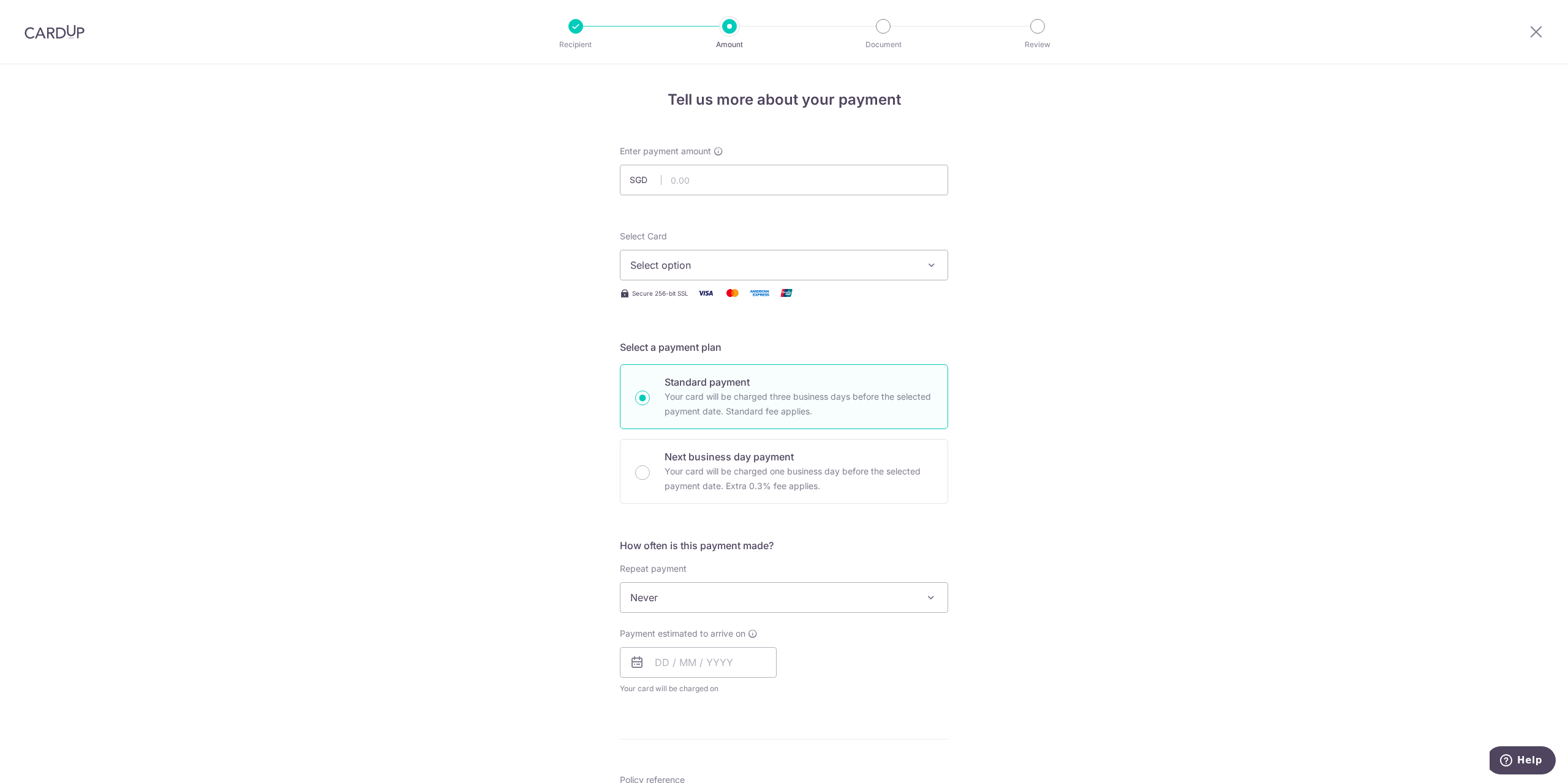
click at [68, 37] on img at bounding box center [54, 31] width 60 height 14
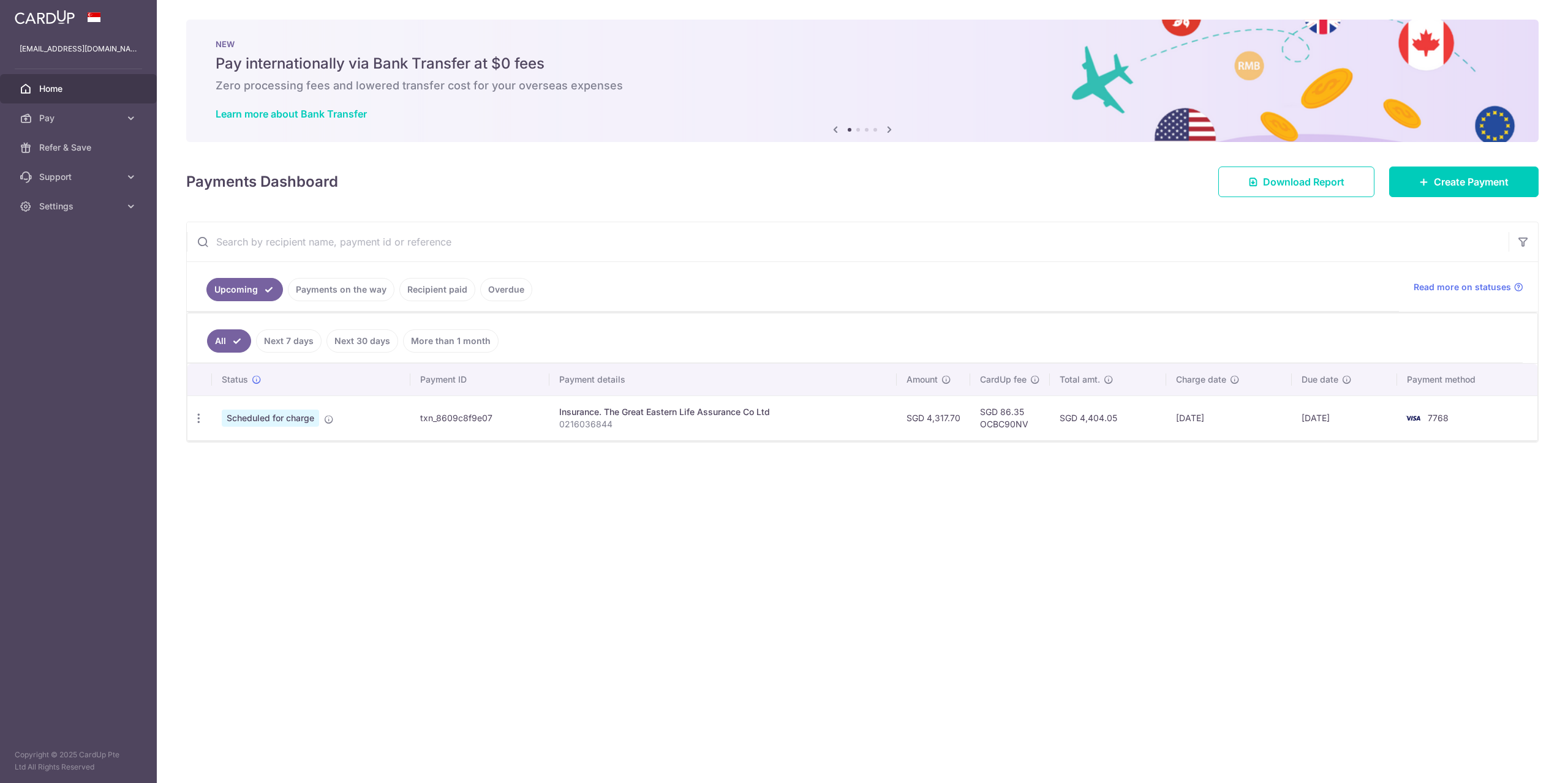
click at [376, 423] on td "Scheduled for charge" at bounding box center [311, 418] width 199 height 45
click at [362, 418] on td "Scheduled for charge" at bounding box center [311, 418] width 199 height 45
click at [473, 416] on td "txn_8609c8f9e07" at bounding box center [480, 418] width 139 height 45
click at [642, 423] on p "0216036844" at bounding box center [723, 424] width 328 height 12
click at [299, 338] on link "Next 7 days" at bounding box center [289, 341] width 66 height 23
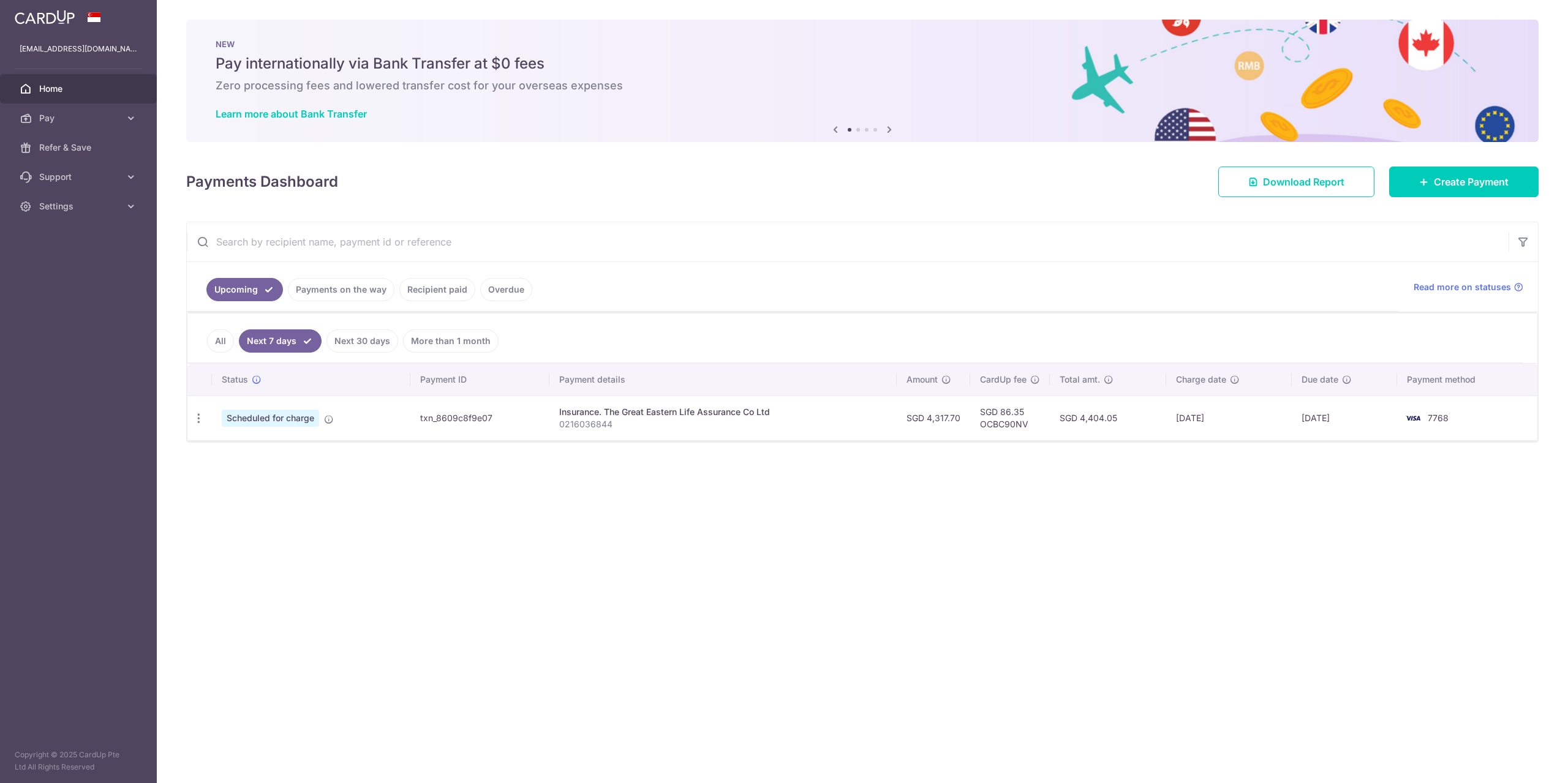
click at [363, 416] on td "Scheduled for charge" at bounding box center [311, 418] width 199 height 45
click at [243, 335] on link "Next 7 days" at bounding box center [280, 341] width 83 height 23
click at [545, 300] on ul "Upcoming Payments on the way Recipient paid Overdue" at bounding box center [792, 287] width 1212 height 50
click at [510, 292] on link "Overdue" at bounding box center [506, 289] width 52 height 23
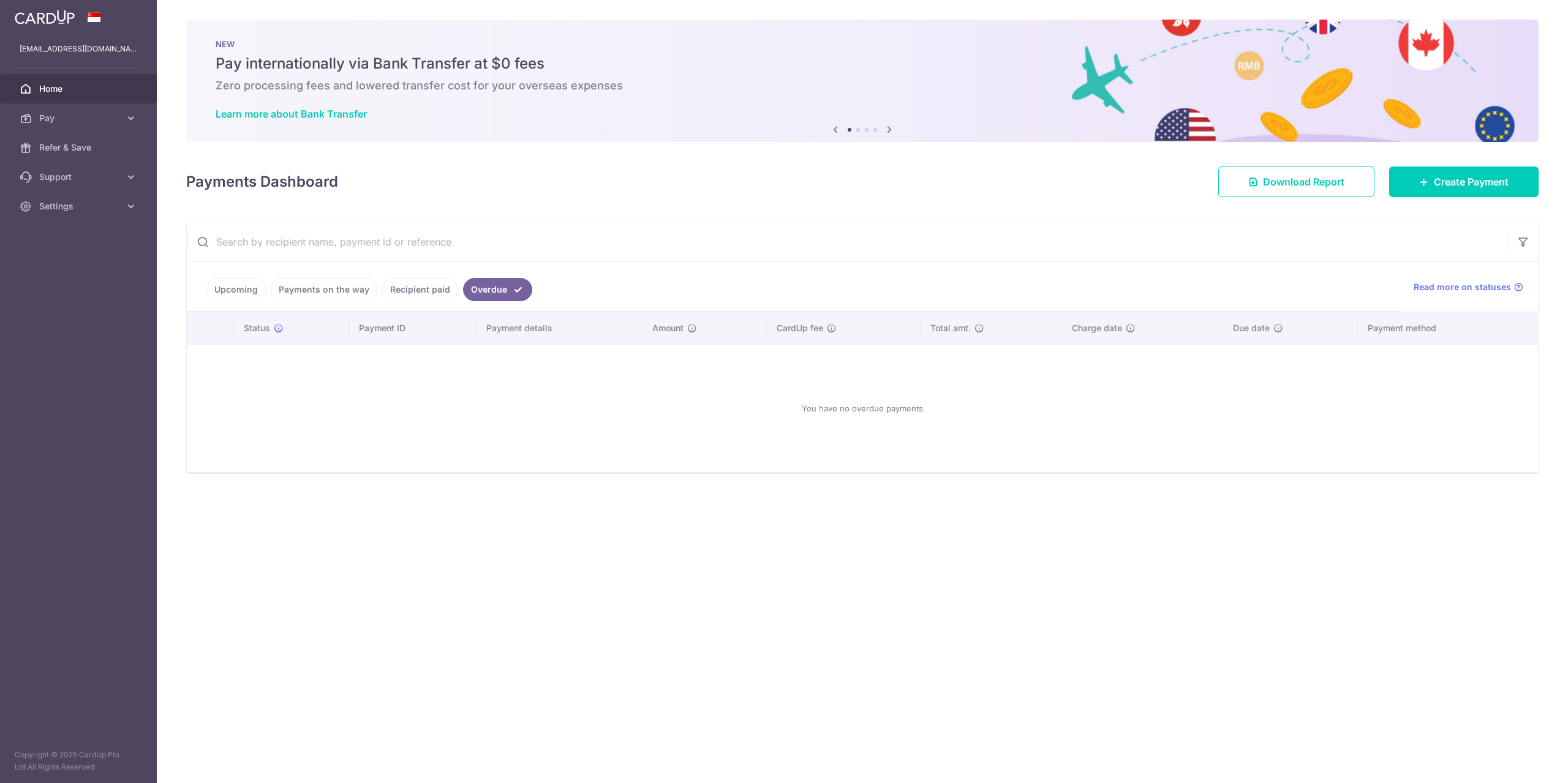
click at [446, 292] on link "Recipient paid" at bounding box center [420, 289] width 76 height 23
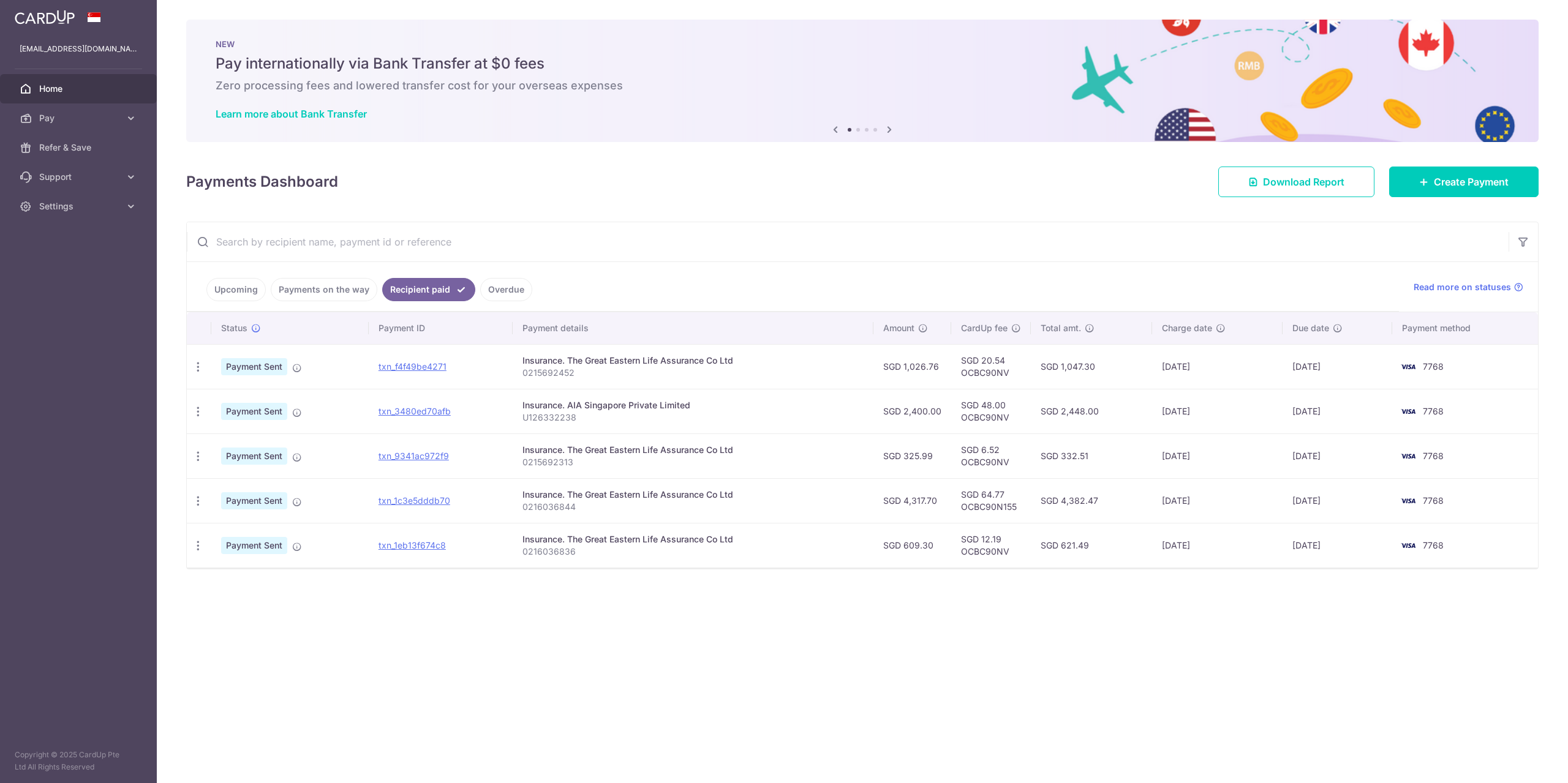
click at [363, 289] on link "Payments on the way" at bounding box center [324, 289] width 107 height 23
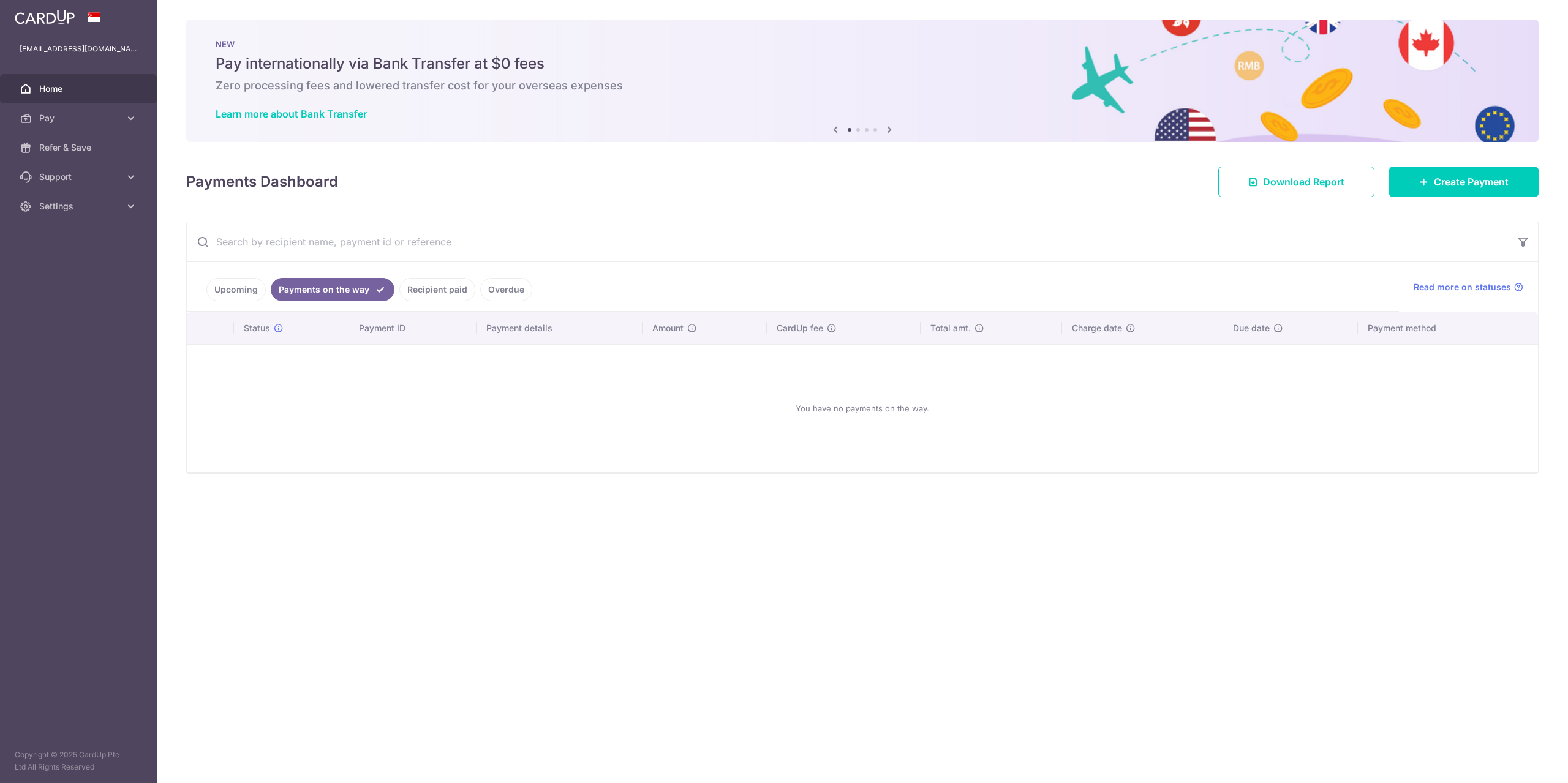
click at [231, 287] on link "Upcoming" at bounding box center [236, 289] width 59 height 23
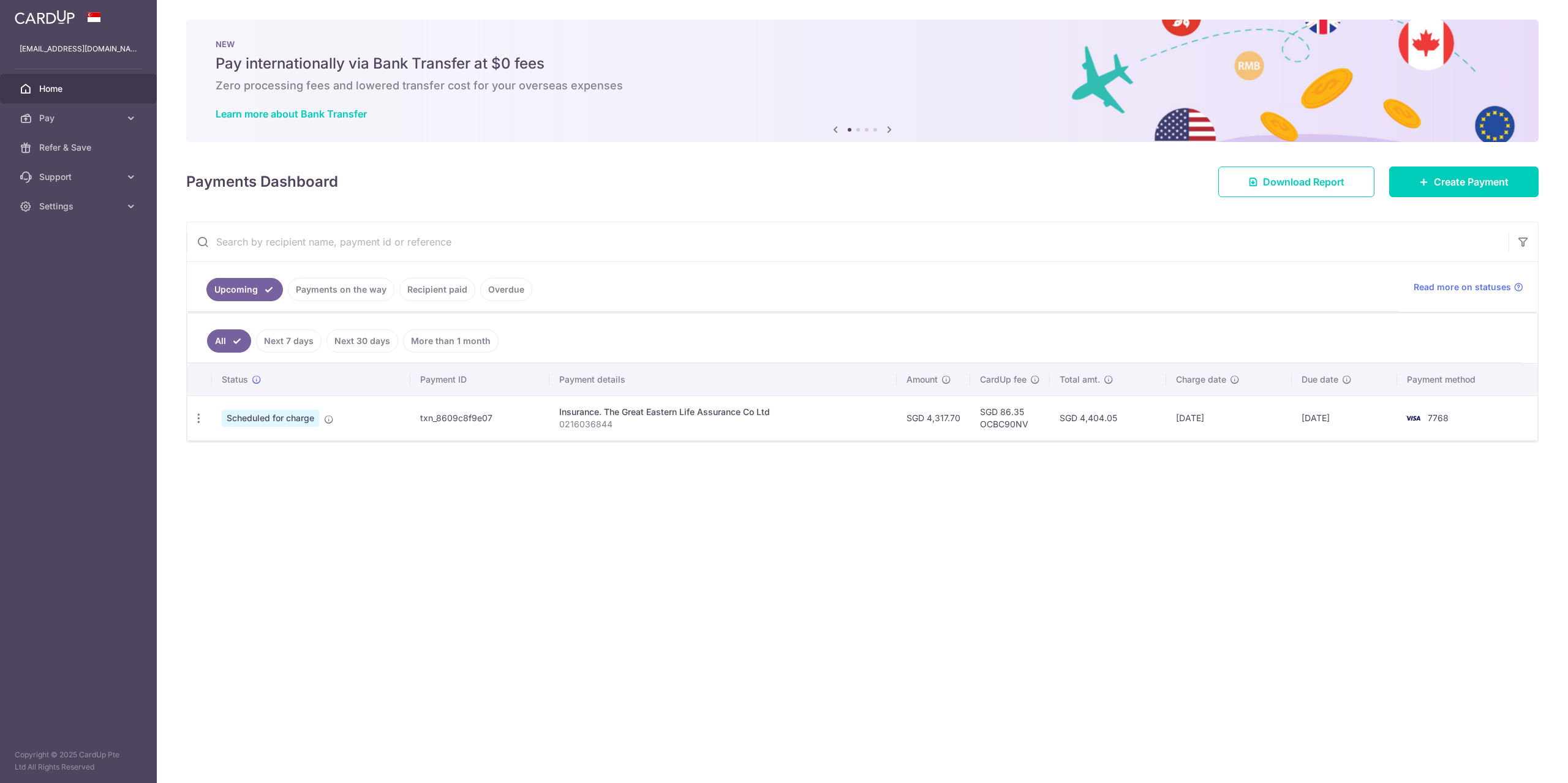
click at [263, 346] on link "Next 7 days" at bounding box center [289, 341] width 66 height 23
click at [327, 421] on icon at bounding box center [329, 420] width 10 height 10
click at [112, 119] on span "Pay" at bounding box center [79, 118] width 81 height 12
click at [93, 185] on link "Recipients" at bounding box center [78, 177] width 157 height 30
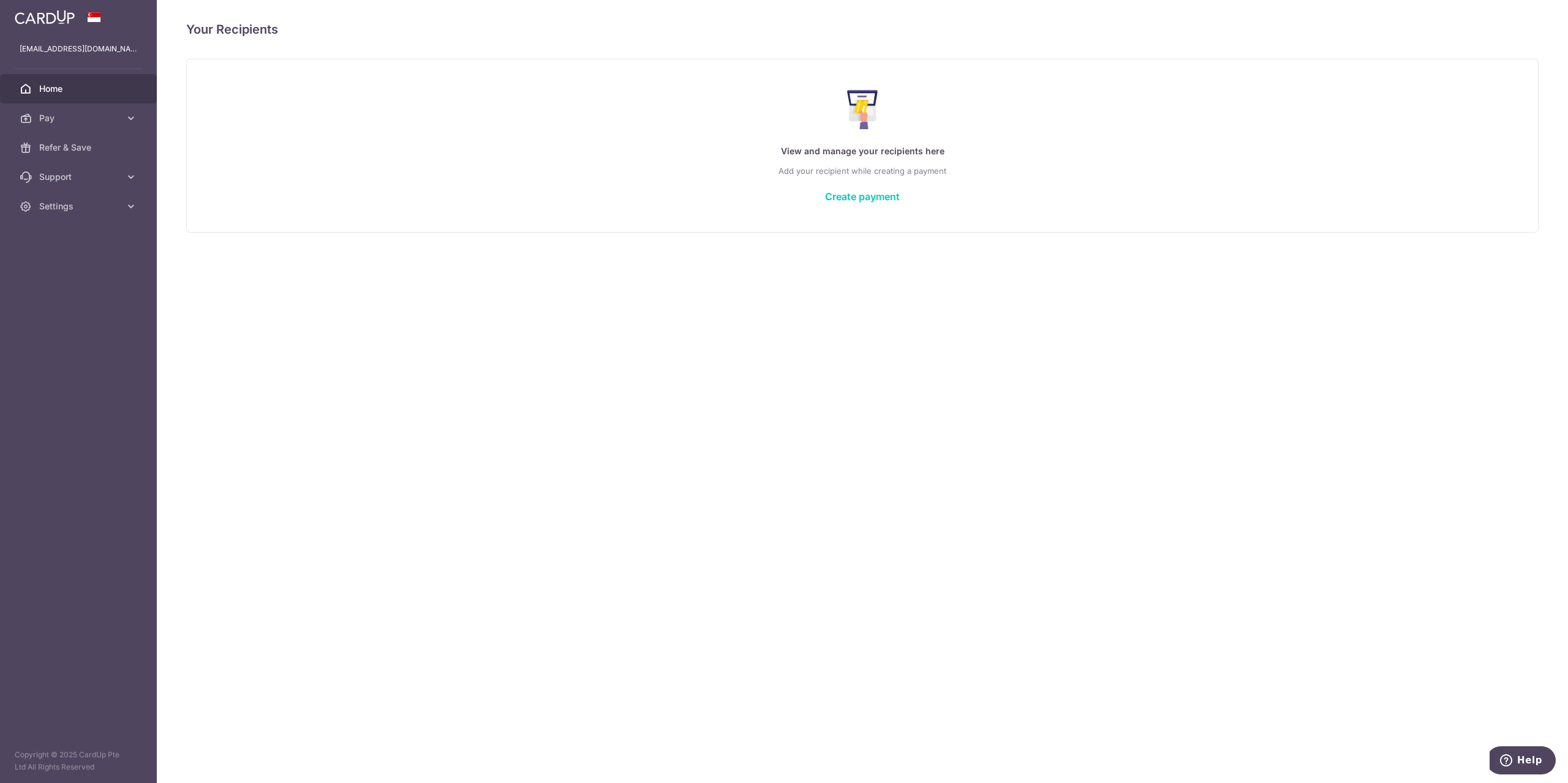
click at [64, 97] on link "Home" at bounding box center [78, 89] width 157 height 30
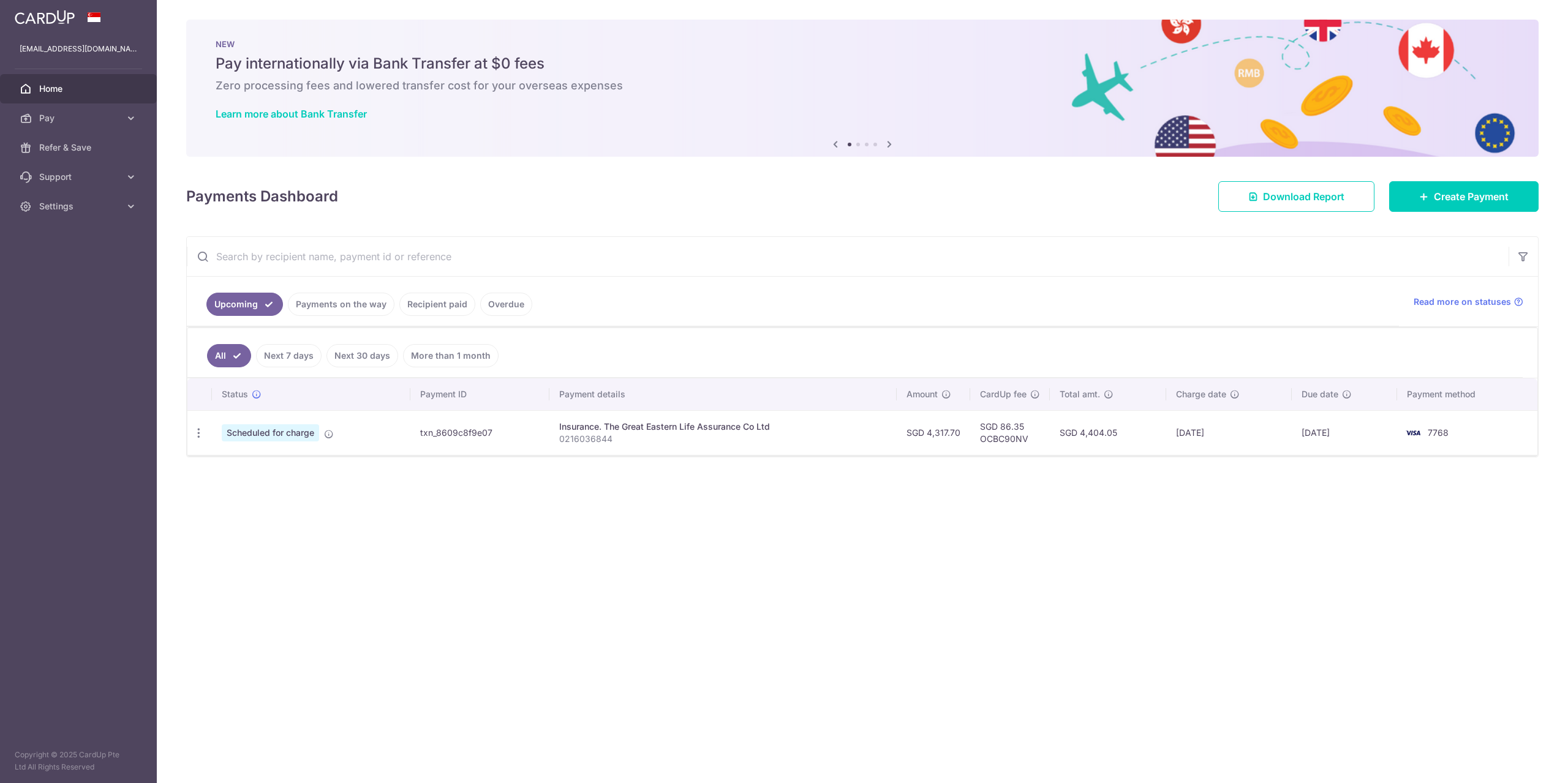
click at [1504, 437] on td "7768" at bounding box center [1467, 432] width 141 height 45
click at [1503, 437] on td "7768" at bounding box center [1467, 432] width 141 height 45
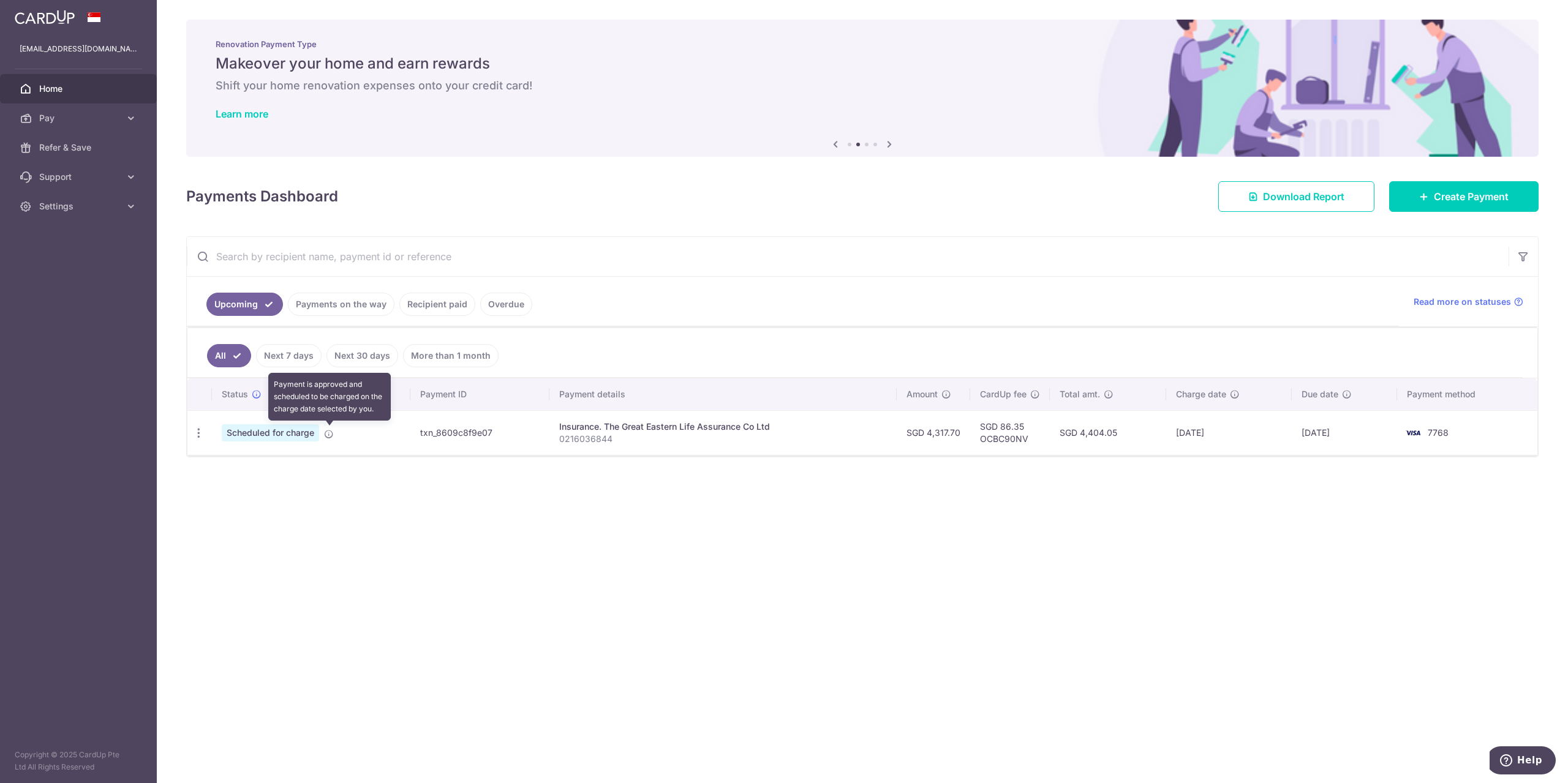
click at [333, 435] on icon at bounding box center [329, 434] width 10 height 10
click at [67, 197] on link "Settings" at bounding box center [78, 206] width 157 height 30
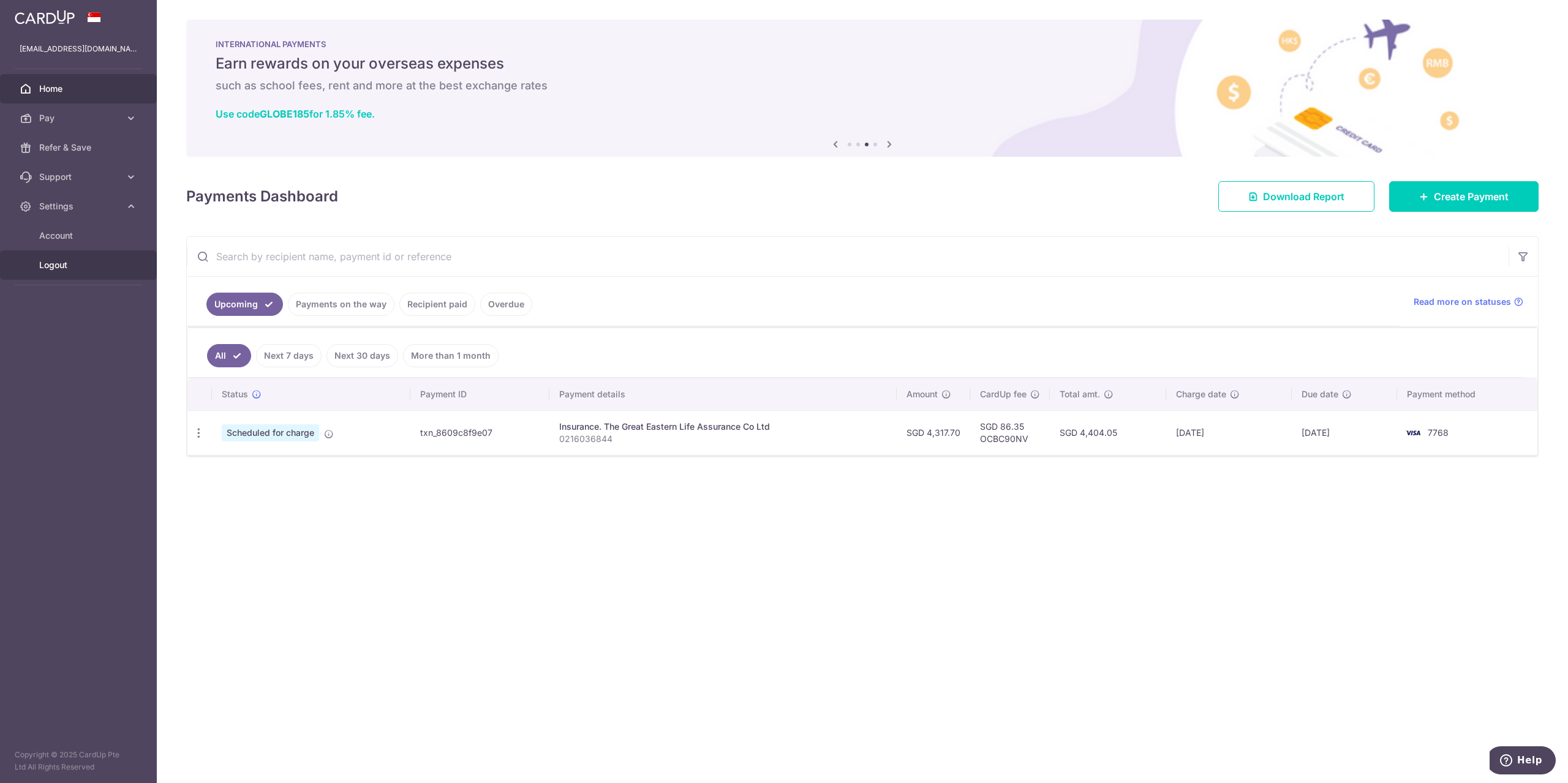
click at [72, 261] on span "Logout" at bounding box center [79, 265] width 81 height 12
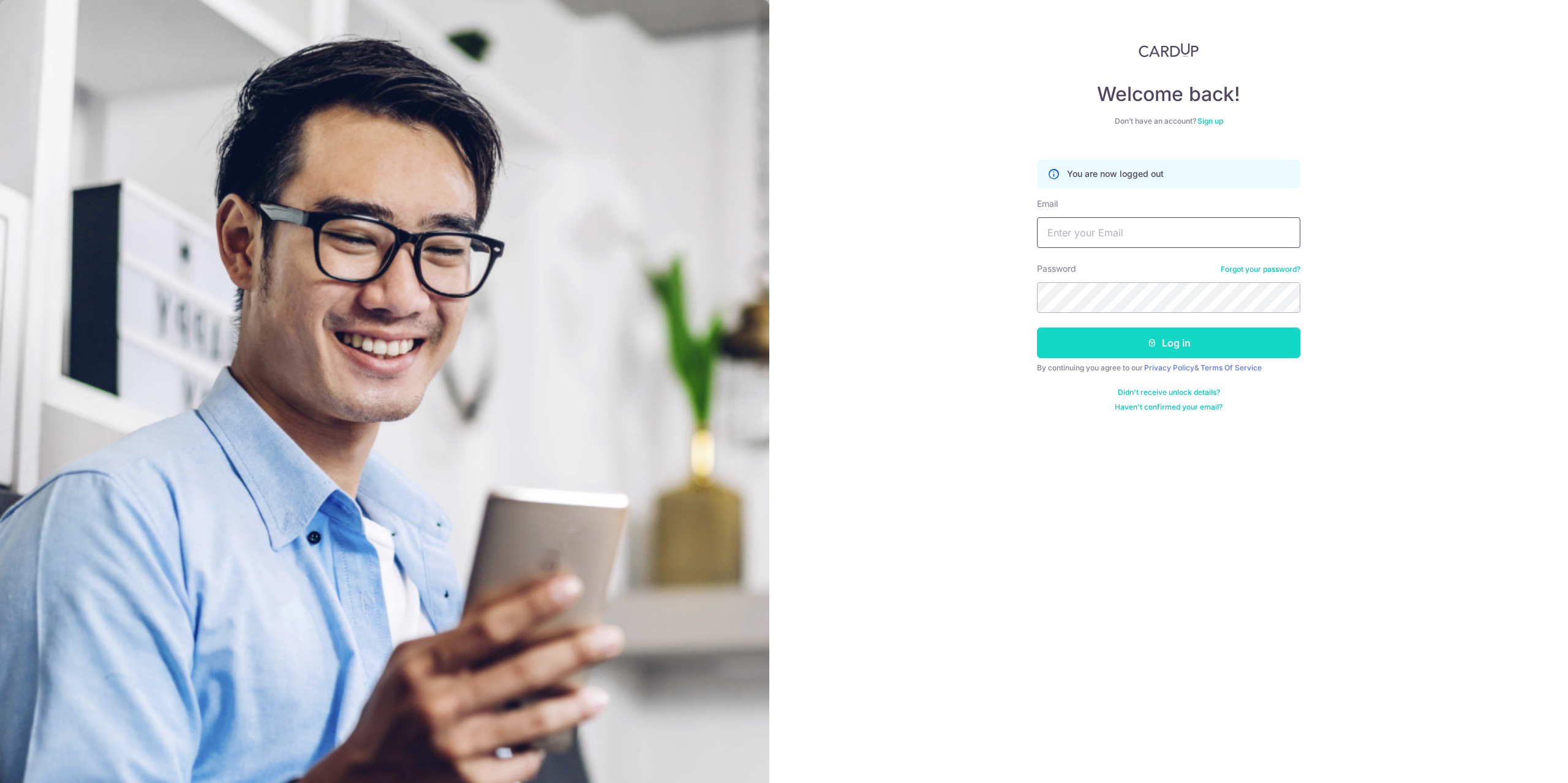
type input "[EMAIL_ADDRESS][DOMAIN_NAME]"
click at [1108, 332] on button "Log in" at bounding box center [1168, 343] width 263 height 31
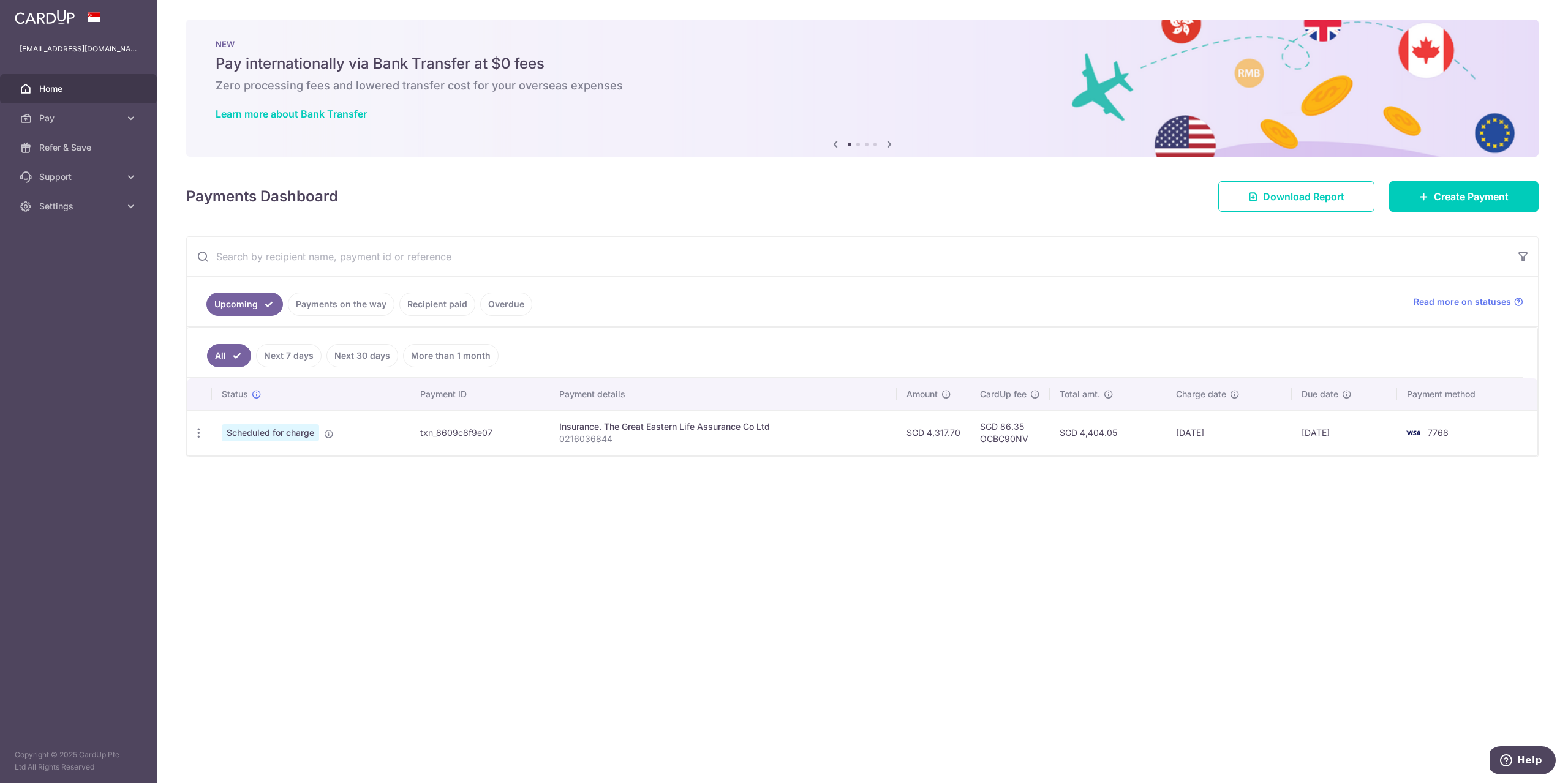
drag, startPoint x: 1521, startPoint y: 442, endPoint x: 1514, endPoint y: 440, distance: 7.3
click at [1520, 442] on td "7768" at bounding box center [1467, 432] width 141 height 45
drag, startPoint x: 1514, startPoint y: 440, endPoint x: 1501, endPoint y: 437, distance: 13.3
click at [1512, 439] on td "7768" at bounding box center [1467, 432] width 141 height 45
drag, startPoint x: 1501, startPoint y: 437, endPoint x: 1488, endPoint y: 434, distance: 13.3
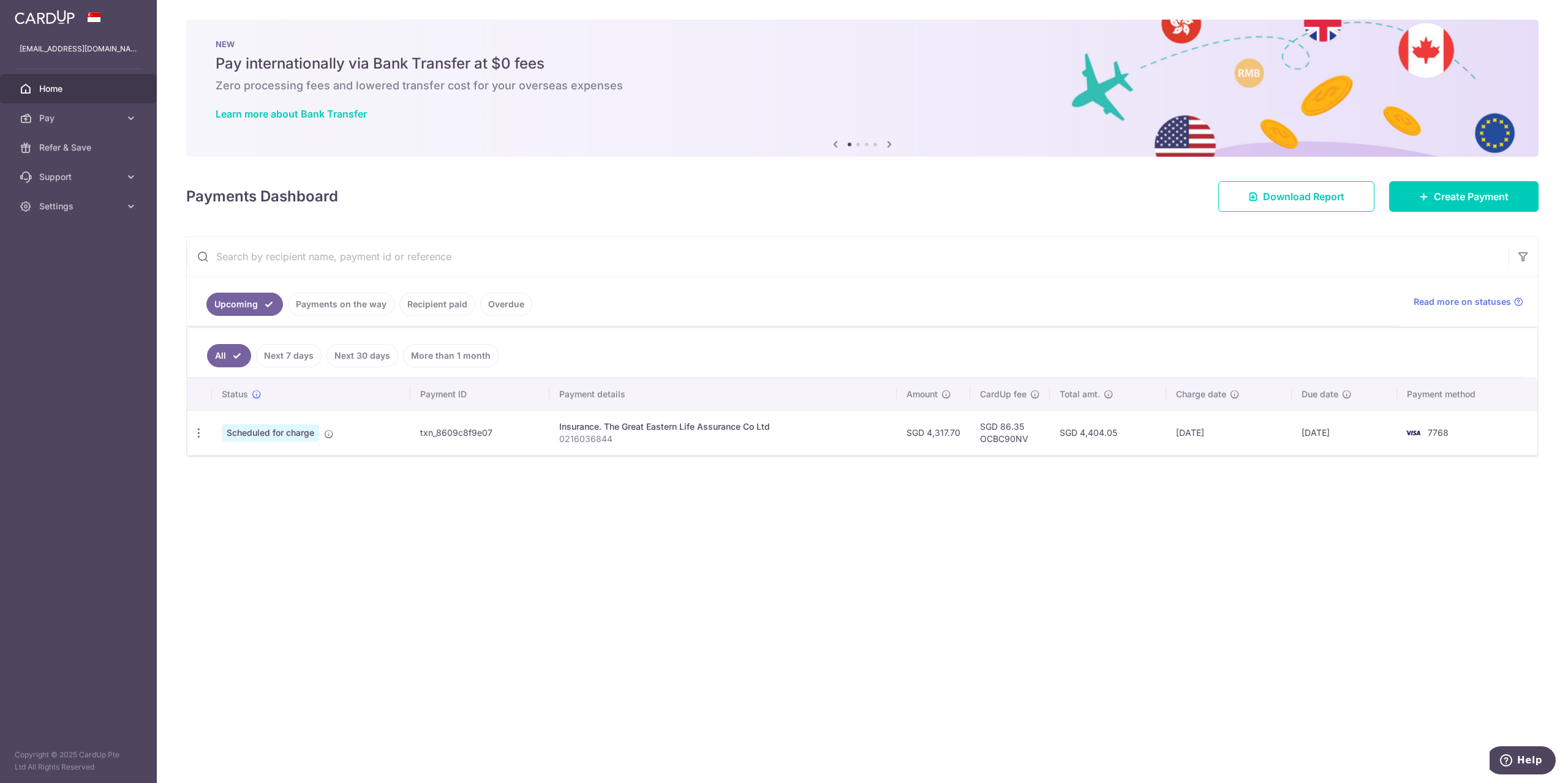
click at [1496, 435] on td "7768" at bounding box center [1467, 432] width 141 height 45
click at [1488, 434] on td "7768" at bounding box center [1467, 432] width 141 height 45
drag, startPoint x: 1490, startPoint y: 430, endPoint x: 1326, endPoint y: 430, distance: 164.0
click at [1326, 430] on td "[DATE]" at bounding box center [1344, 432] width 105 height 45
click at [1198, 429] on td "[DATE]" at bounding box center [1229, 432] width 125 height 45
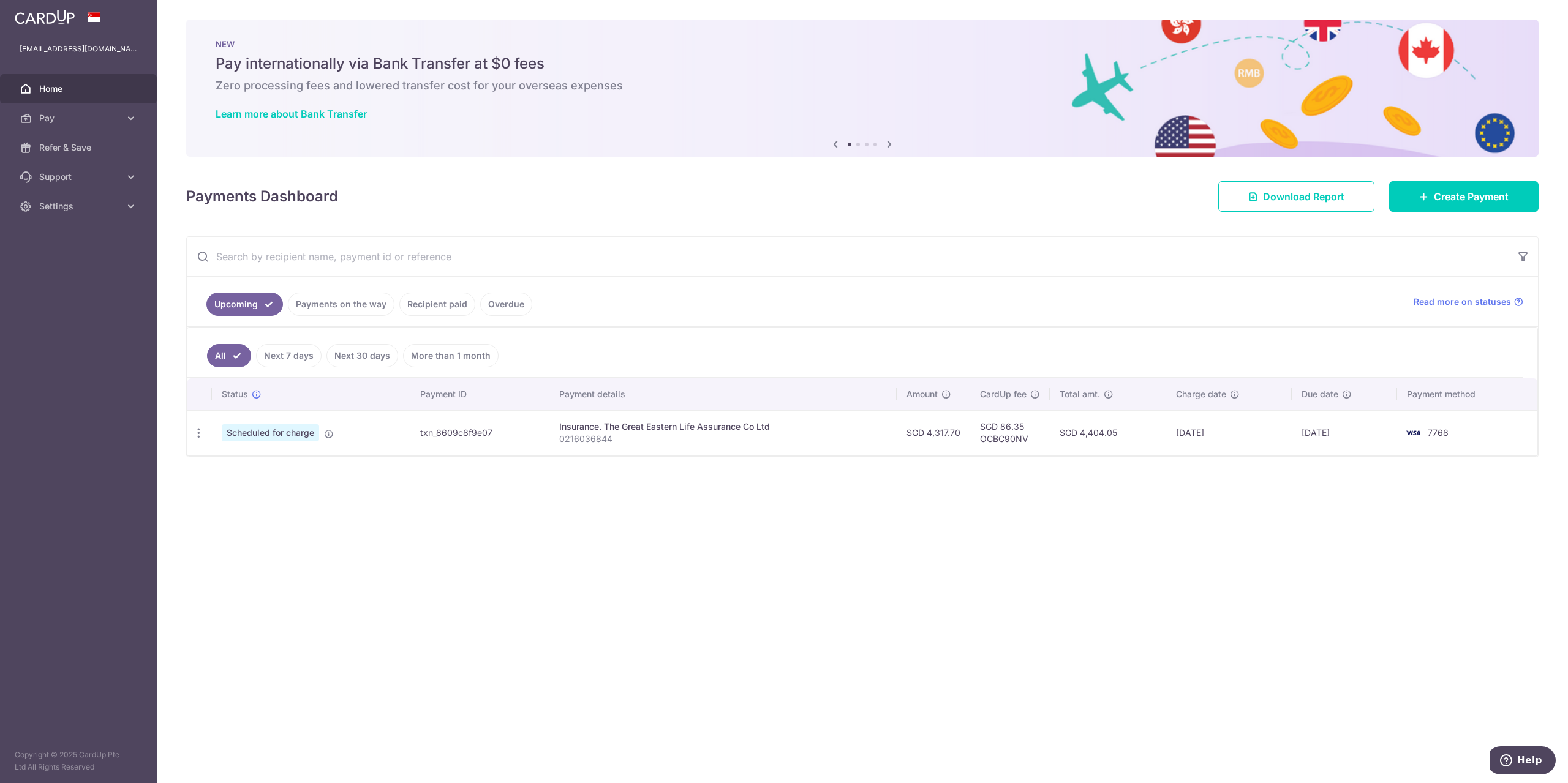
click at [1198, 429] on td "[DATE]" at bounding box center [1229, 432] width 125 height 45
click at [69, 111] on link "Pay" at bounding box center [78, 118] width 157 height 30
click at [62, 256] on span "Refer & Save" at bounding box center [79, 251] width 81 height 12
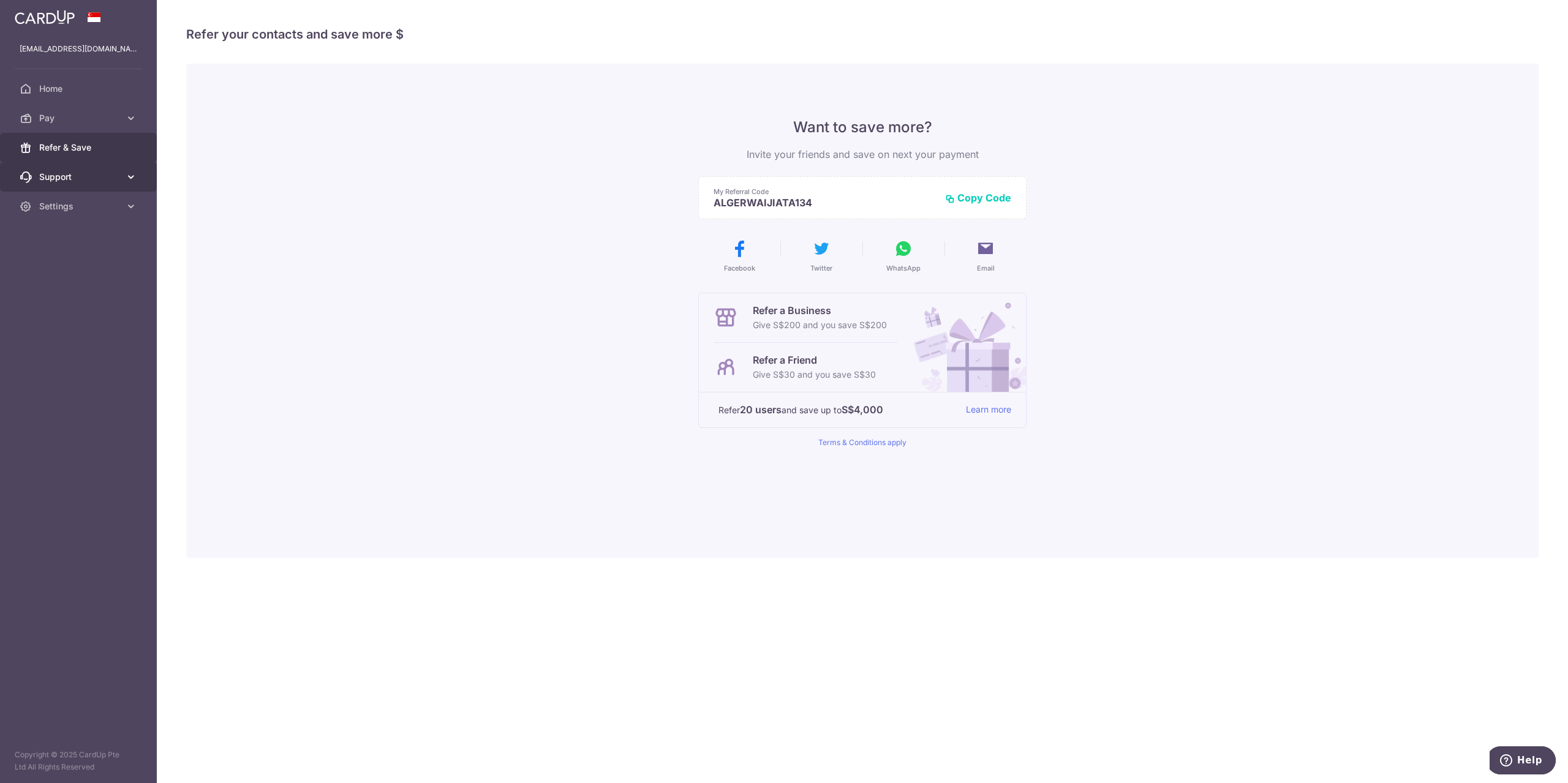
click at [110, 169] on link "Support" at bounding box center [78, 177] width 157 height 30
click at [104, 274] on span "Settings" at bounding box center [79, 280] width 81 height 12
click at [81, 307] on span "Account" at bounding box center [79, 309] width 81 height 12
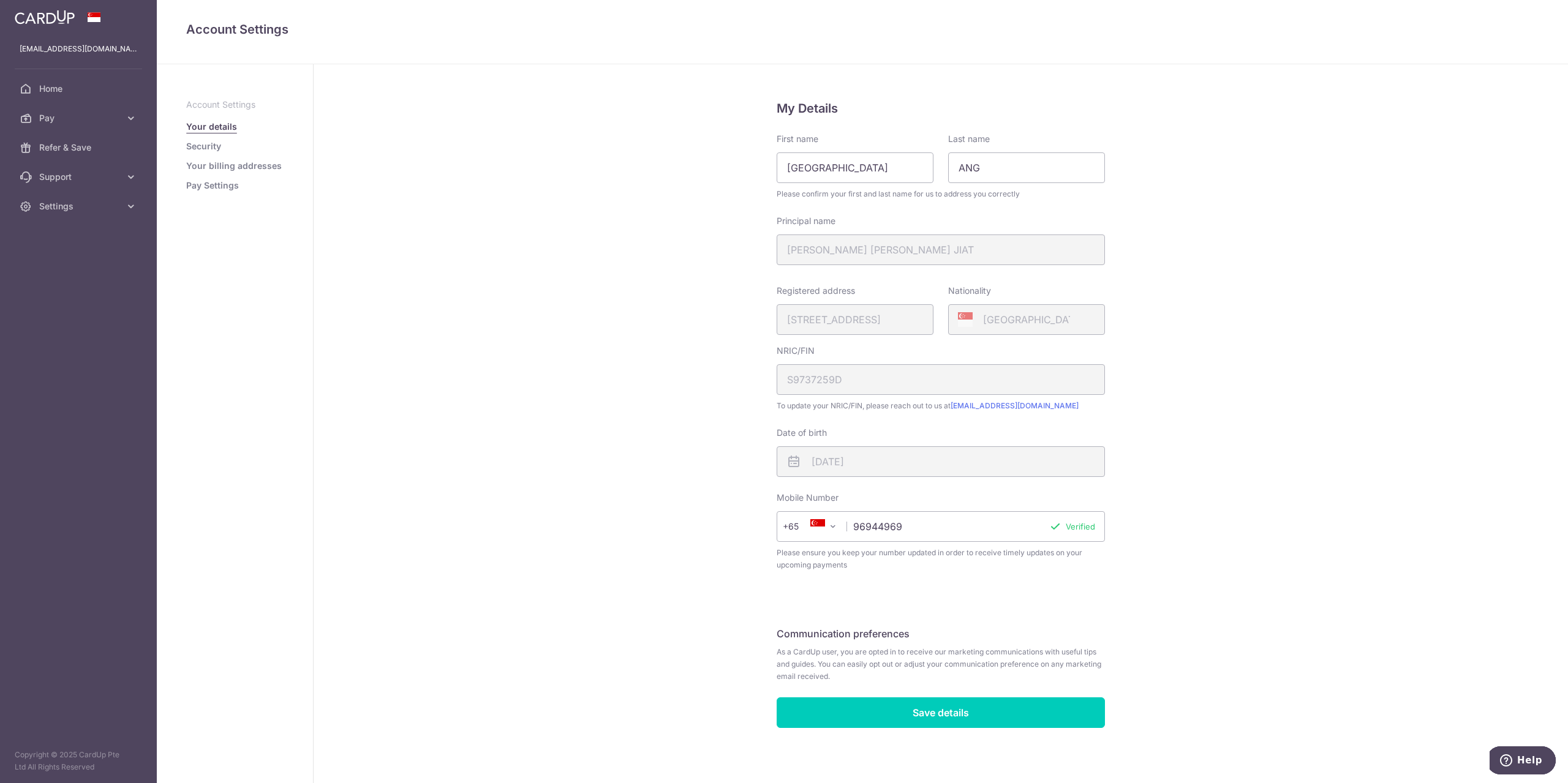
click at [226, 183] on link "Pay Settings" at bounding box center [212, 185] width 53 height 12
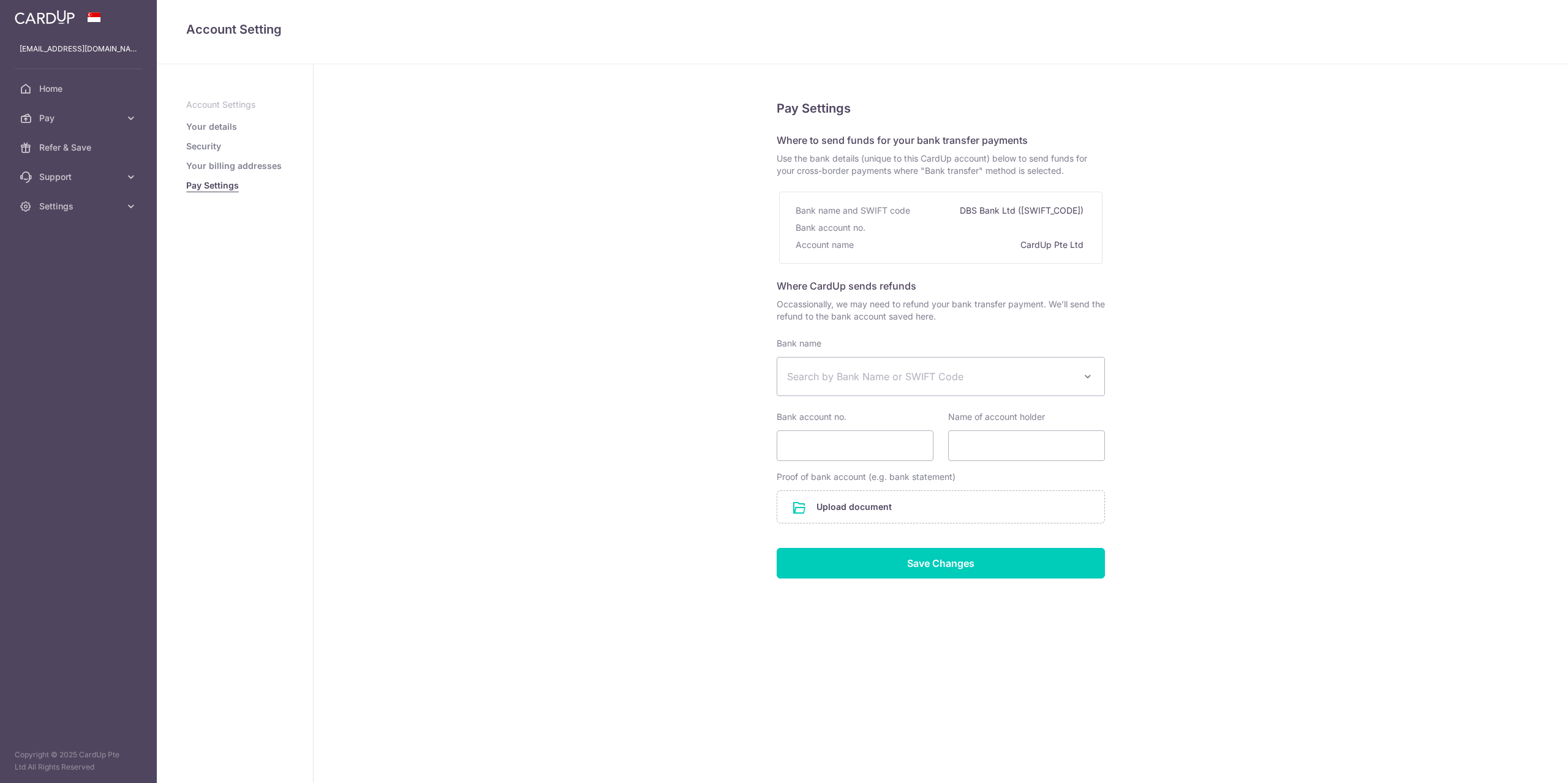
select select
click at [271, 171] on link "Your billing addresses" at bounding box center [234, 166] width 96 height 12
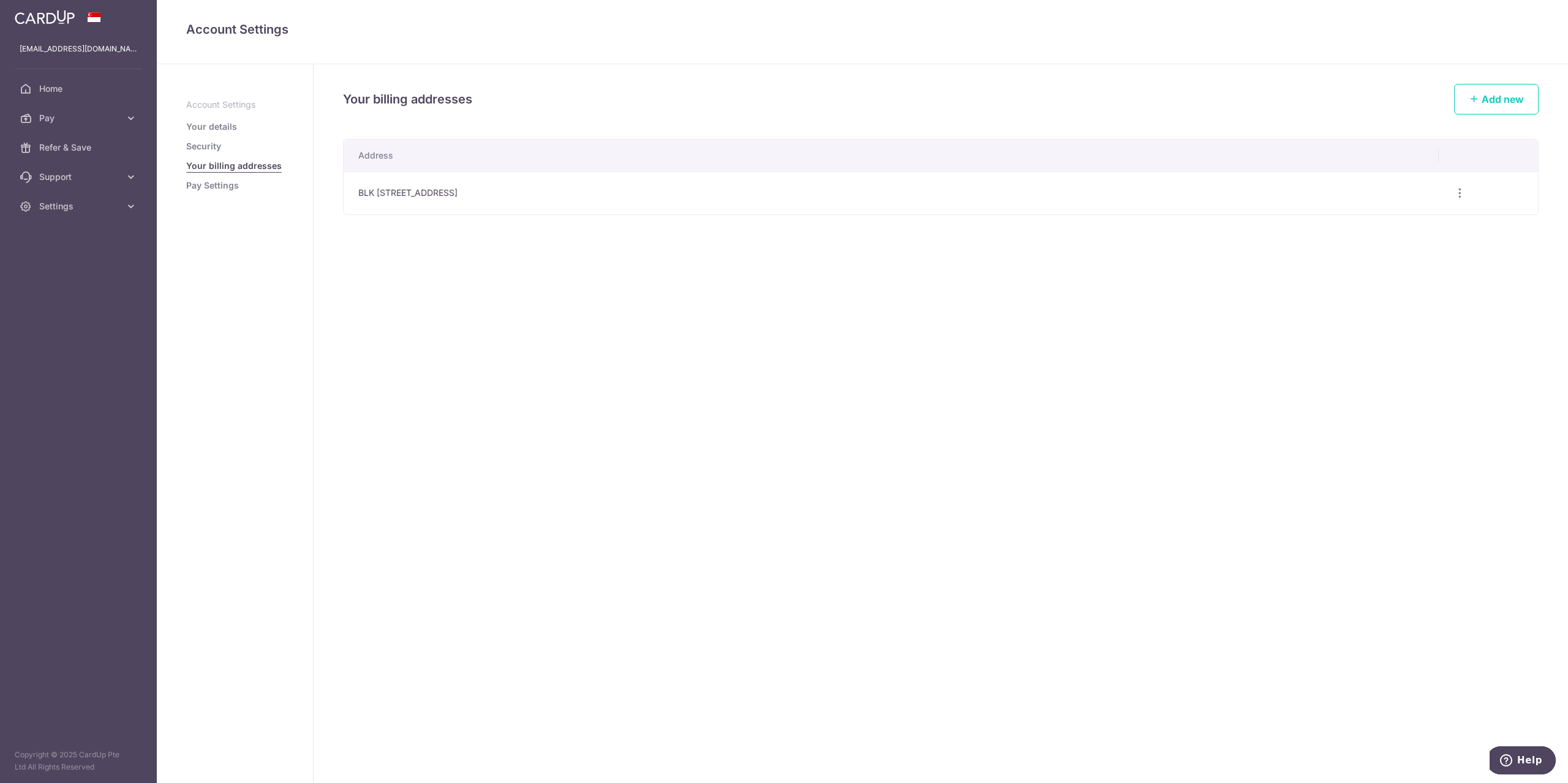
click at [210, 144] on link "Security" at bounding box center [203, 146] width 35 height 12
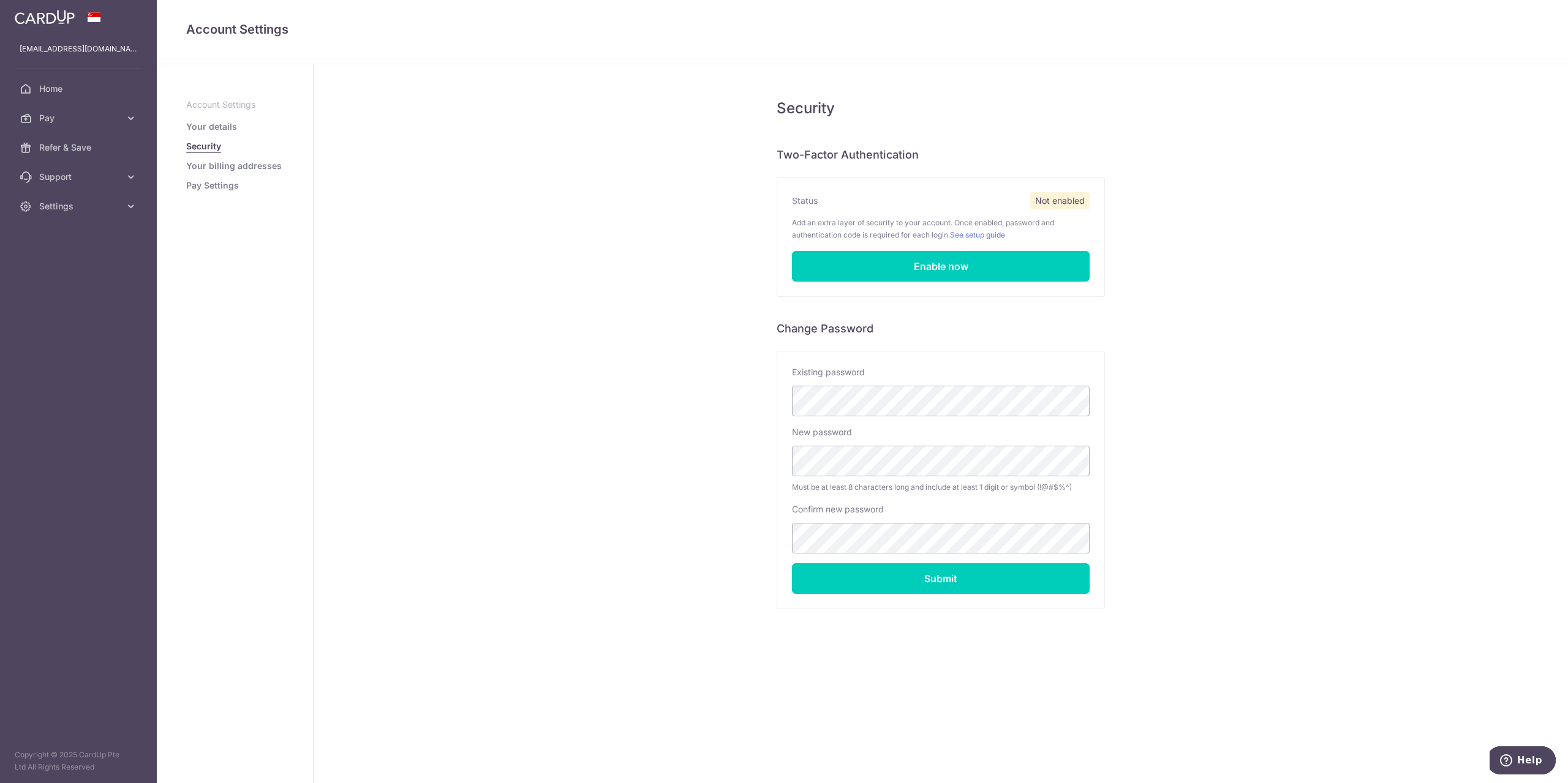
click at [219, 130] on link "Your details" at bounding box center [211, 126] width 51 height 12
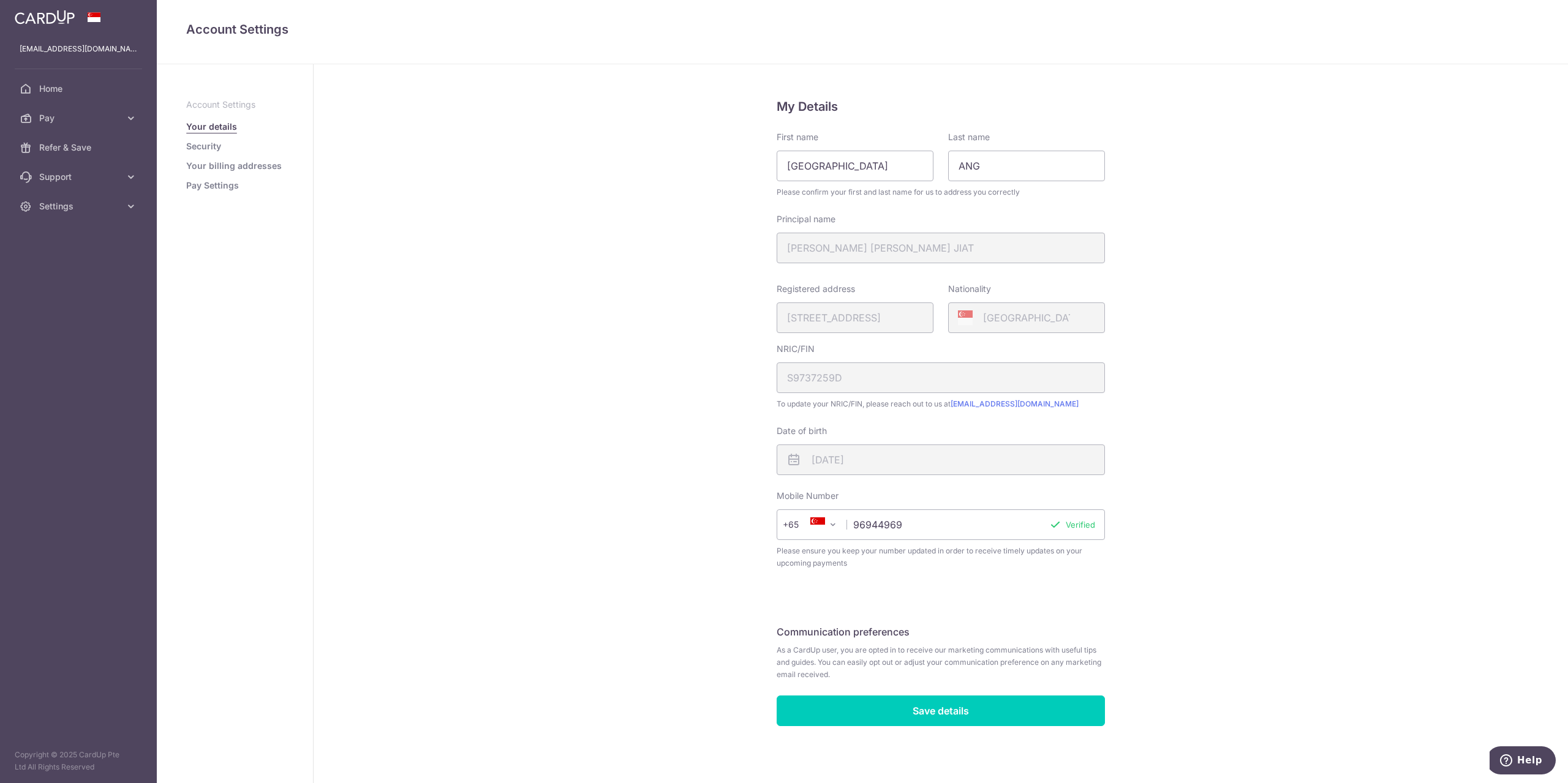
scroll to position [3, 0]
click at [205, 108] on p "Account Settings" at bounding box center [234, 104] width 98 height 12
click at [54, 94] on span "Home" at bounding box center [79, 88] width 81 height 12
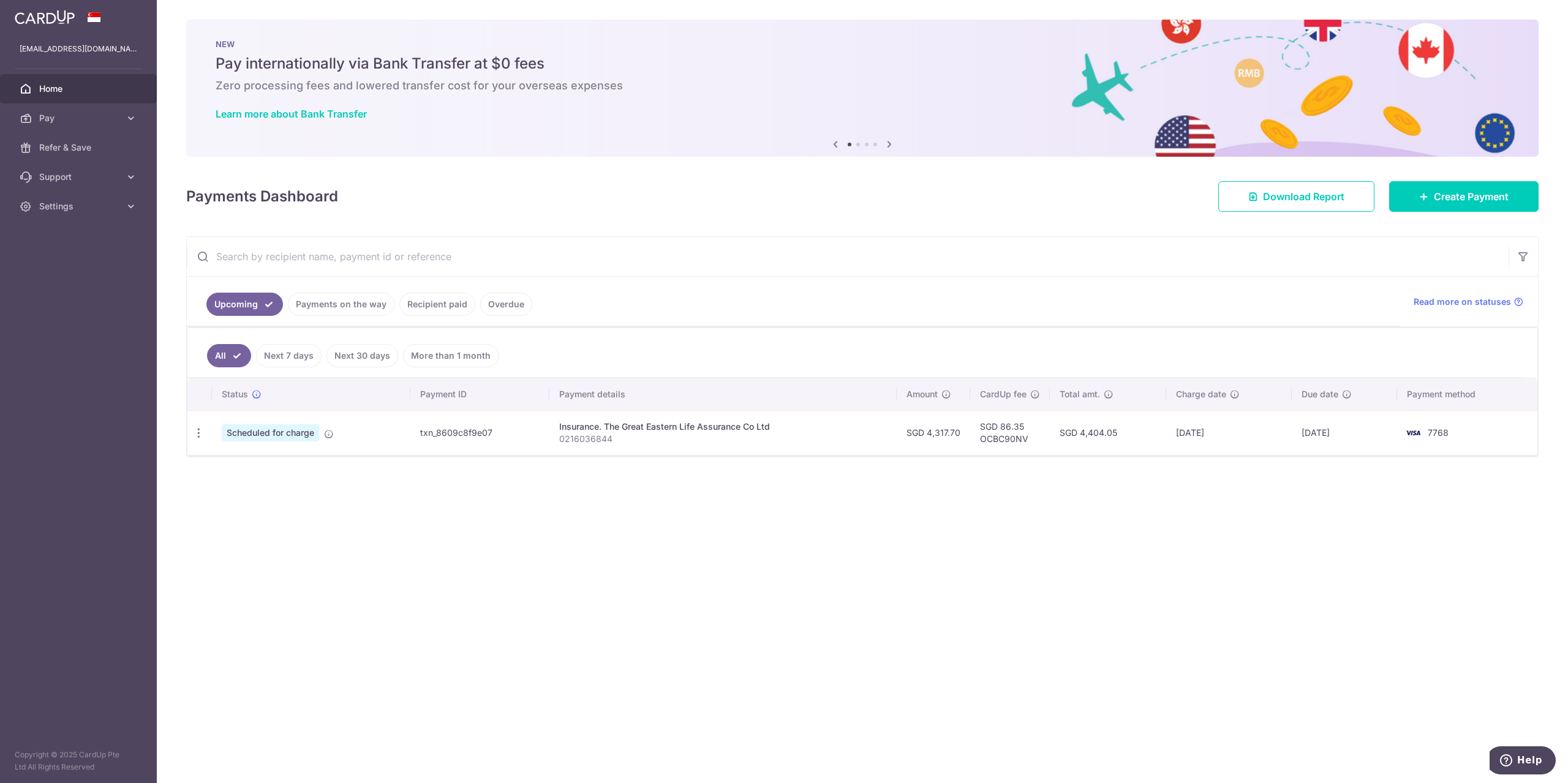
click at [1489, 435] on td "7768" at bounding box center [1467, 432] width 141 height 45
drag, startPoint x: 1490, startPoint y: 434, endPoint x: 1496, endPoint y: 432, distance: 6.3
click at [1494, 432] on td "7768" at bounding box center [1467, 432] width 141 height 45
drag, startPoint x: 1461, startPoint y: 425, endPoint x: 1338, endPoint y: 421, distance: 123.1
drag, startPoint x: 1338, startPoint y: 421, endPoint x: 1496, endPoint y: 432, distance: 158.4
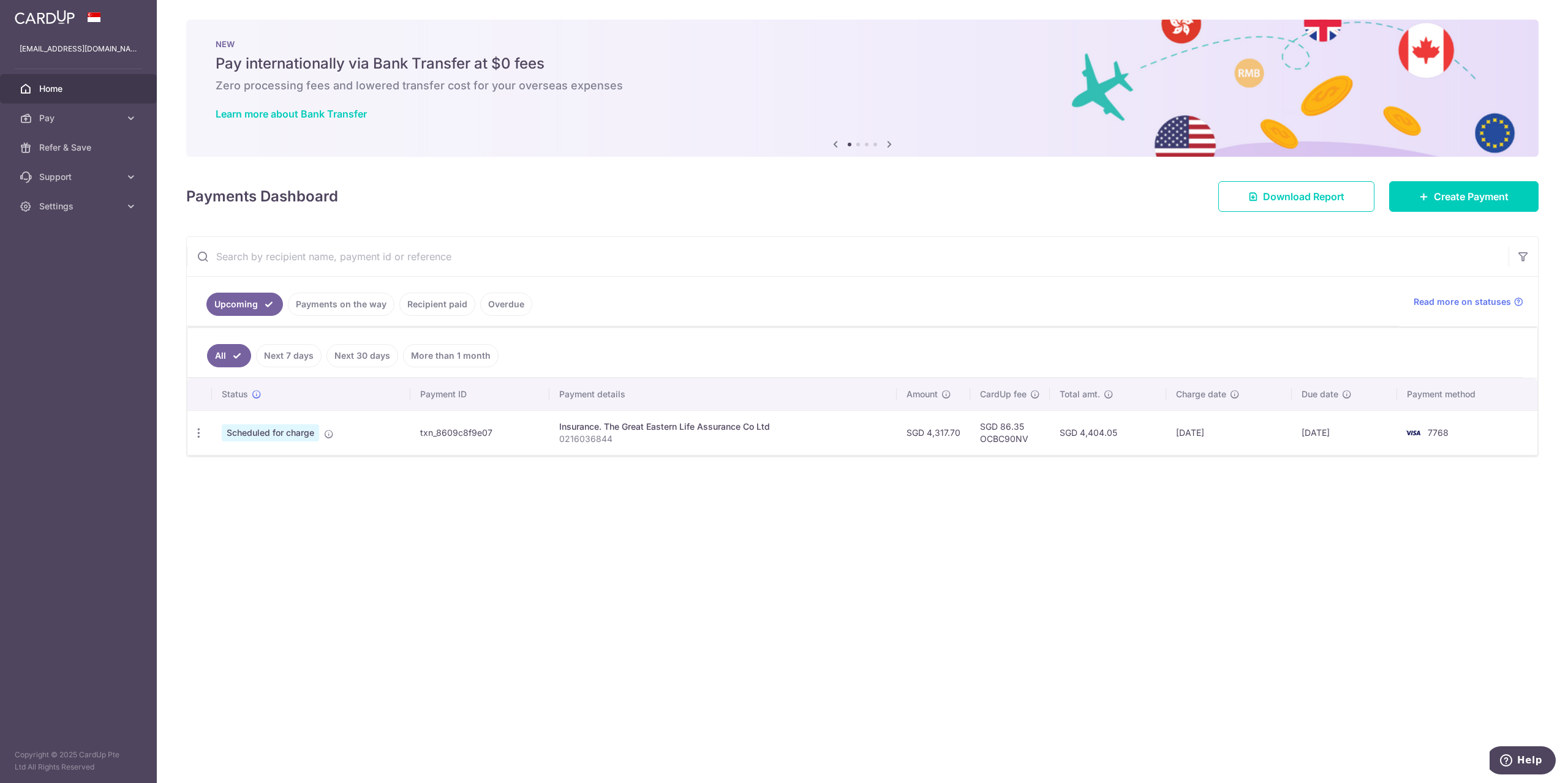
click at [1496, 432] on td "7768" at bounding box center [1467, 432] width 141 height 45
drag, startPoint x: 1516, startPoint y: 429, endPoint x: 1300, endPoint y: 410, distance: 216.8
click at [1300, 410] on tr "Update payment Cancel payment Scheduled for charge txn_8609c8f9e07 Insurance. T…" at bounding box center [862, 432] width 1350 height 45
click at [1494, 303] on span "Read more on statuses" at bounding box center [1462, 301] width 98 height 12
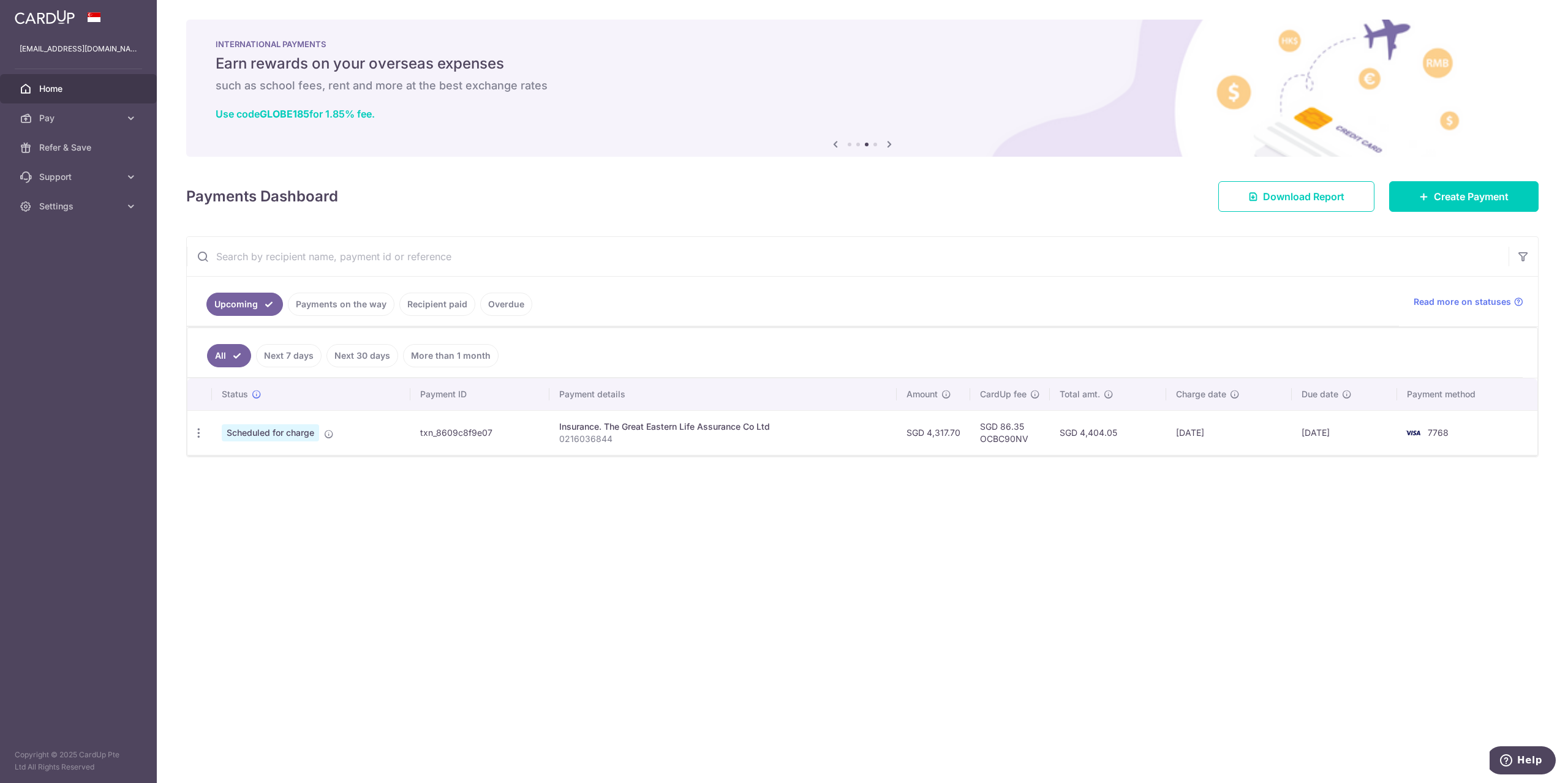
click at [335, 306] on link "Payments on the way" at bounding box center [341, 304] width 107 height 23
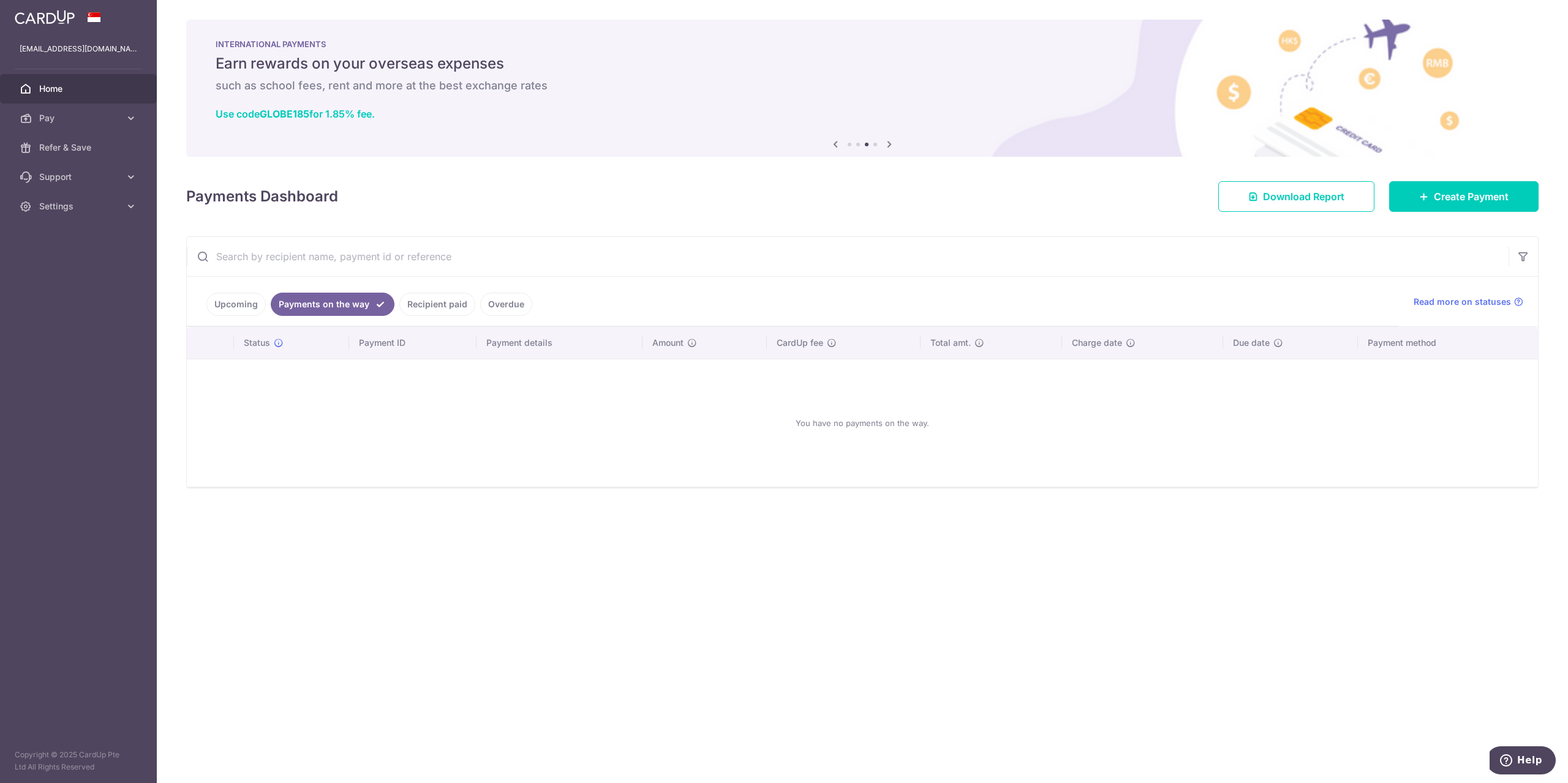
click at [446, 297] on link "Recipient paid" at bounding box center [437, 304] width 76 height 23
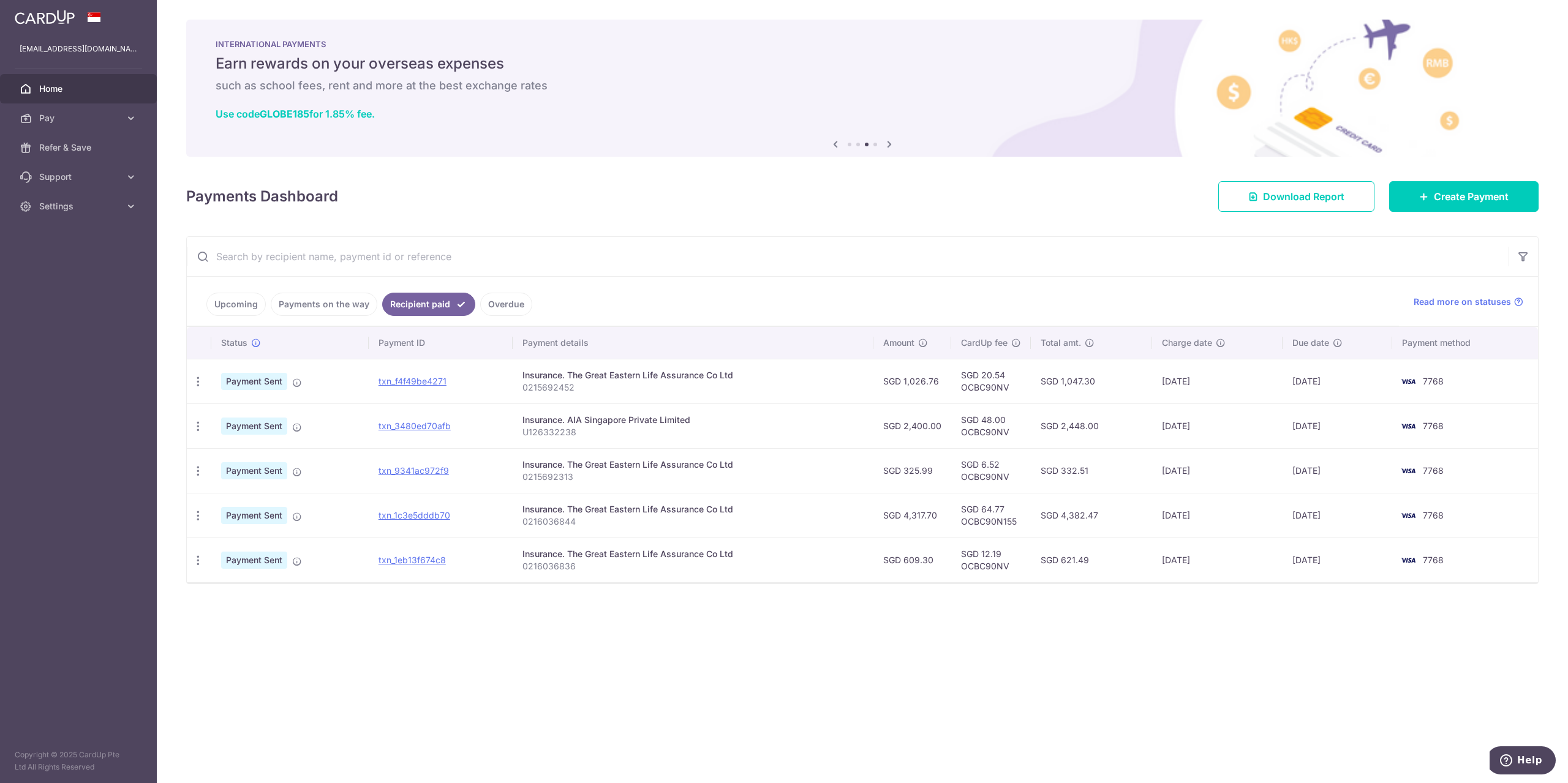
click at [501, 300] on ul "Upcoming Payments on the way Recipient paid Overdue" at bounding box center [792, 301] width 1212 height 50
click at [430, 516] on link "txn_1c3e5dddb70" at bounding box center [415, 515] width 72 height 11
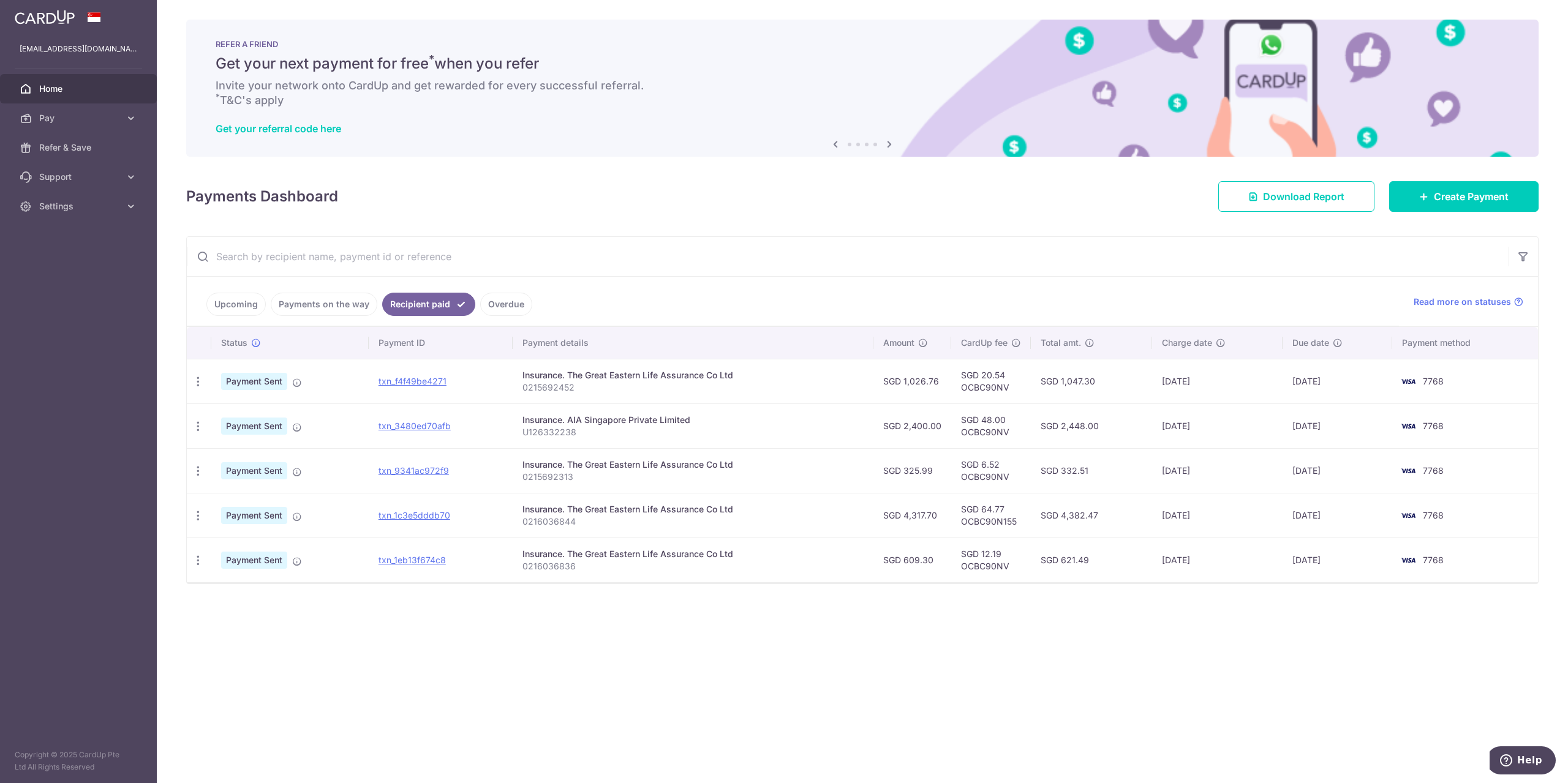
click at [258, 304] on link "Upcoming" at bounding box center [236, 304] width 59 height 23
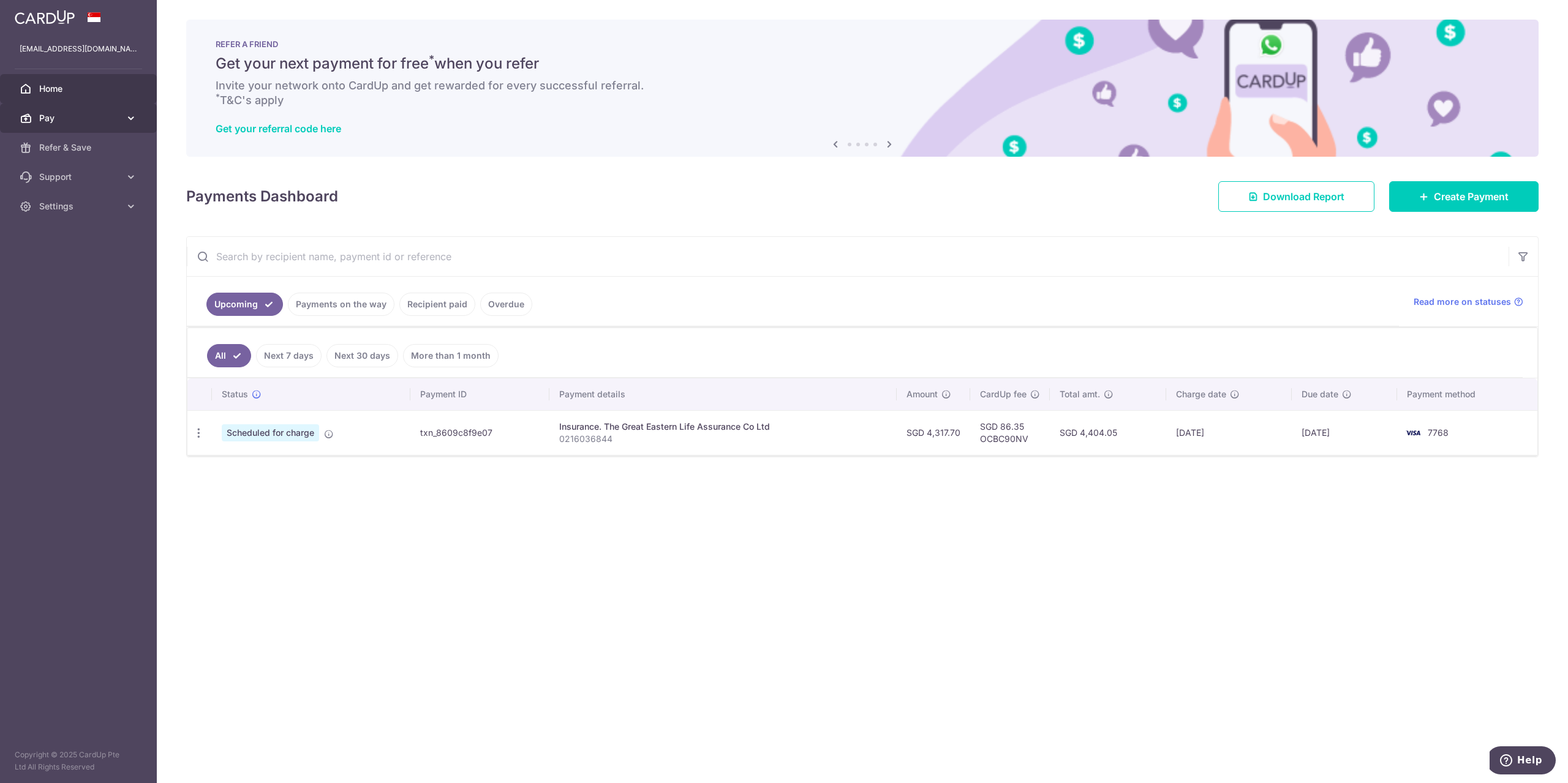
click at [80, 118] on span "Pay" at bounding box center [79, 118] width 81 height 12
click at [1426, 207] on link "Create Payment" at bounding box center [1463, 197] width 149 height 31
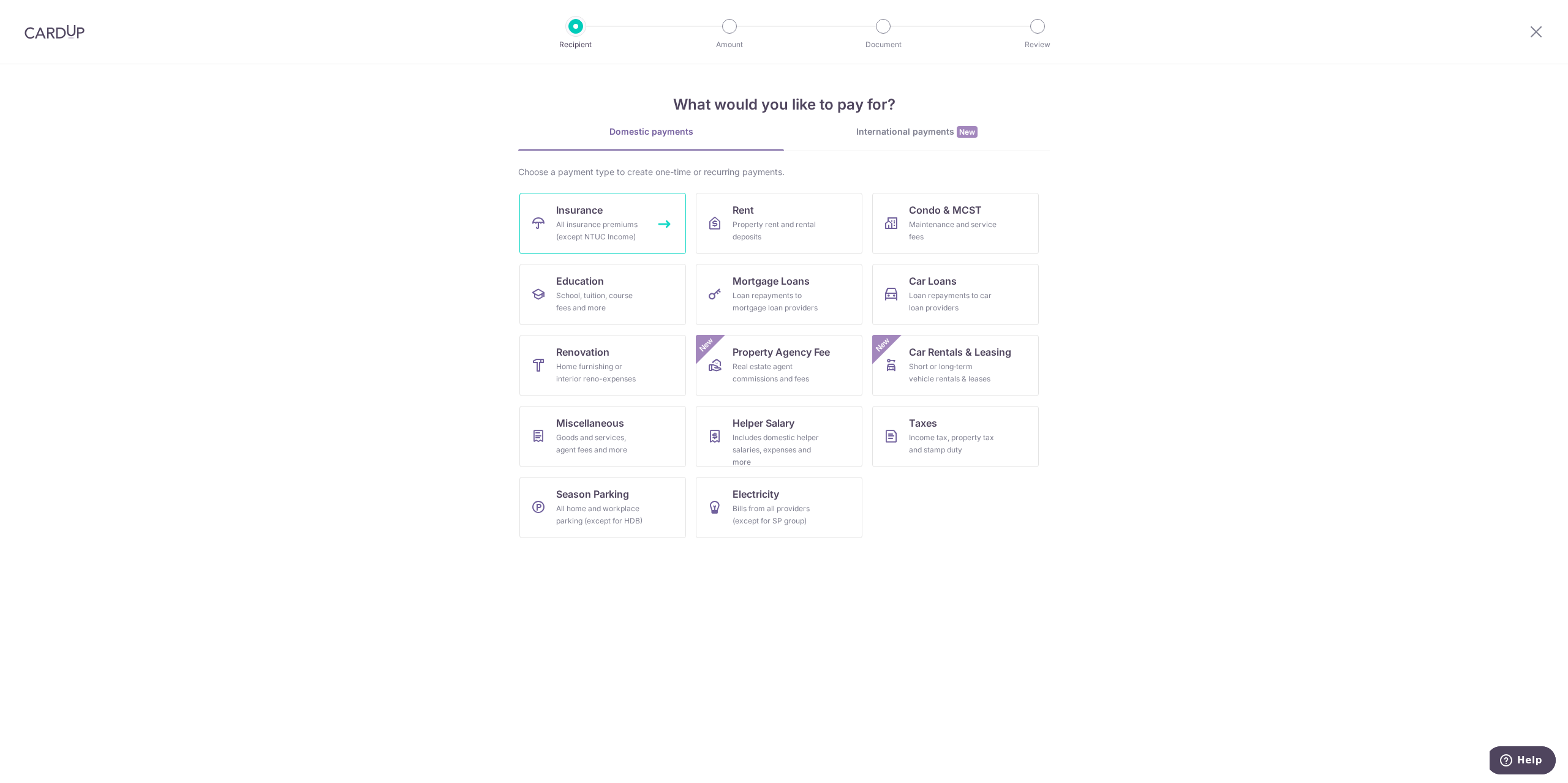
click at [637, 215] on link "Insurance All insurance premiums (except NTUC Income)" at bounding box center [602, 223] width 166 height 61
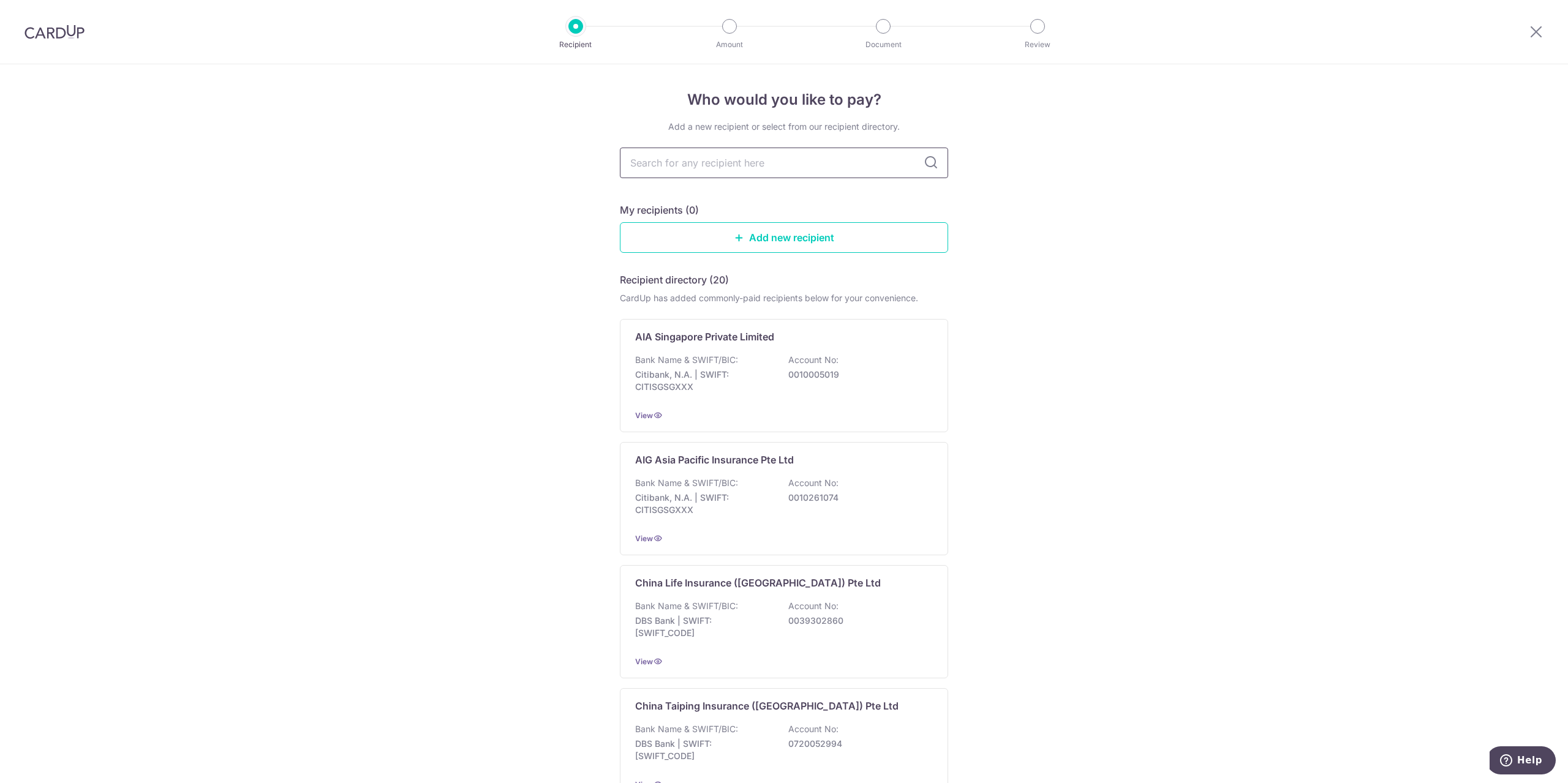
click at [733, 163] on input "text" at bounding box center [784, 163] width 328 height 31
type input "great"
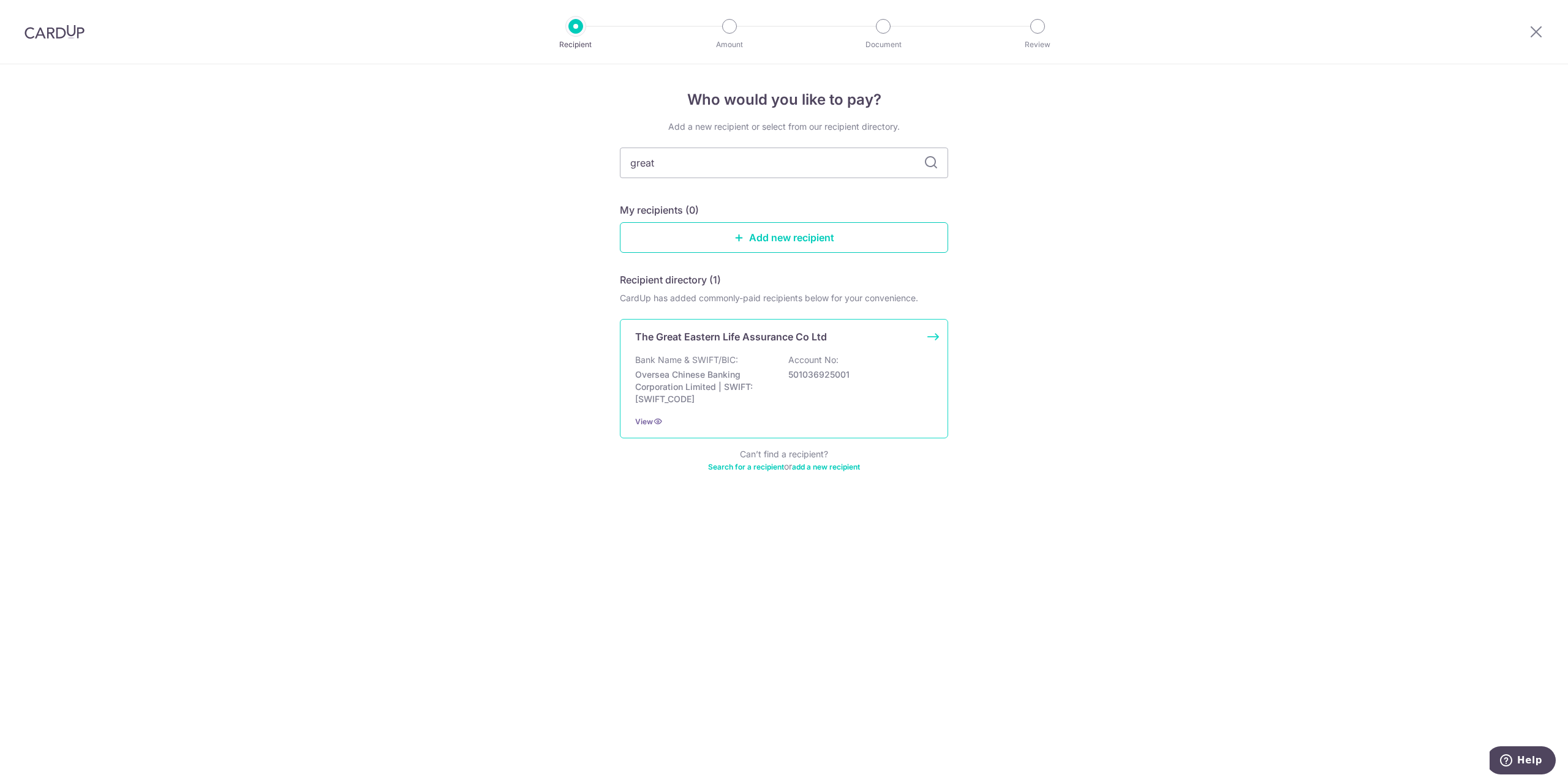
click at [728, 352] on div "The Great Eastern Life Assurance Co Ltd Bank Name & SWIFT/BIC: Oversea Chinese …" at bounding box center [784, 379] width 328 height 120
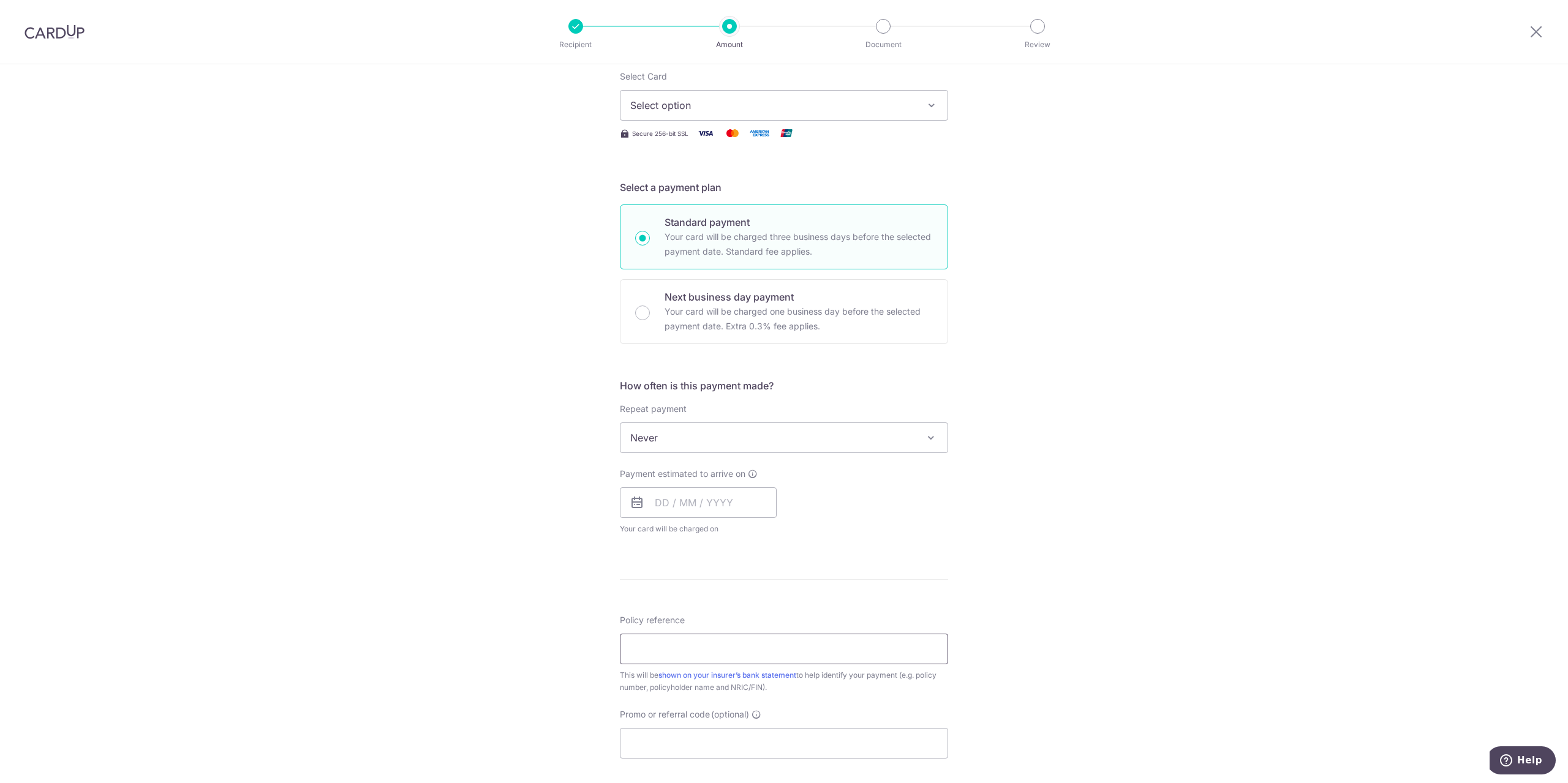
scroll to position [184, 0]
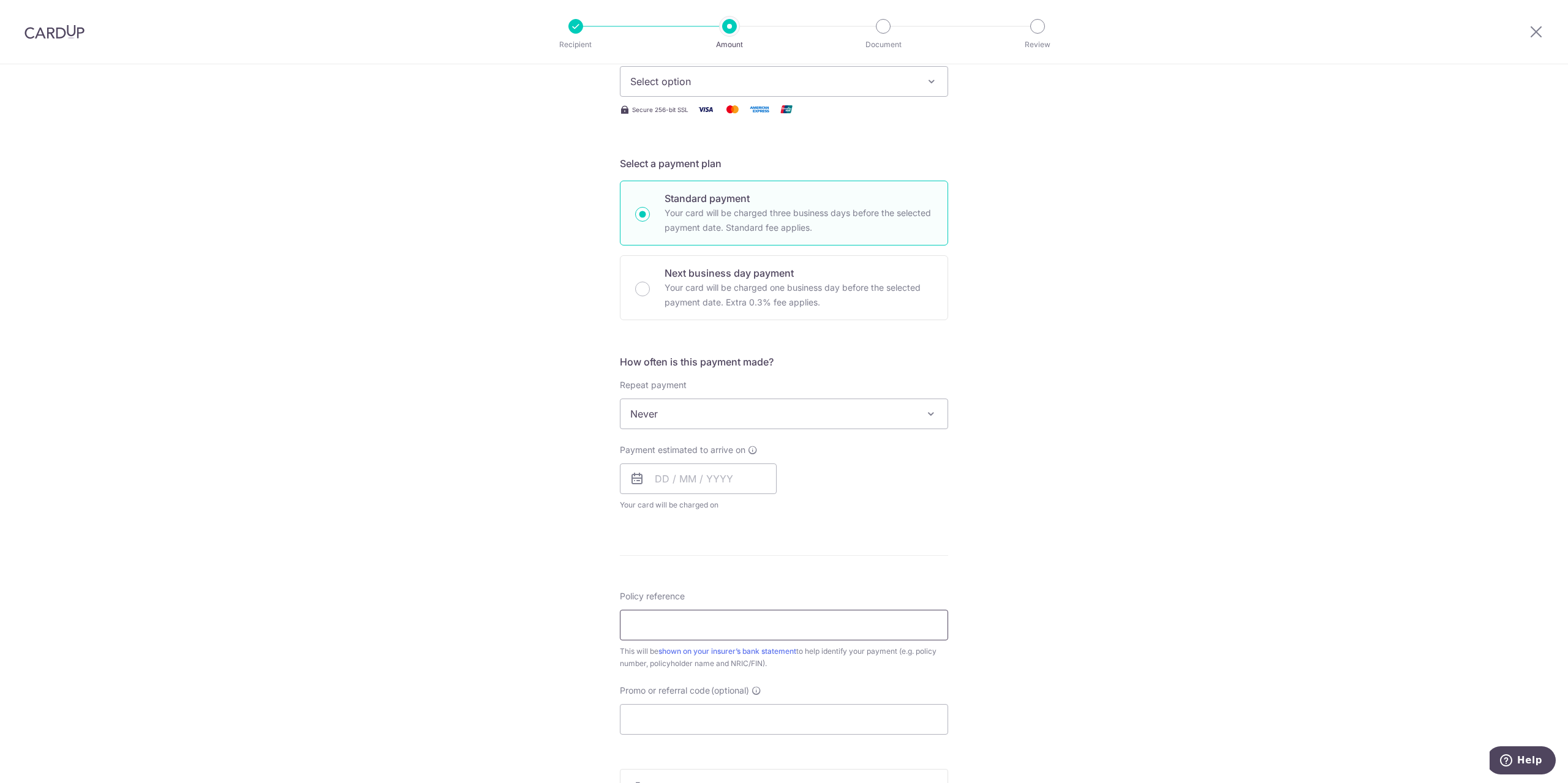
click at [684, 619] on input "Policy reference" at bounding box center [784, 625] width 328 height 31
paste input "OCBC90NV"
type input "OCBC90NV"
click at [688, 707] on input "Promo or referral code (optional)" at bounding box center [784, 719] width 328 height 31
paste input "OCBC90NV"
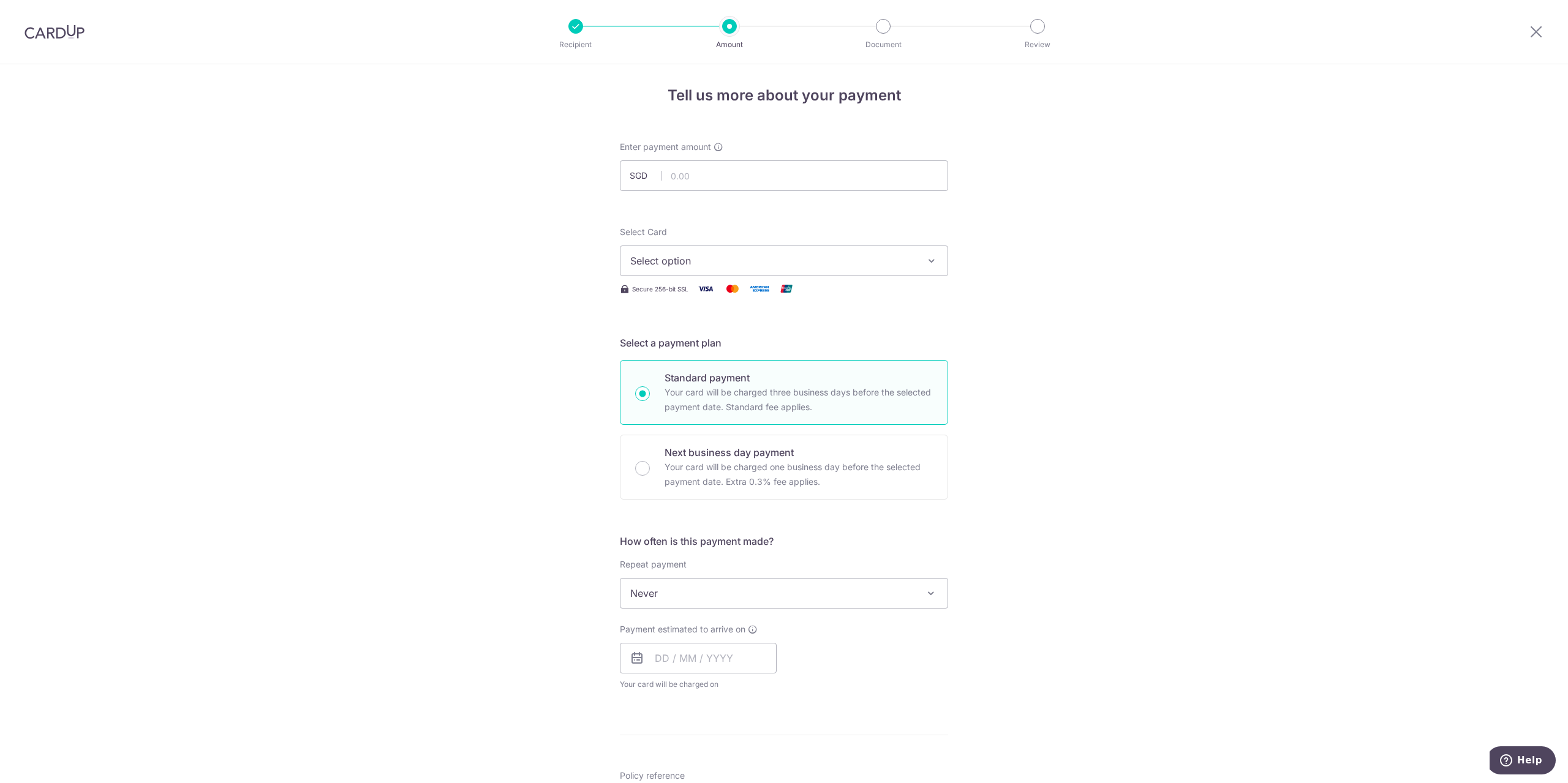
scroll to position [0, 0]
type input "OCBC90NV"
drag, startPoint x: 735, startPoint y: 183, endPoint x: 722, endPoint y: 231, distance: 49.7
click at [734, 183] on input "text" at bounding box center [784, 180] width 328 height 31
paste input "609.30"
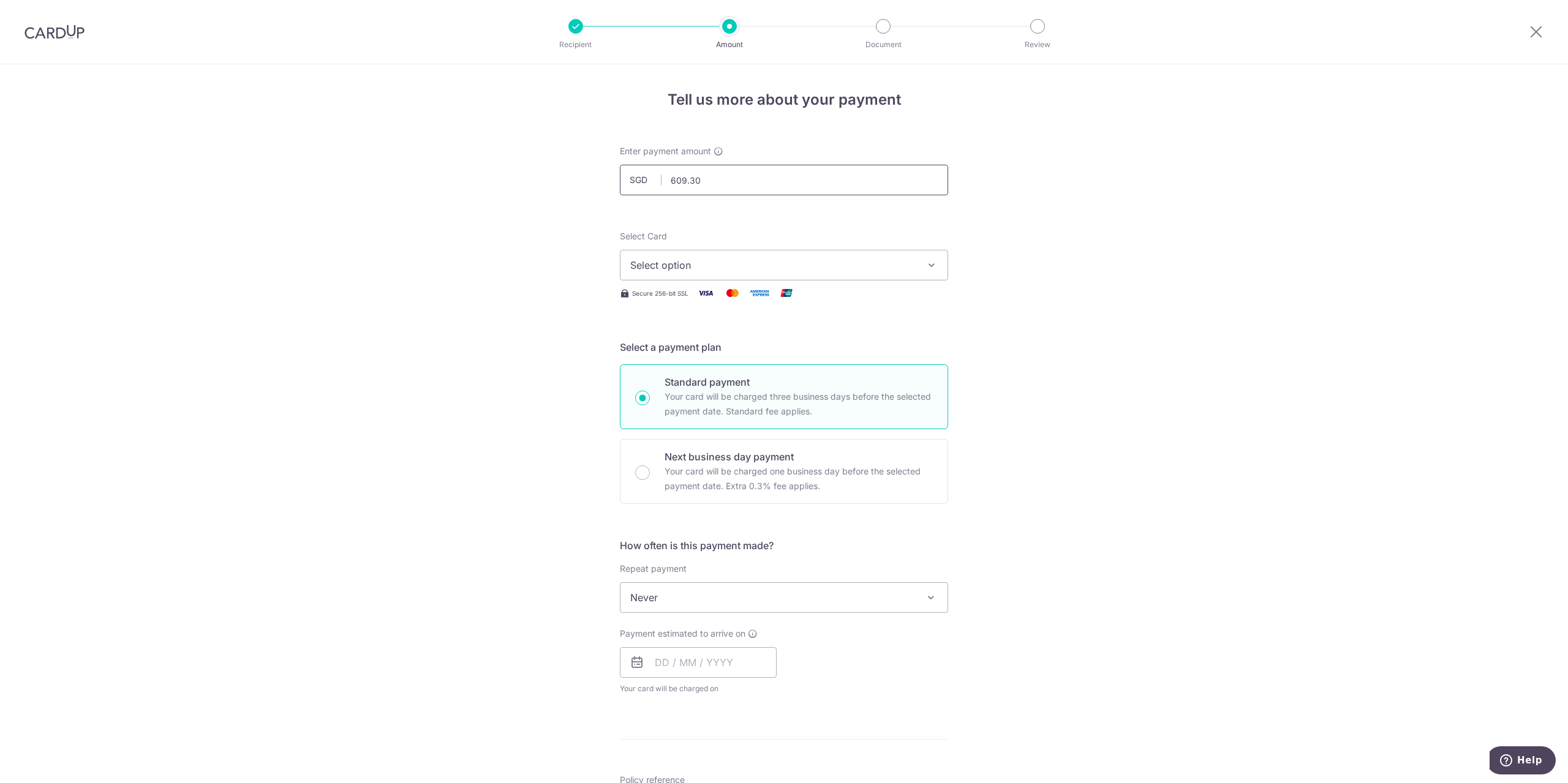
type input "609.30"
click at [716, 268] on span "Select option" at bounding box center [773, 265] width 285 height 14
click at [709, 345] on link "**** 7768" at bounding box center [784, 353] width 327 height 30
click at [746, 589] on span "Never" at bounding box center [784, 597] width 327 height 30
drag, startPoint x: 785, startPoint y: 557, endPoint x: 795, endPoint y: 567, distance: 14.1
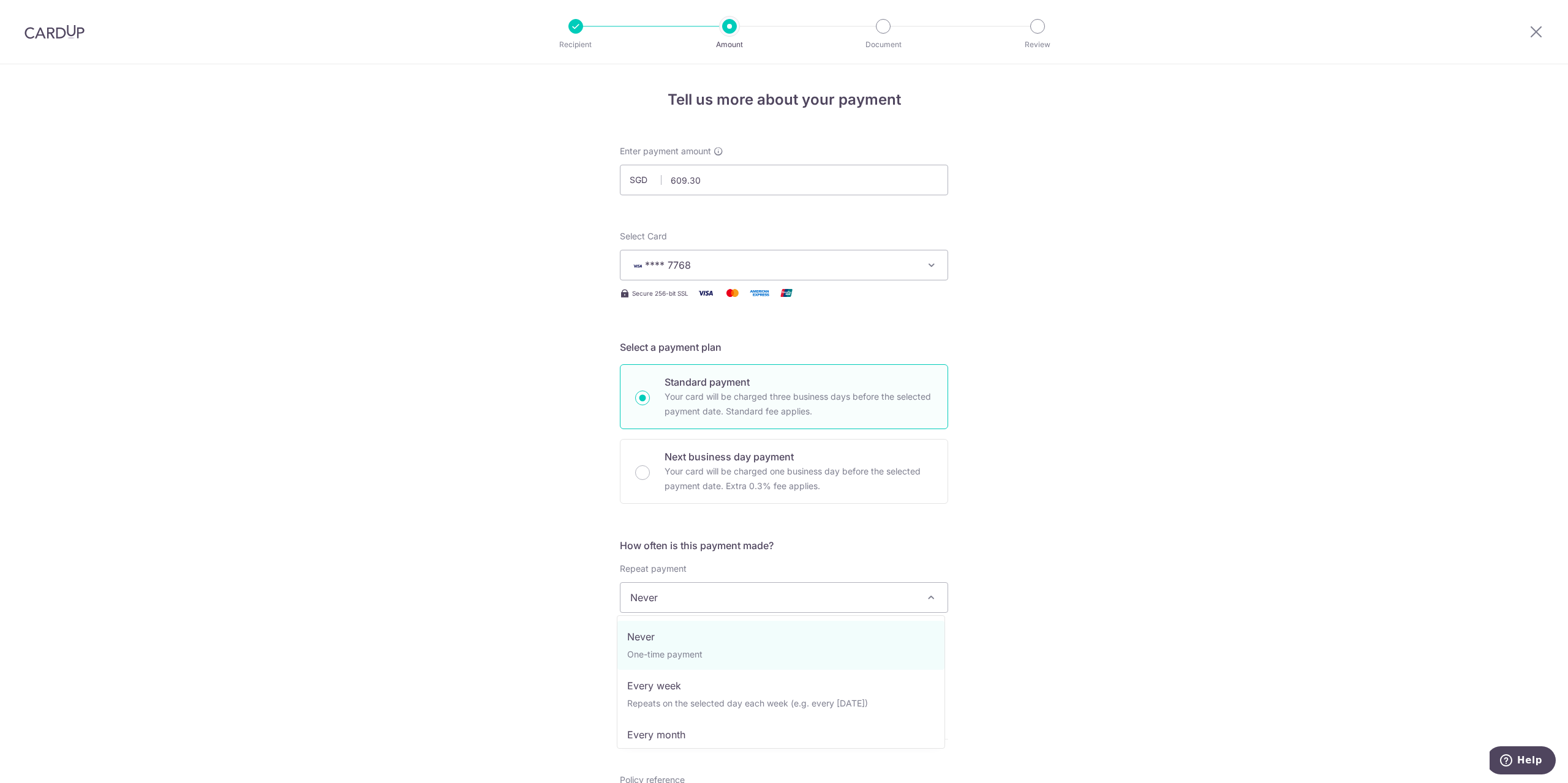
click at [787, 557] on div "How often is this payment made? Repeat payment Never Every week Every month Eve…" at bounding box center [784, 621] width 328 height 166
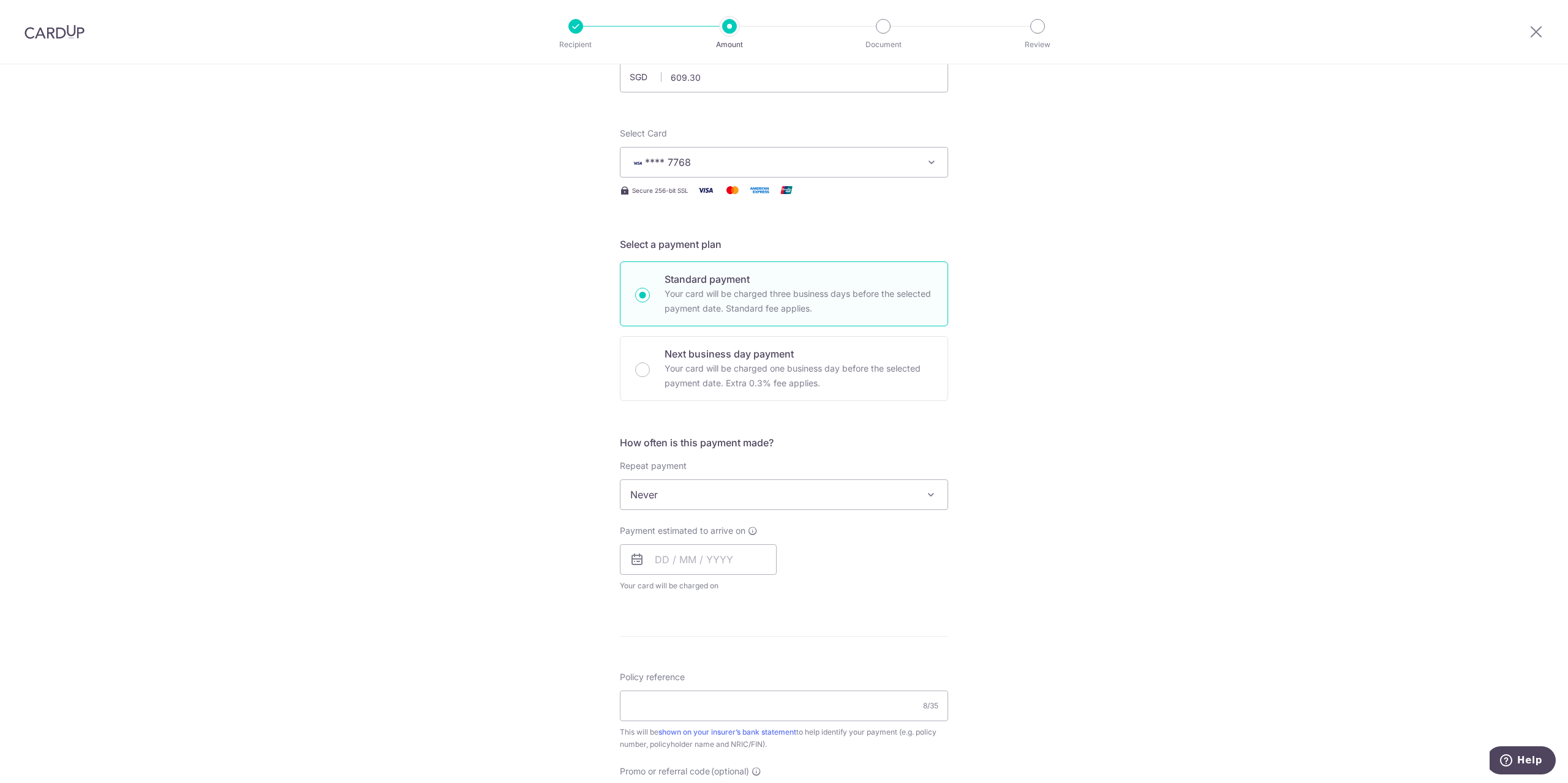
scroll to position [122, 0]
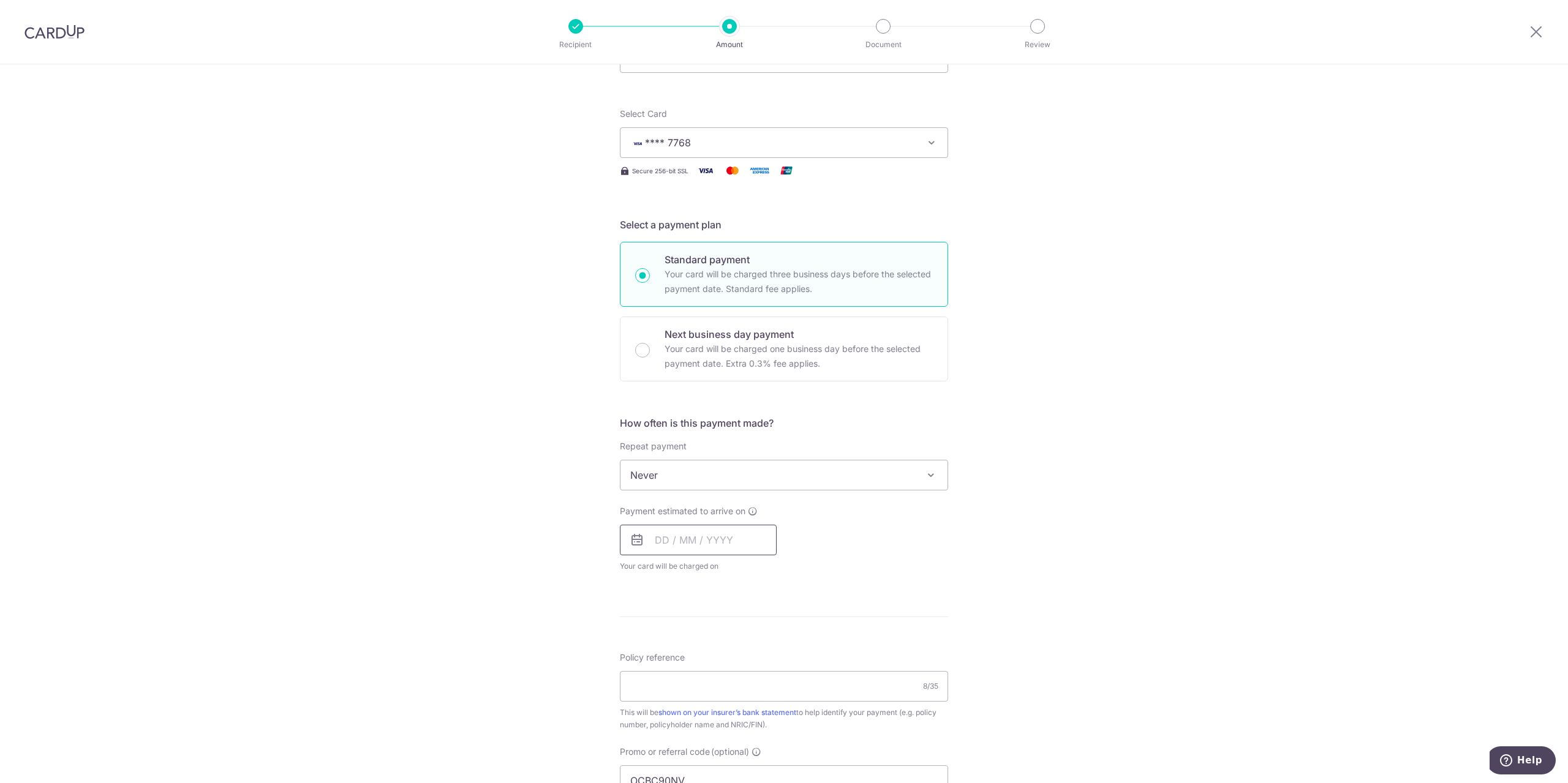
click at [742, 549] on input "text" at bounding box center [698, 540] width 157 height 31
click at [761, 677] on link "17" at bounding box center [767, 675] width 20 height 20
type input "[DATE]"
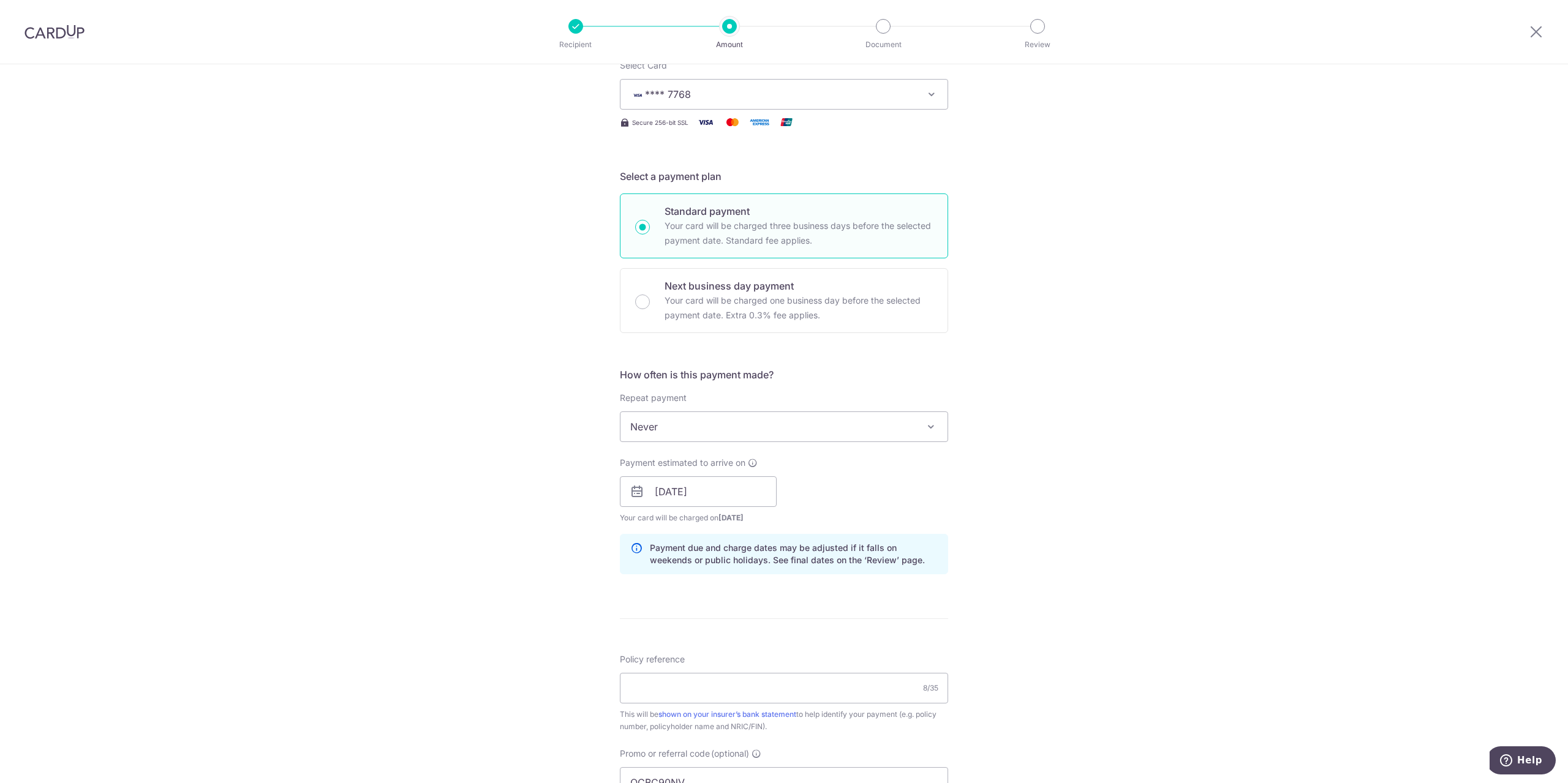
scroll to position [367, 0]
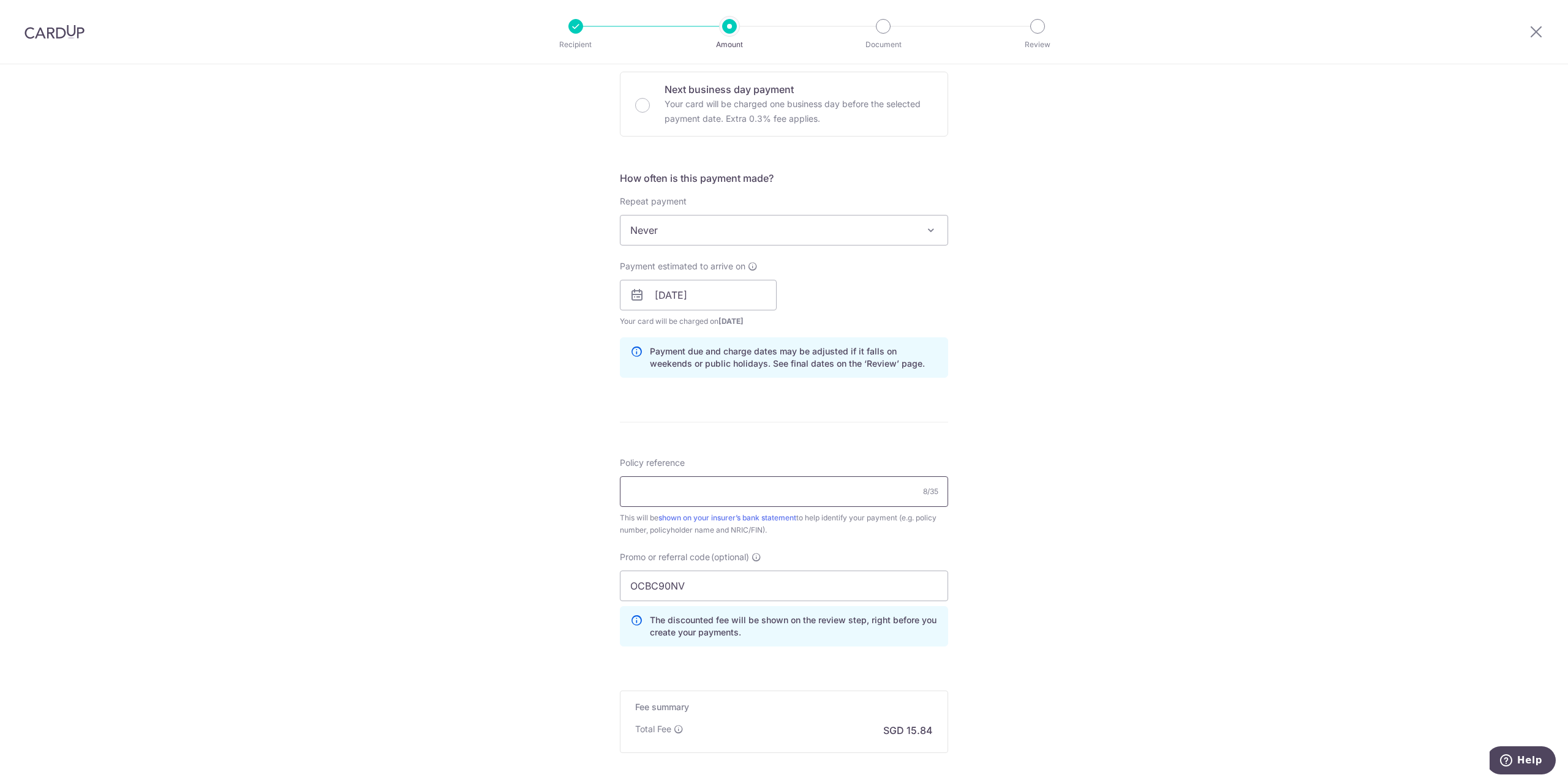
click at [691, 500] on input "Policy reference" at bounding box center [784, 491] width 328 height 31
paste input "0216036836"
type input "0216036836"
click at [1000, 555] on div "Tell us more about your payment Enter payment amount SGD 609.30 609.30 Select C…" at bounding box center [784, 303] width 1568 height 1213
click at [705, 488] on input "0216036836" at bounding box center [784, 491] width 328 height 31
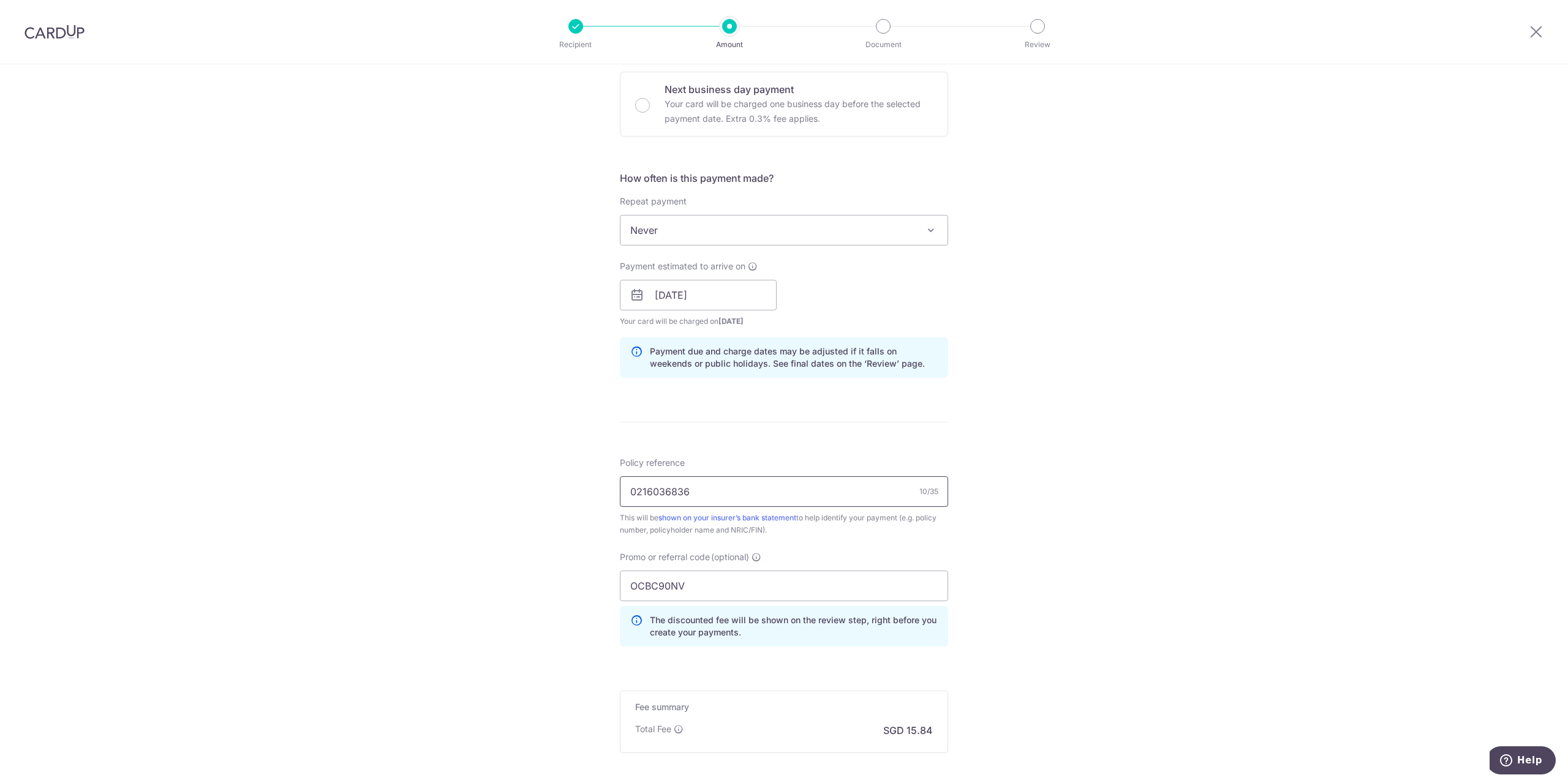
click at [626, 496] on input "0216036836" at bounding box center [784, 491] width 328 height 31
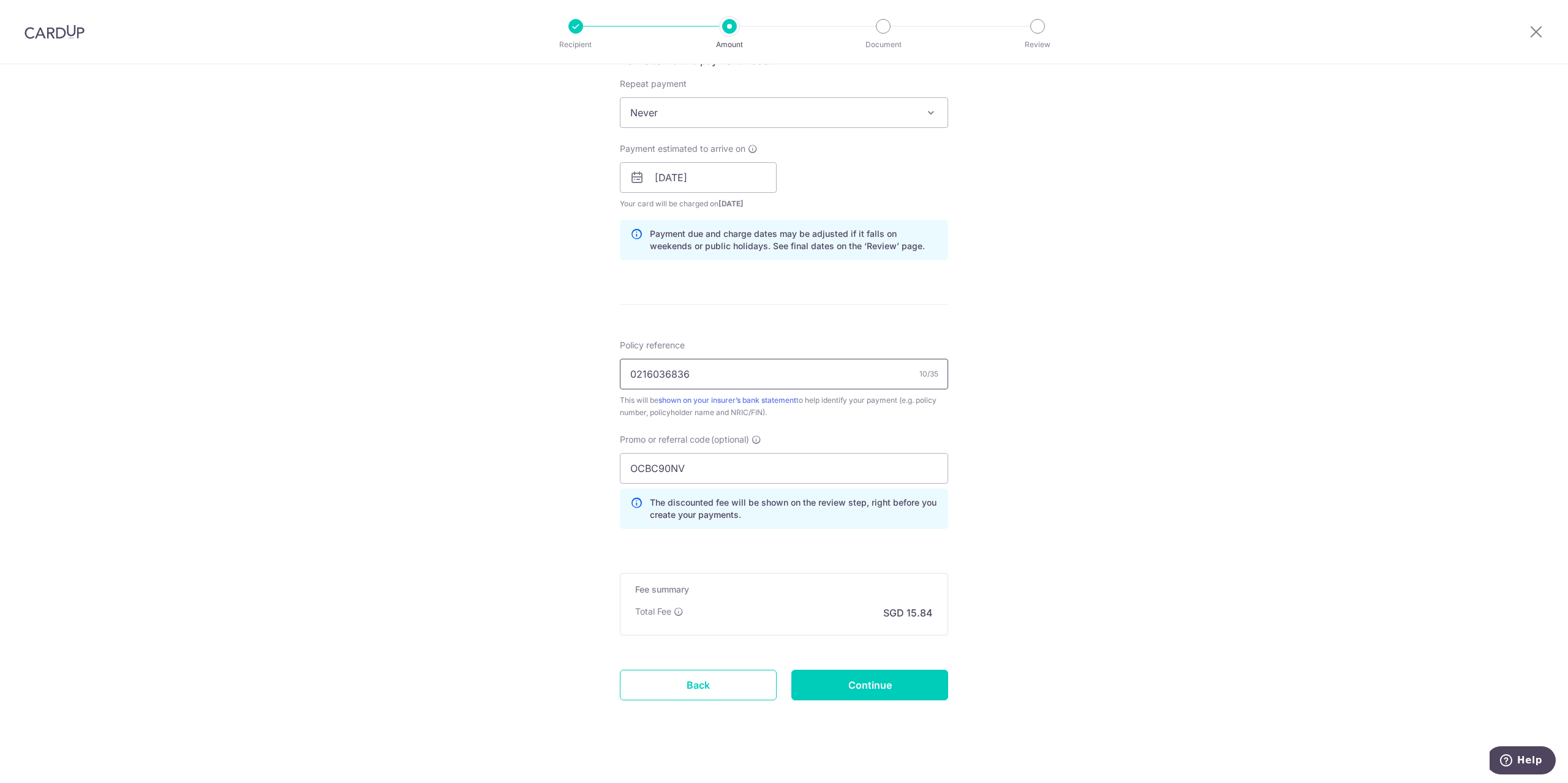
scroll to position [494, 0]
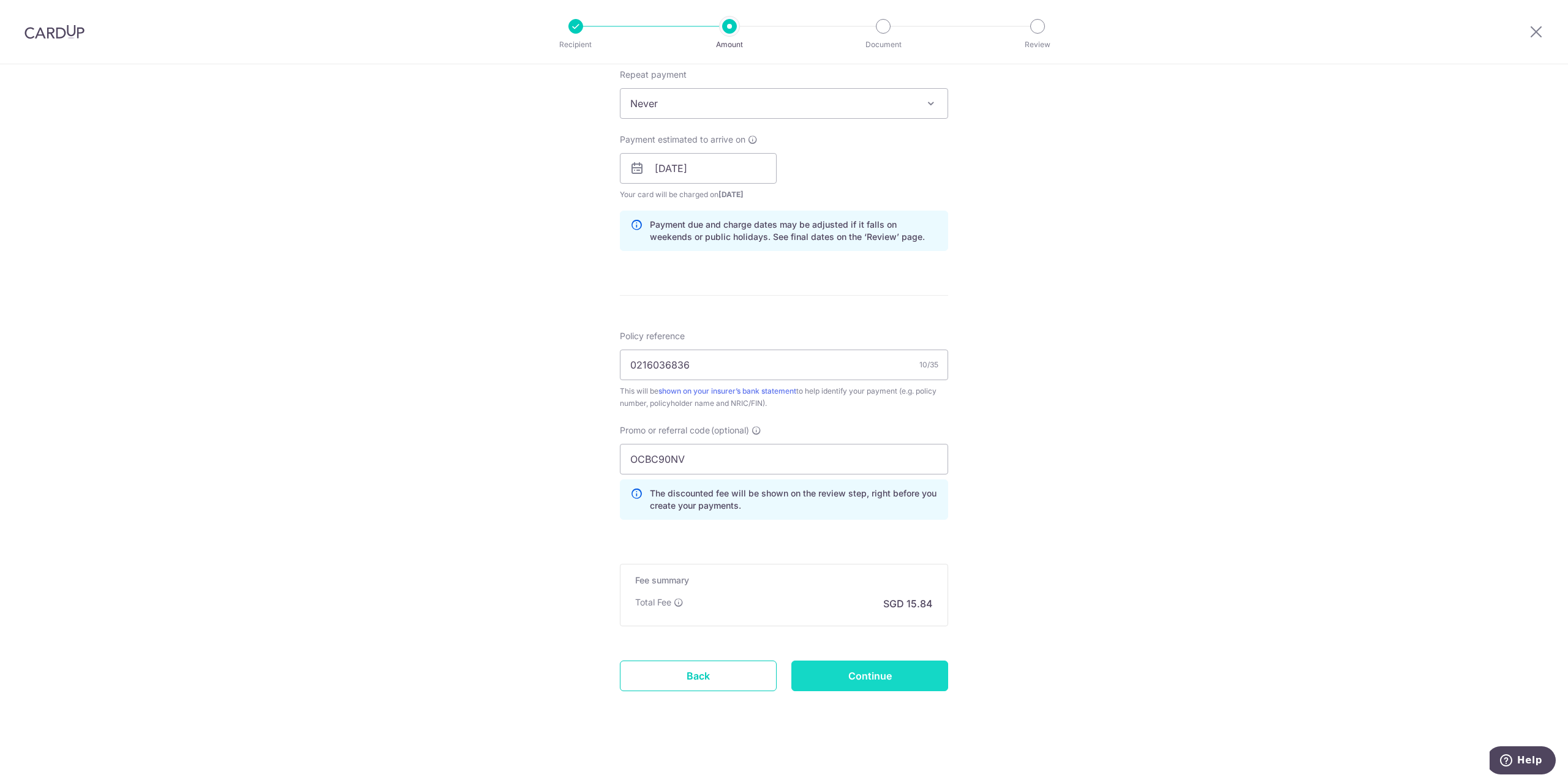
click at [901, 687] on input "Continue" at bounding box center [870, 676] width 157 height 31
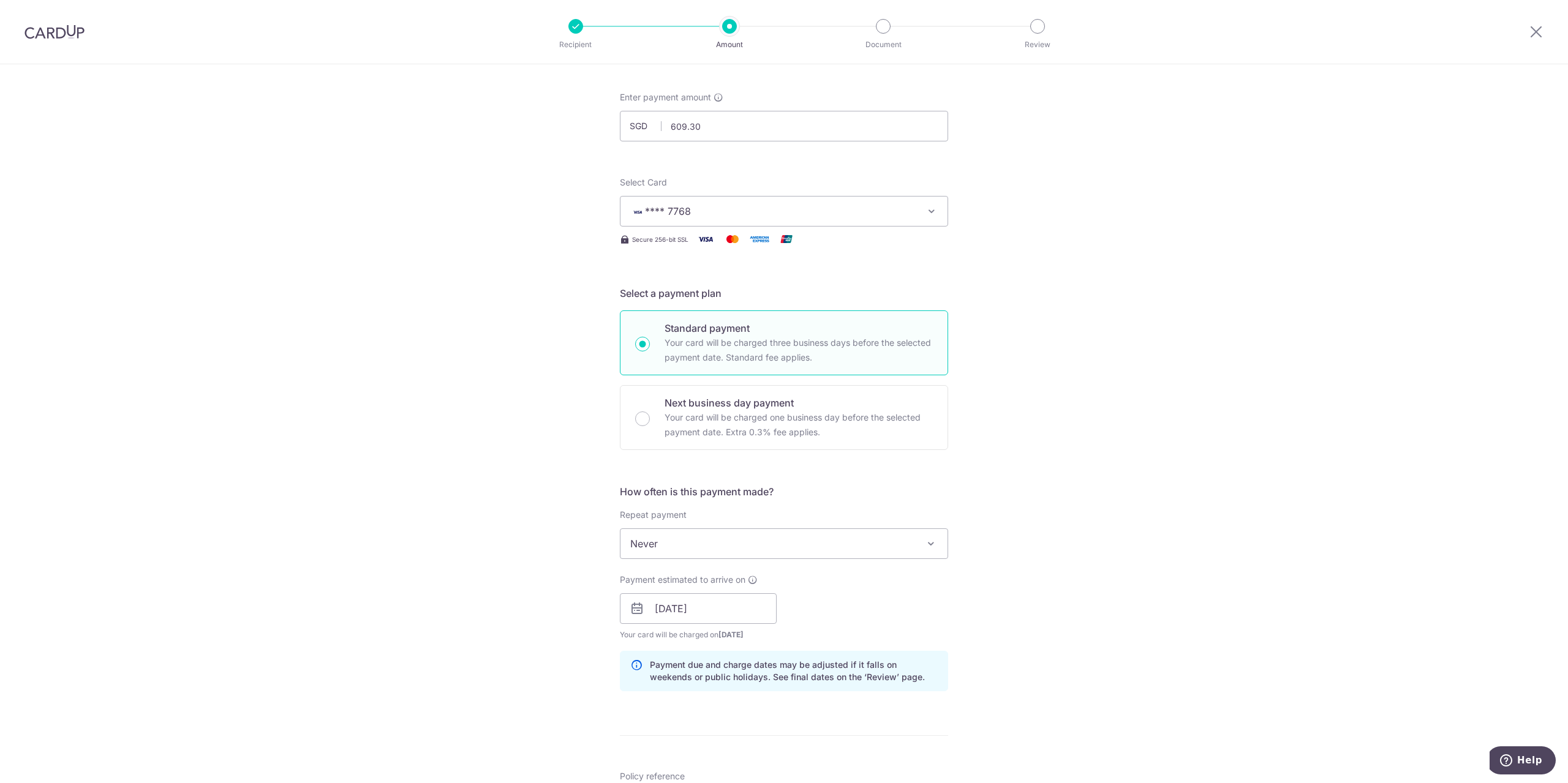
scroll to position [0, 0]
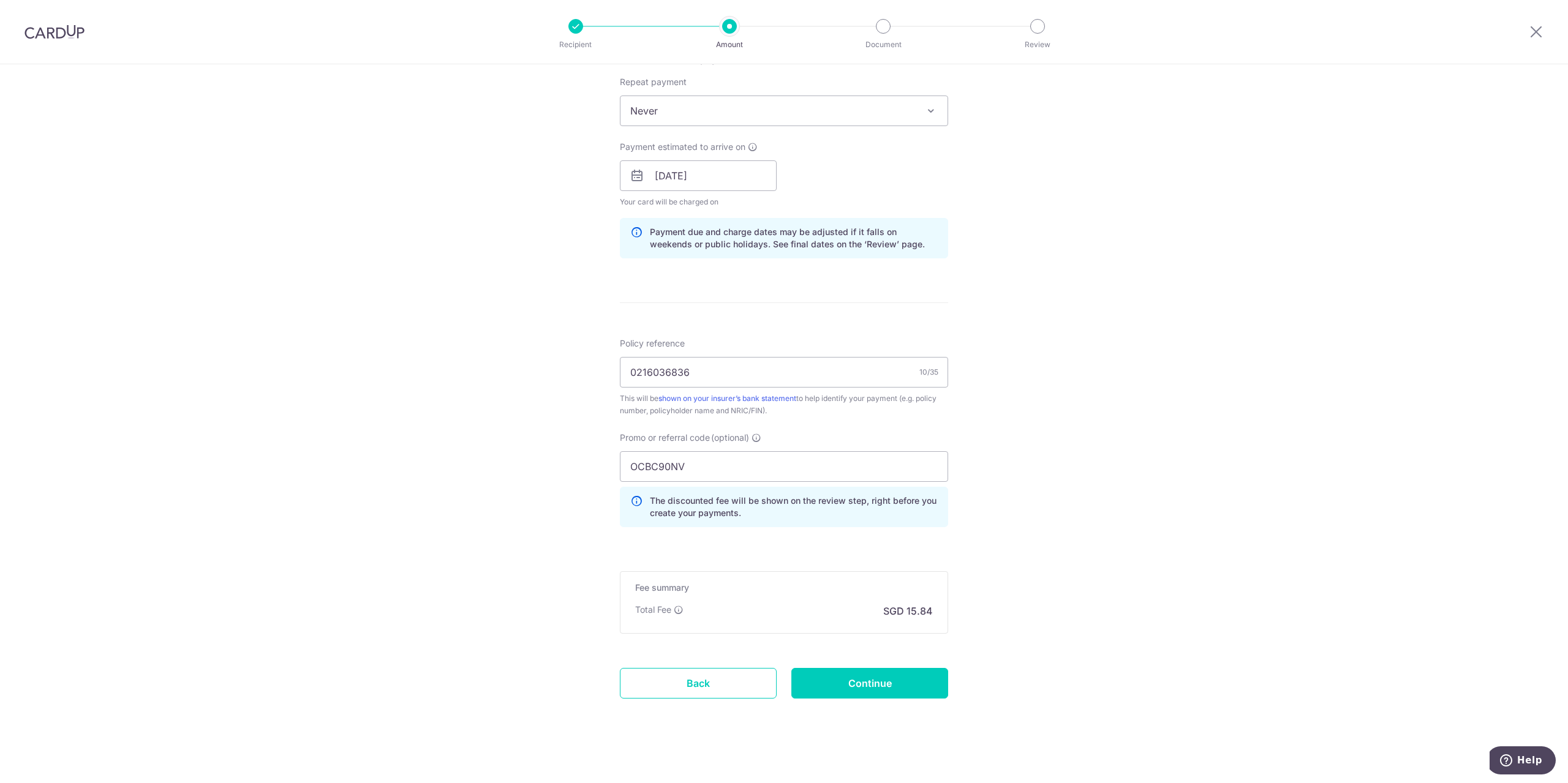
scroll to position [494, 0]
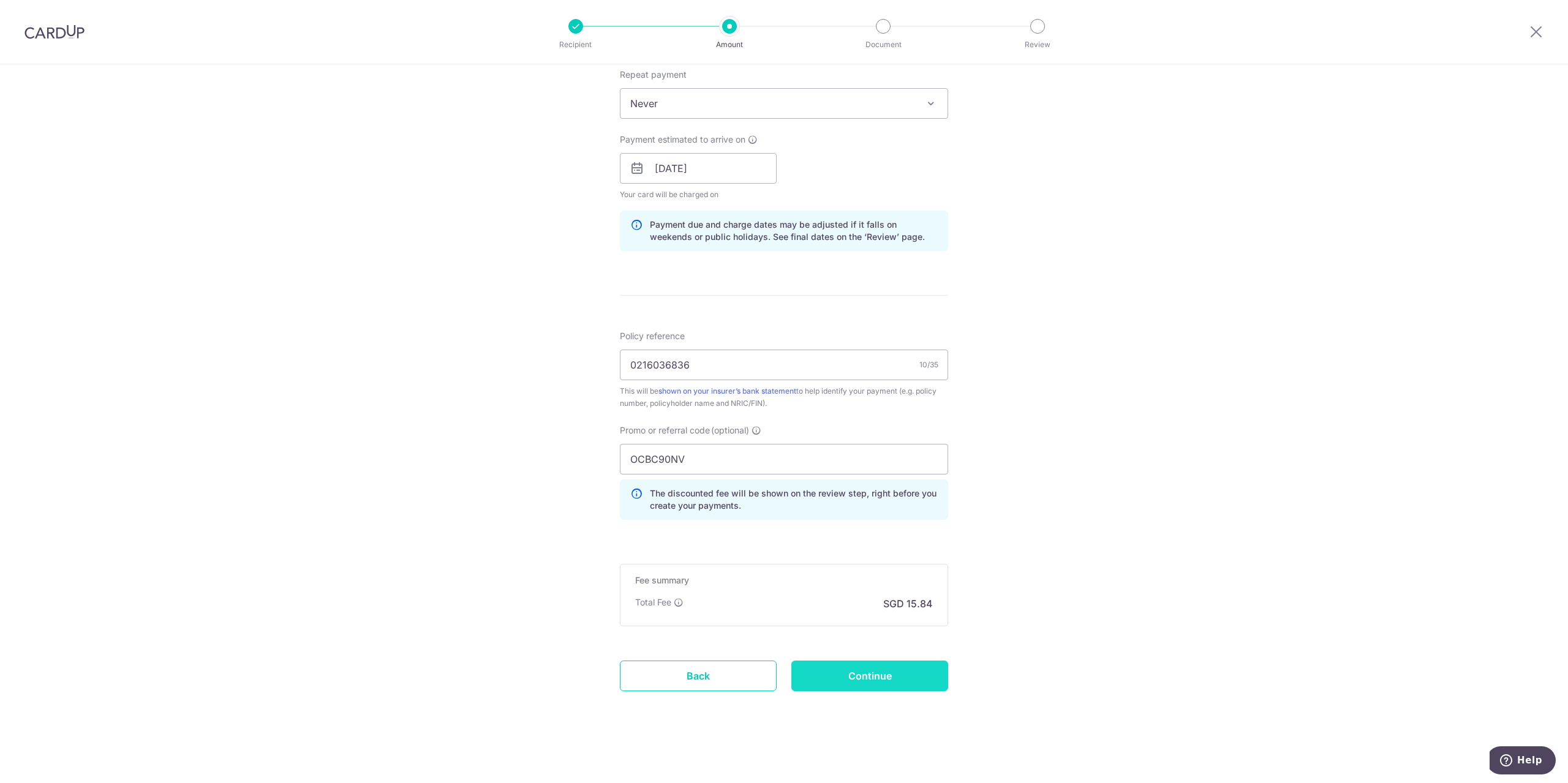
click at [887, 681] on input "Continue" at bounding box center [870, 676] width 157 height 31
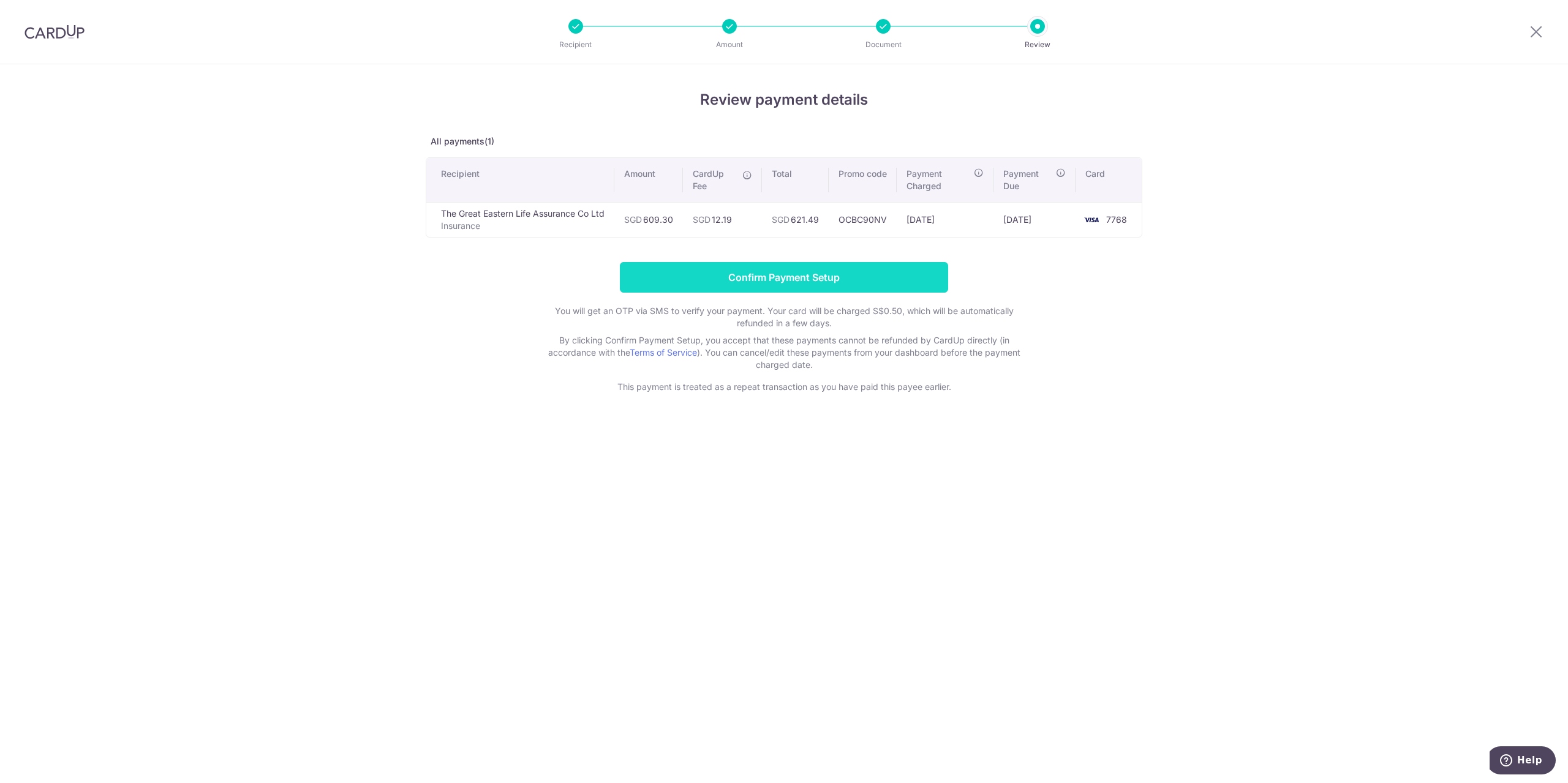
click at [848, 279] on input "Confirm Payment Setup" at bounding box center [784, 277] width 328 height 31
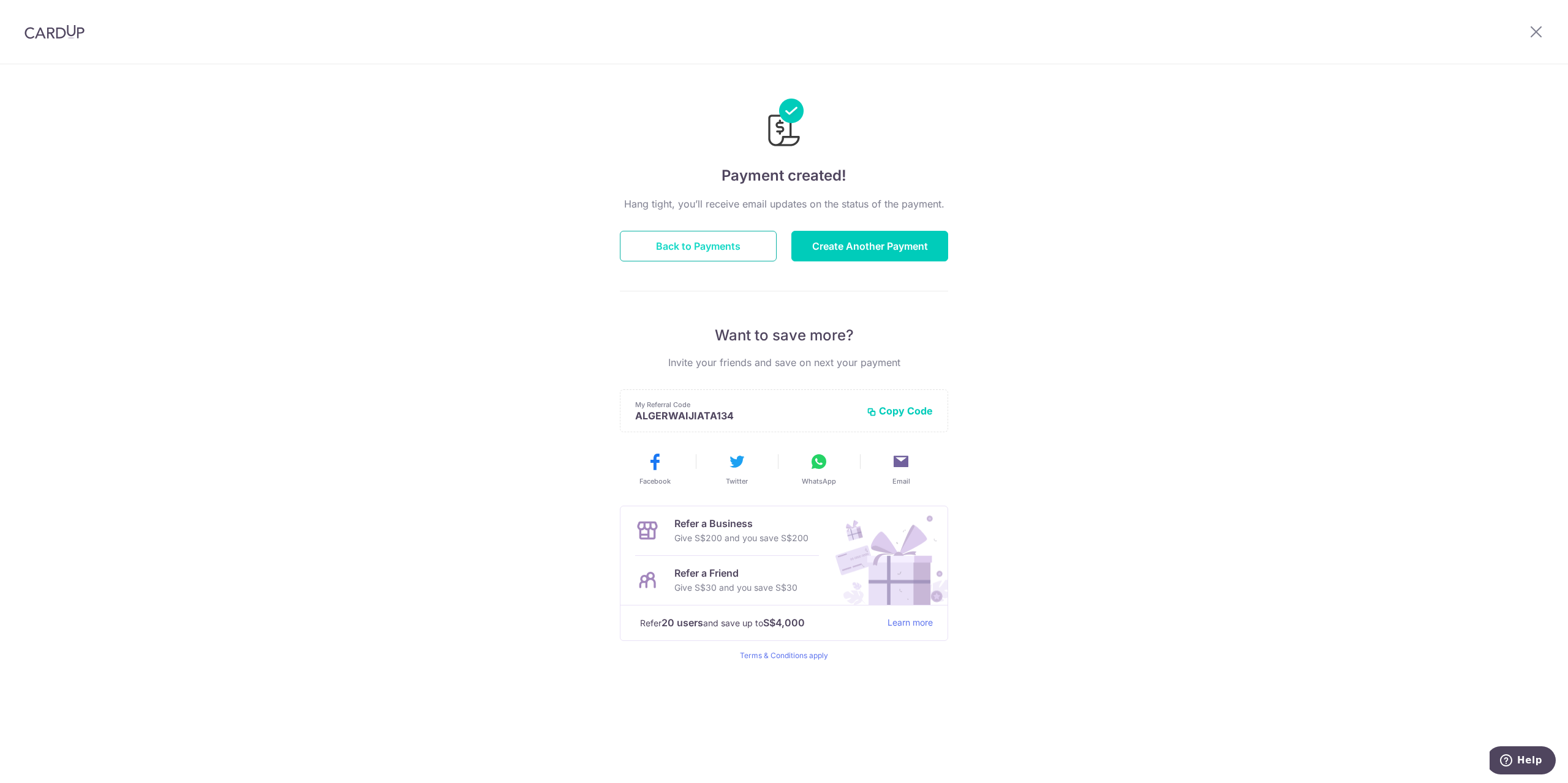
click at [748, 254] on button "Back to Payments" at bounding box center [698, 246] width 157 height 31
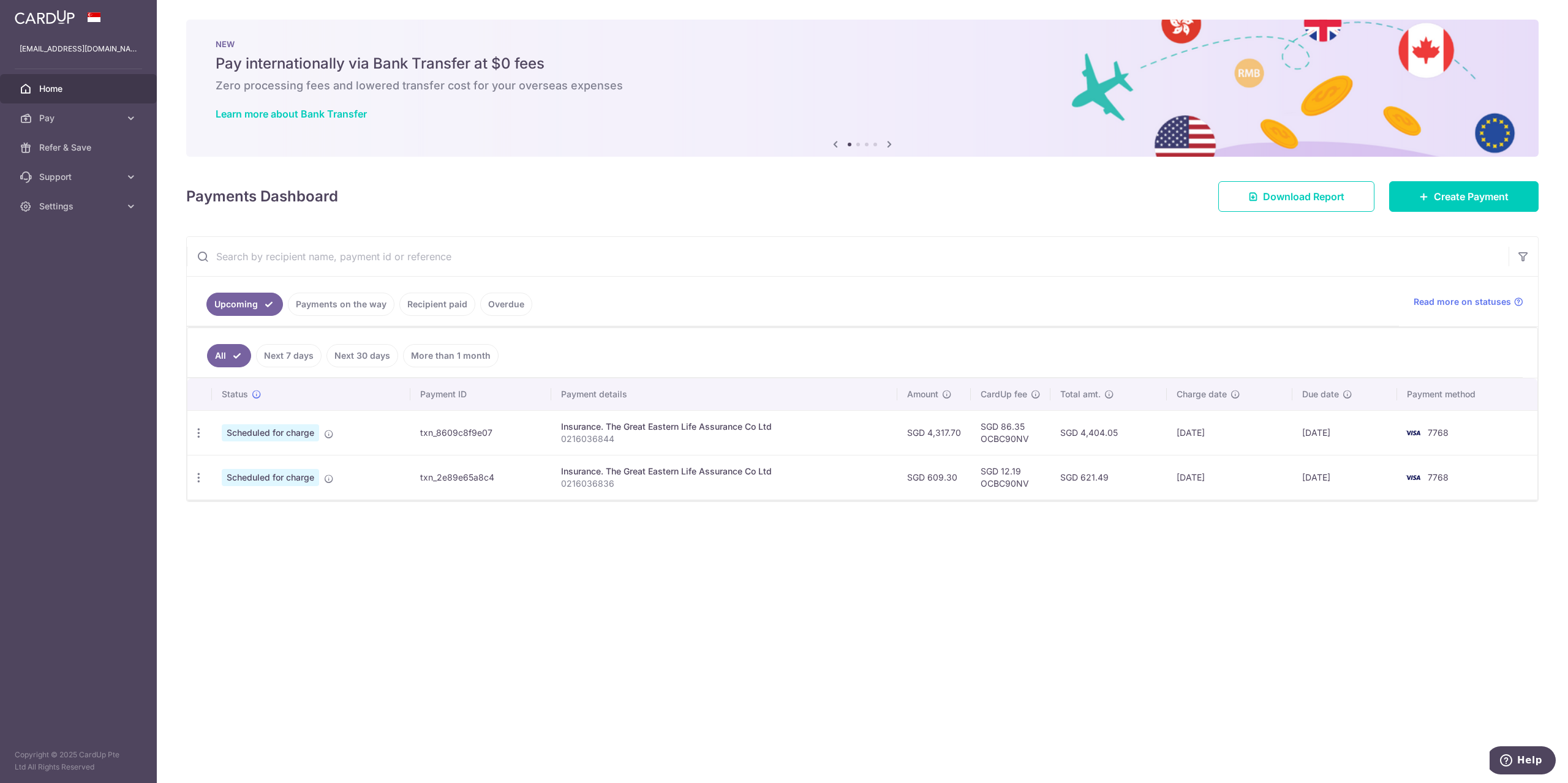
click at [418, 306] on link "Recipient paid" at bounding box center [437, 304] width 76 height 23
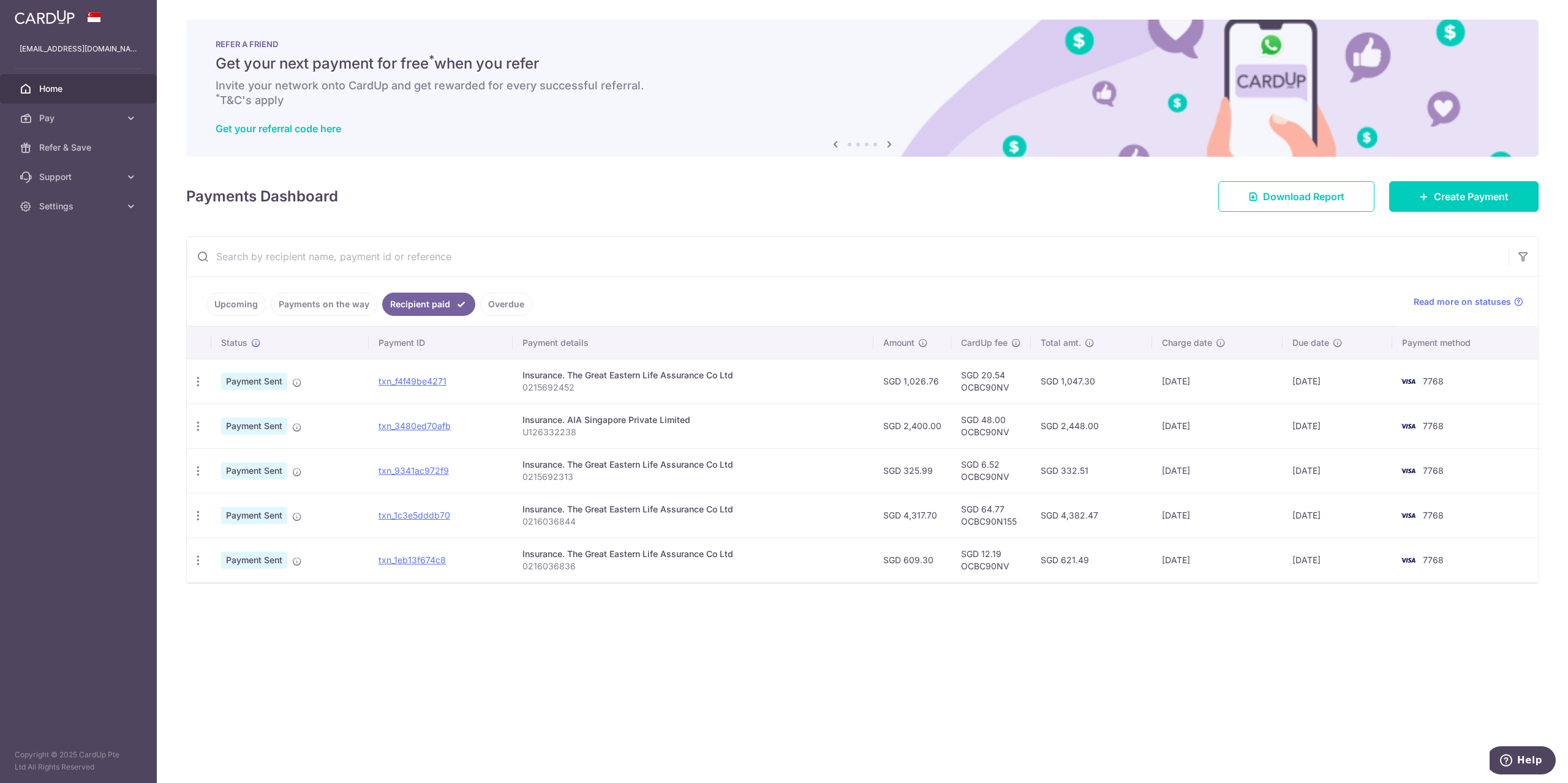
click at [74, 91] on span "Home" at bounding box center [79, 88] width 81 height 12
